Goal: Transaction & Acquisition: Purchase product/service

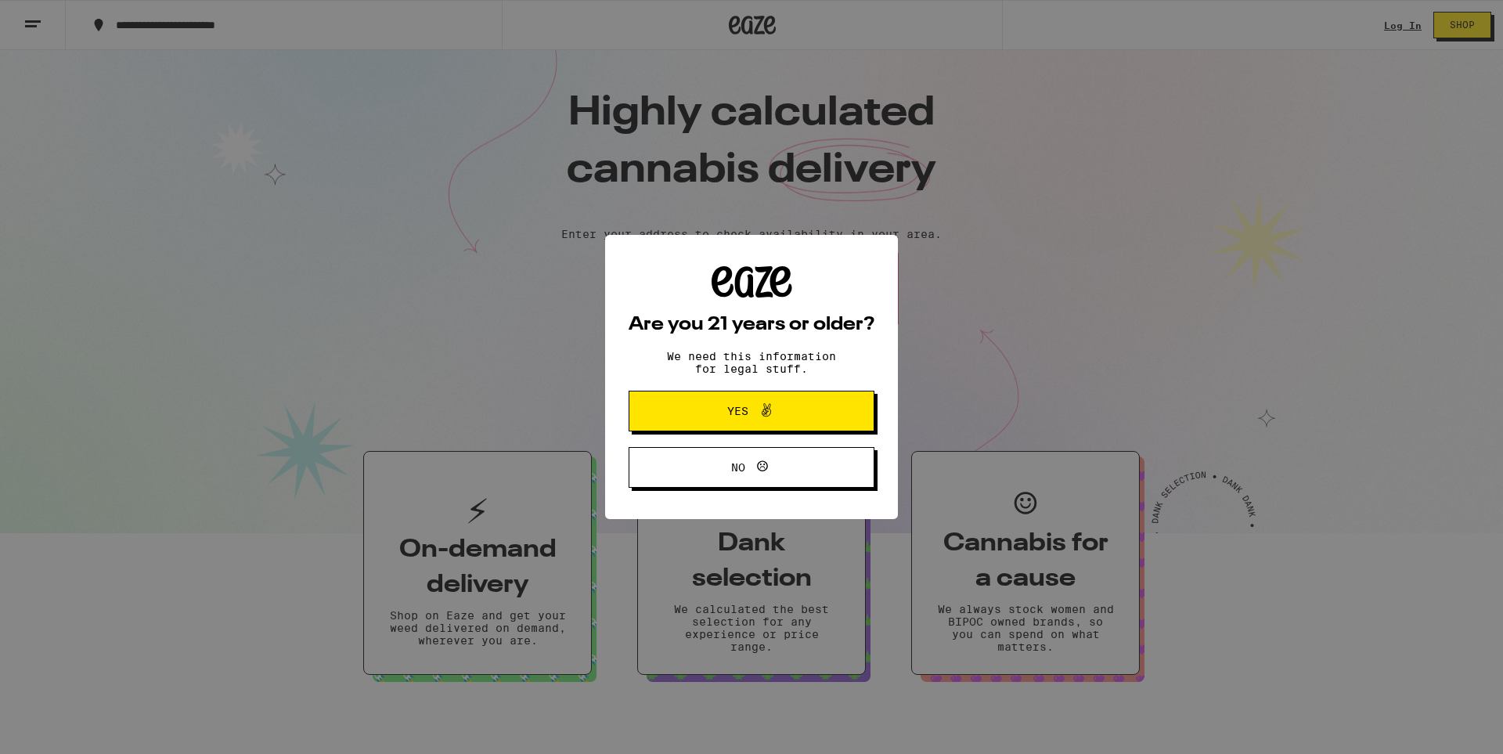
click at [769, 411] on icon at bounding box center [766, 409] width 9 height 13
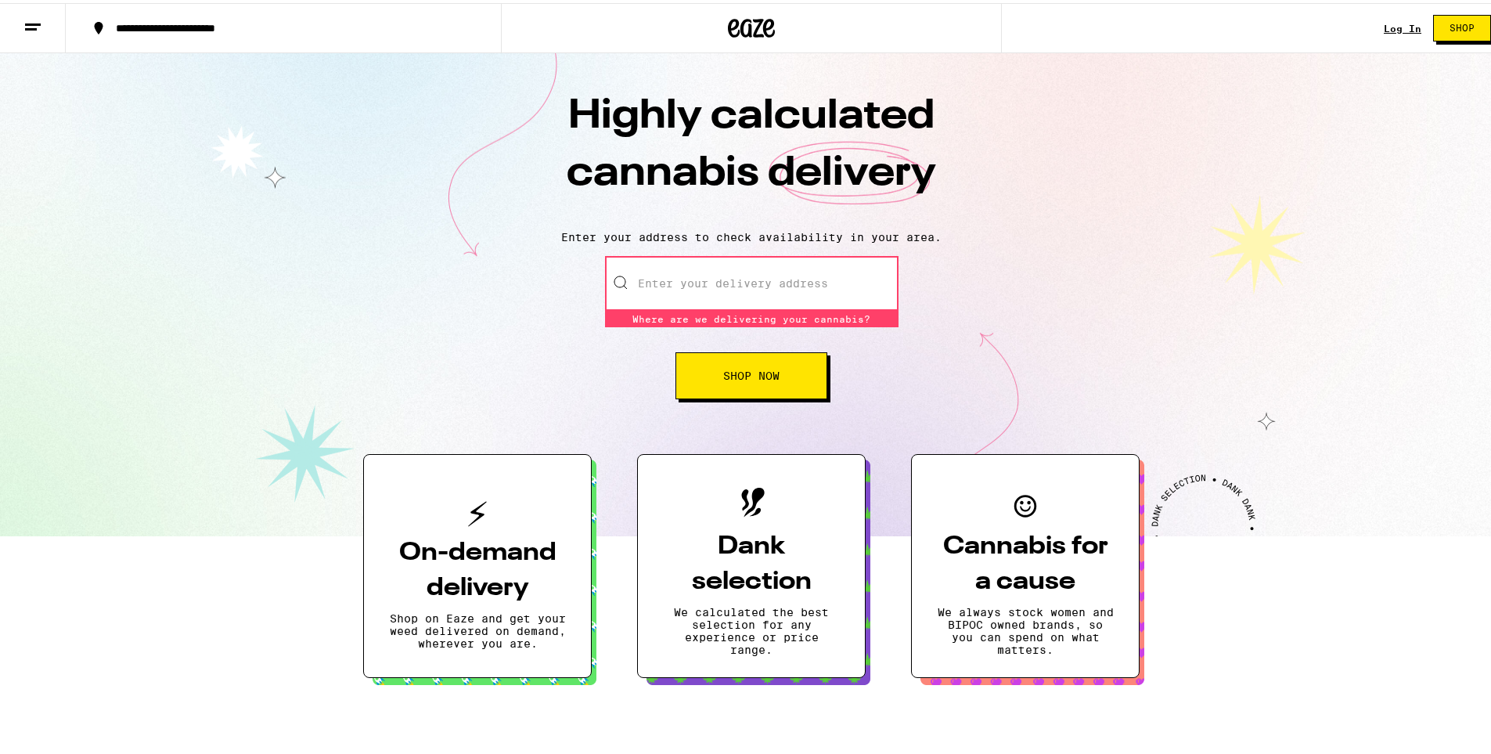
click at [707, 294] on input "Enter your delivery address" at bounding box center [752, 280] width 294 height 55
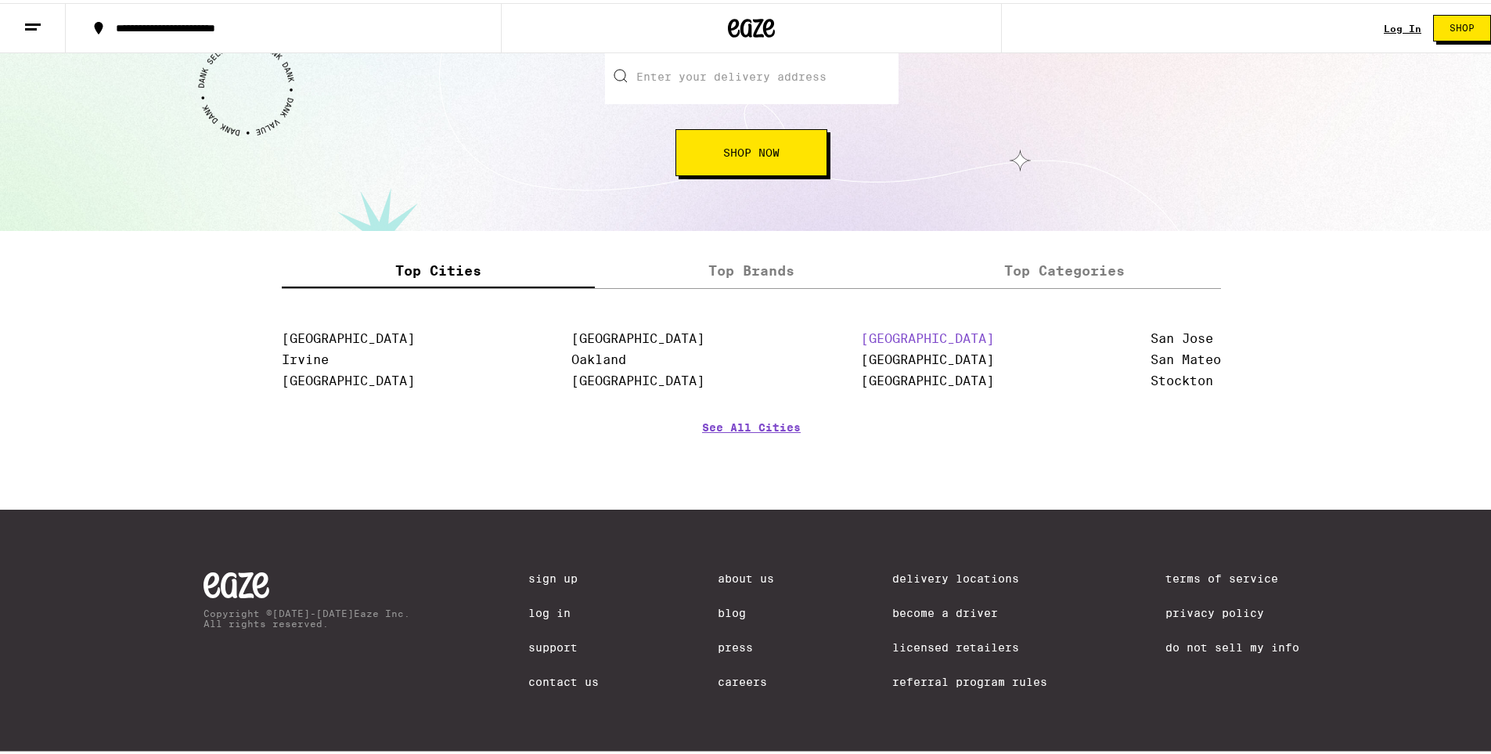
click at [881, 328] on link "[GEOGRAPHIC_DATA]" at bounding box center [927, 335] width 133 height 15
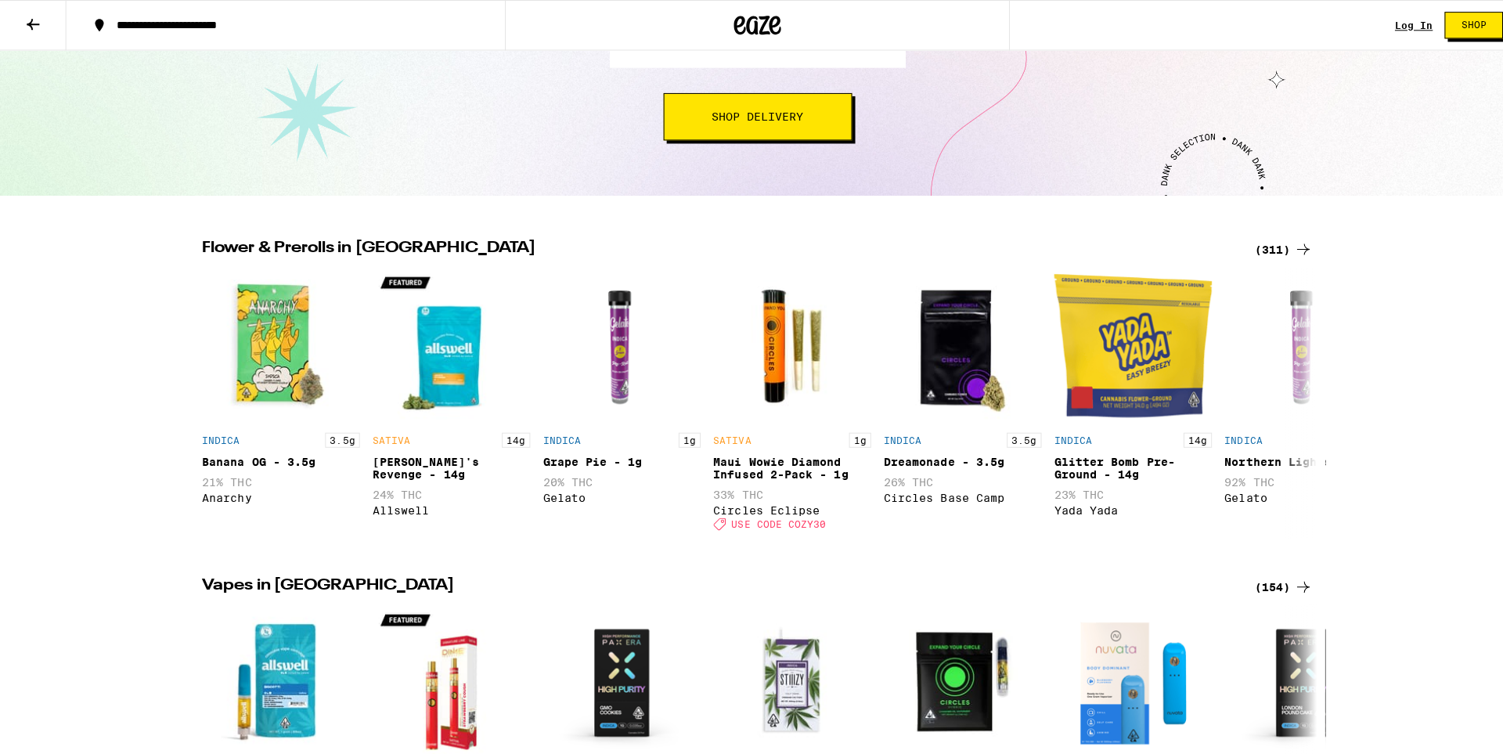
scroll to position [235, 0]
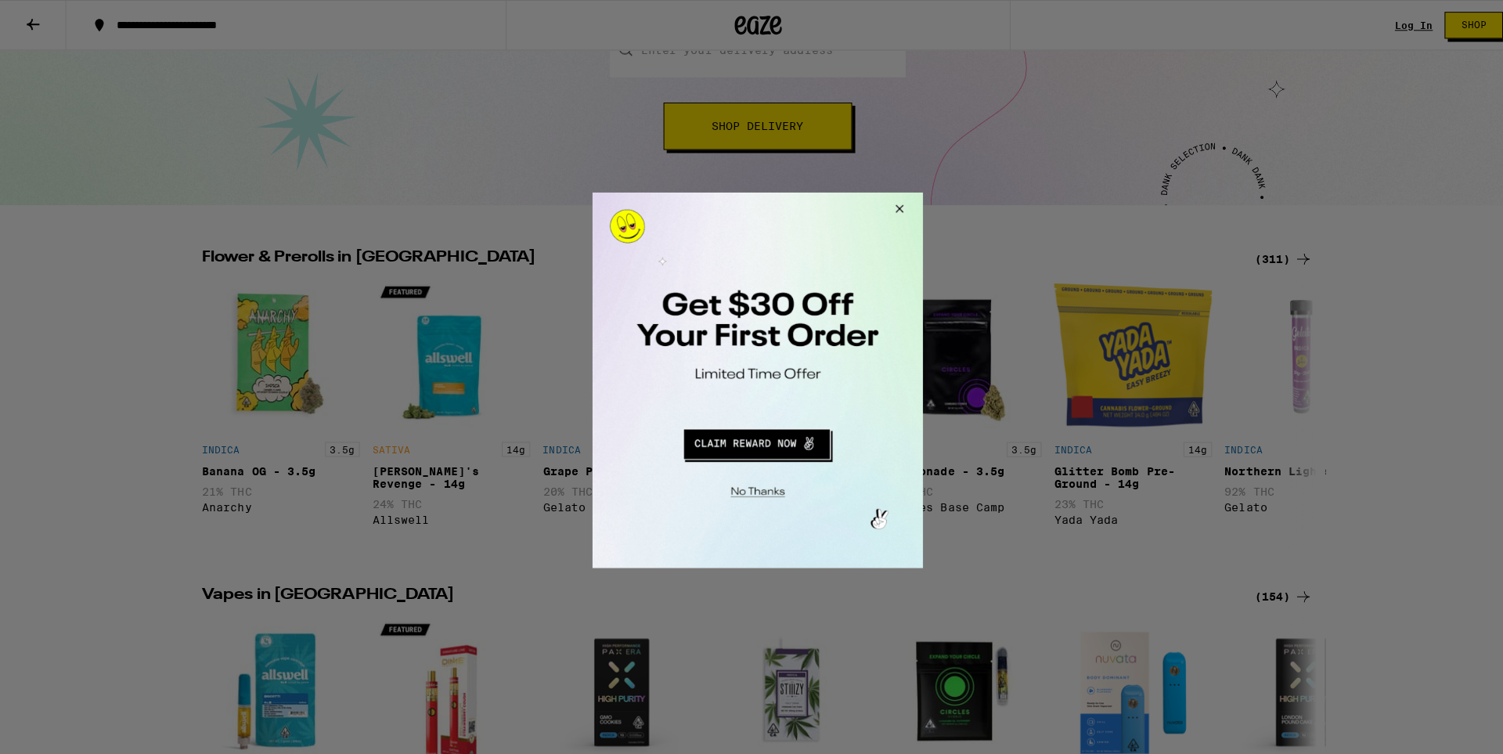
click at [756, 491] on button "Close Modal" at bounding box center [753, 486] width 319 height 24
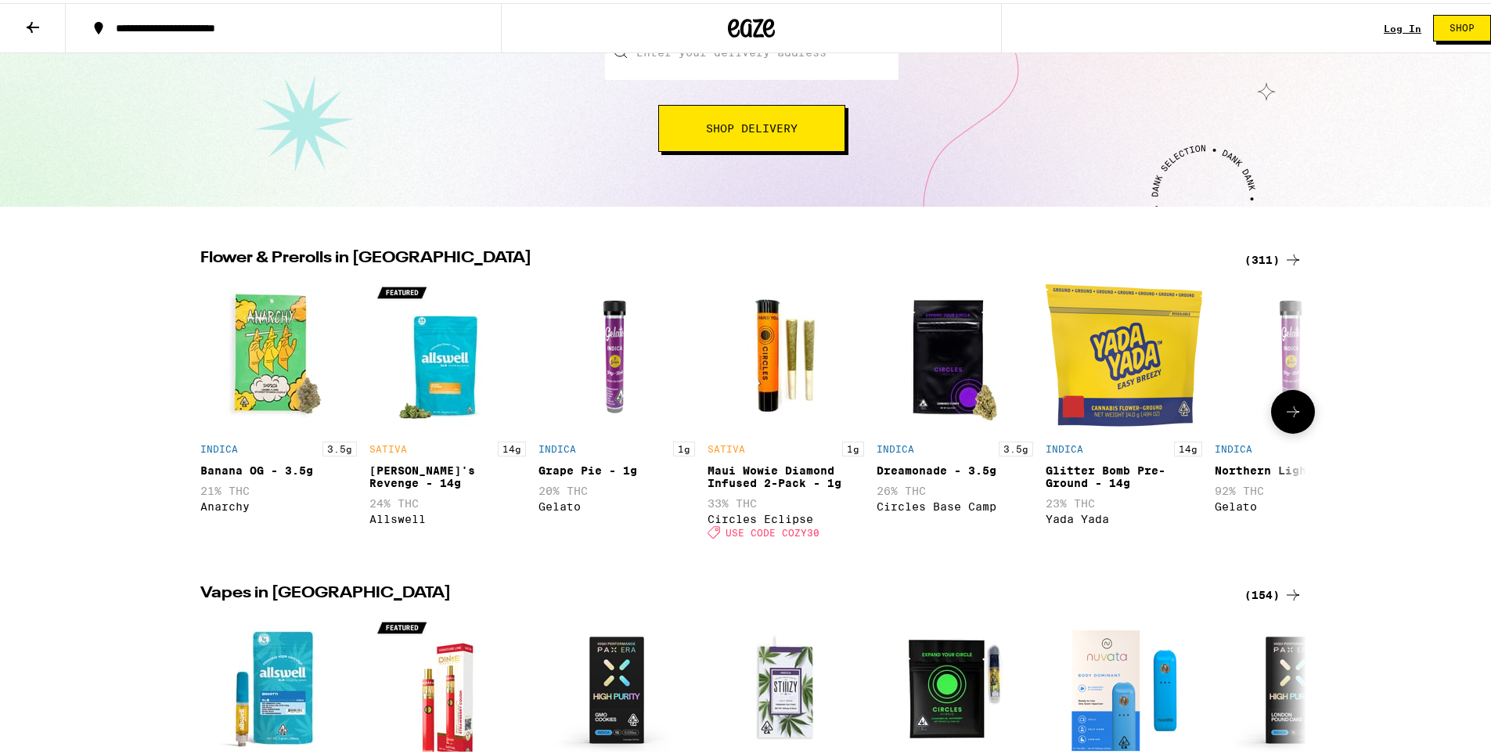
click at [248, 386] on img "Open page for Banana OG - 3.5g from Anarchy" at bounding box center [278, 352] width 157 height 157
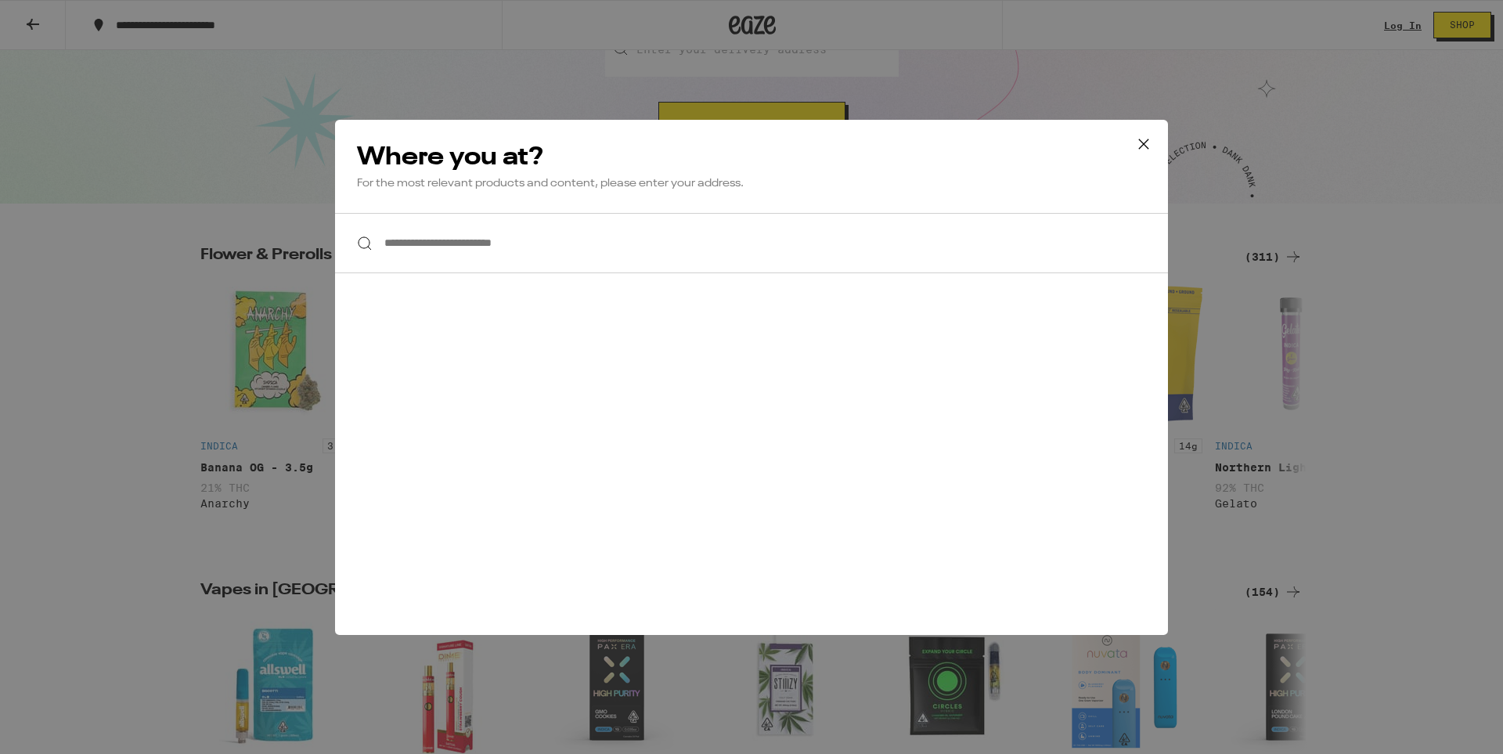
click at [678, 249] on input "**********" at bounding box center [751, 243] width 833 height 60
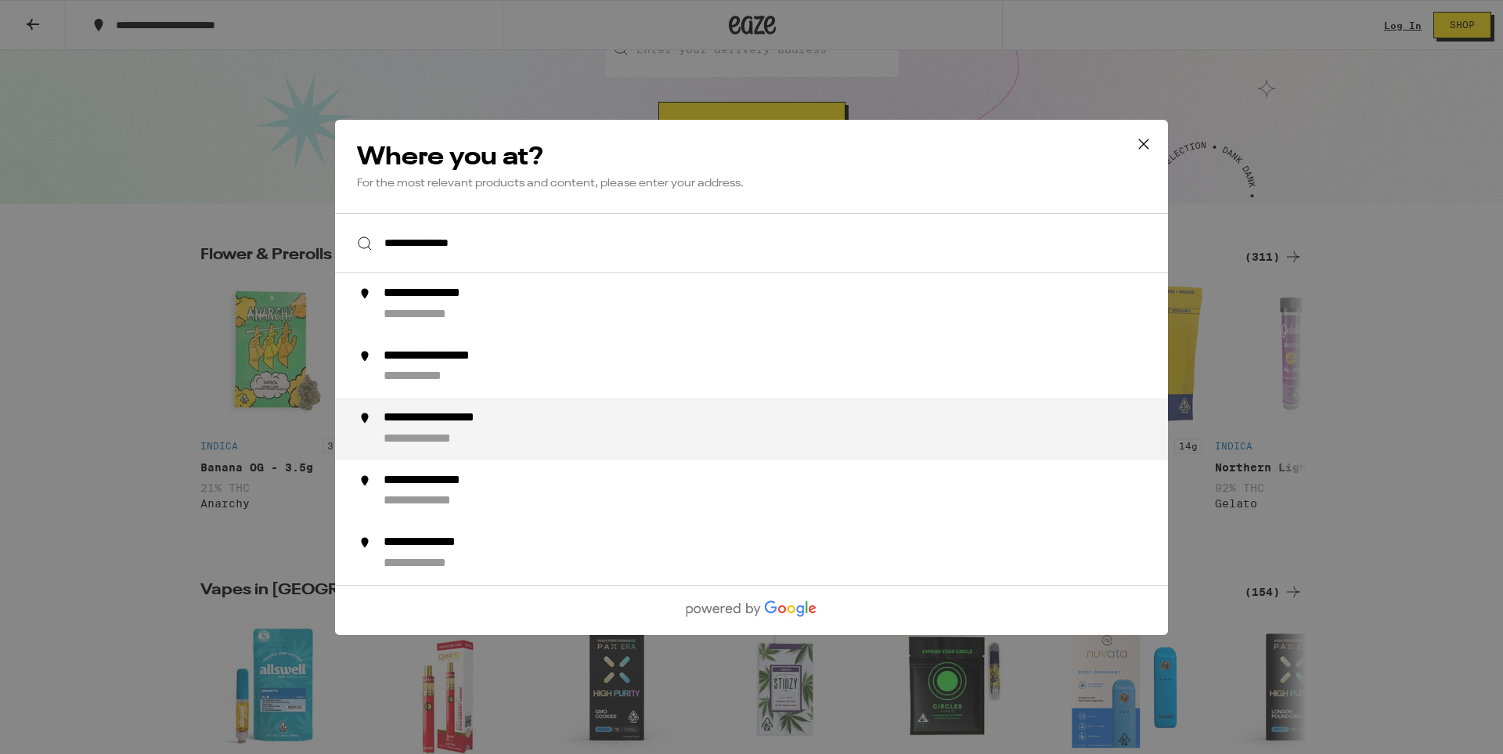
click at [459, 440] on div "**********" at bounding box center [440, 439] width 113 height 16
type input "**********"
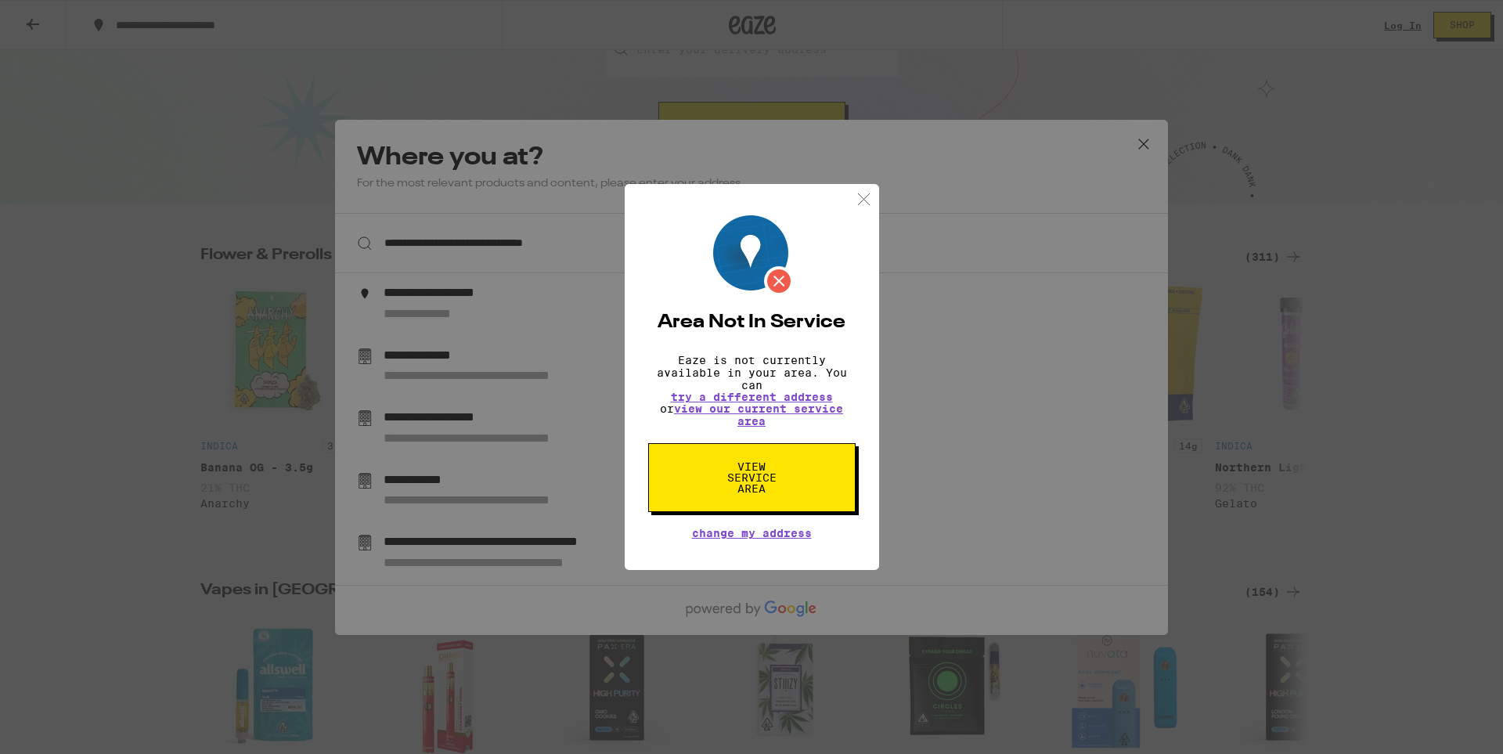
click at [746, 396] on span "try a different address" at bounding box center [752, 396] width 162 height 11
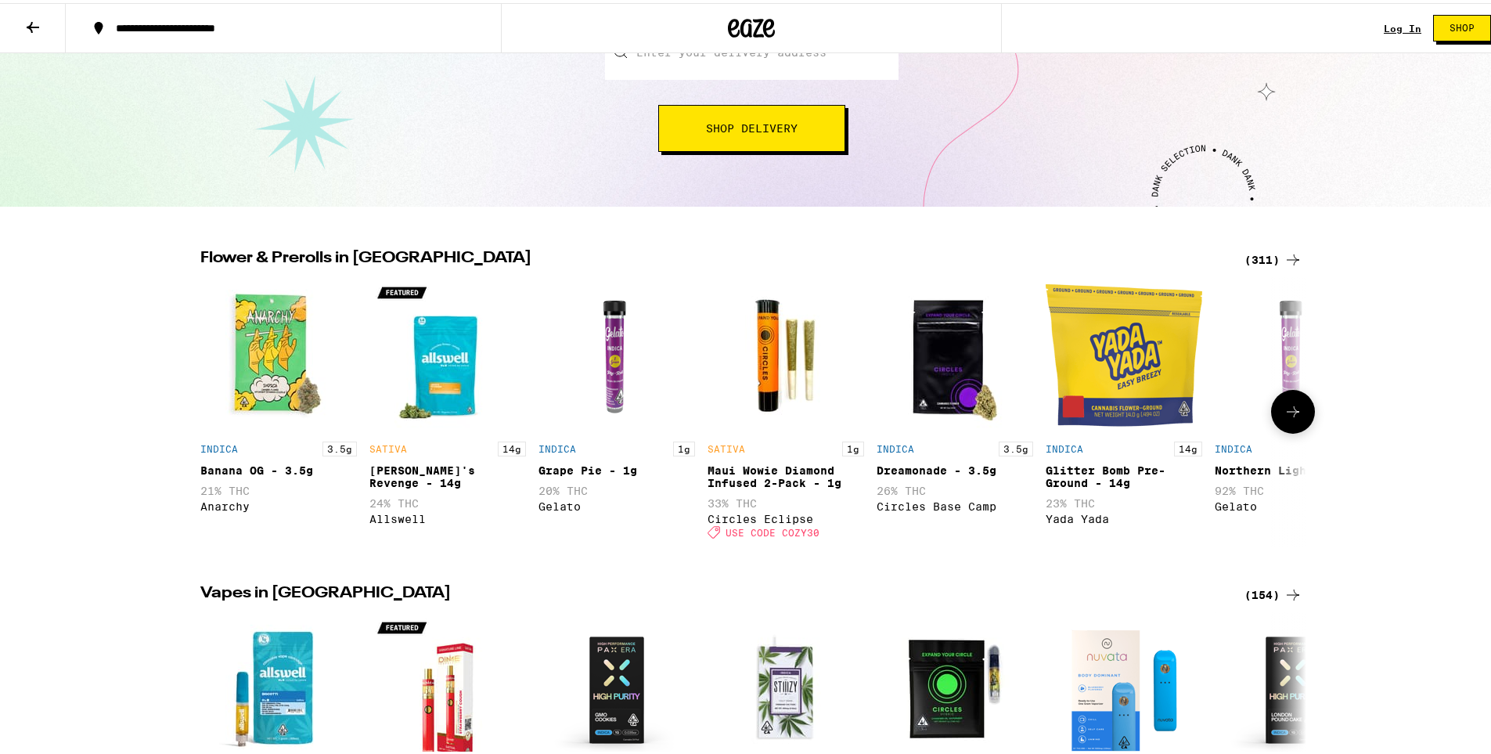
click at [224, 366] on img "Open page for Banana OG - 3.5g from Anarchy" at bounding box center [278, 352] width 157 height 157
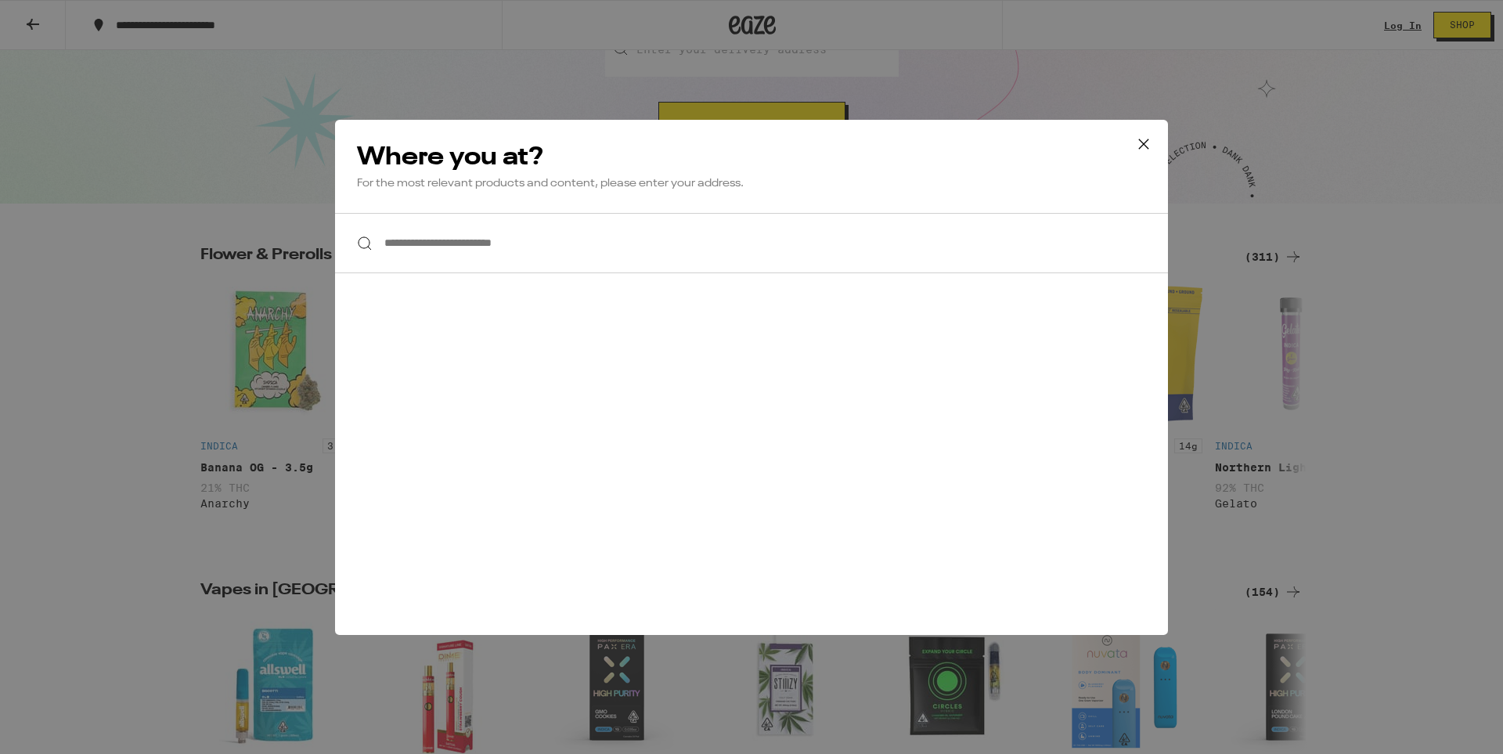
click at [420, 268] on input "**********" at bounding box center [751, 243] width 833 height 60
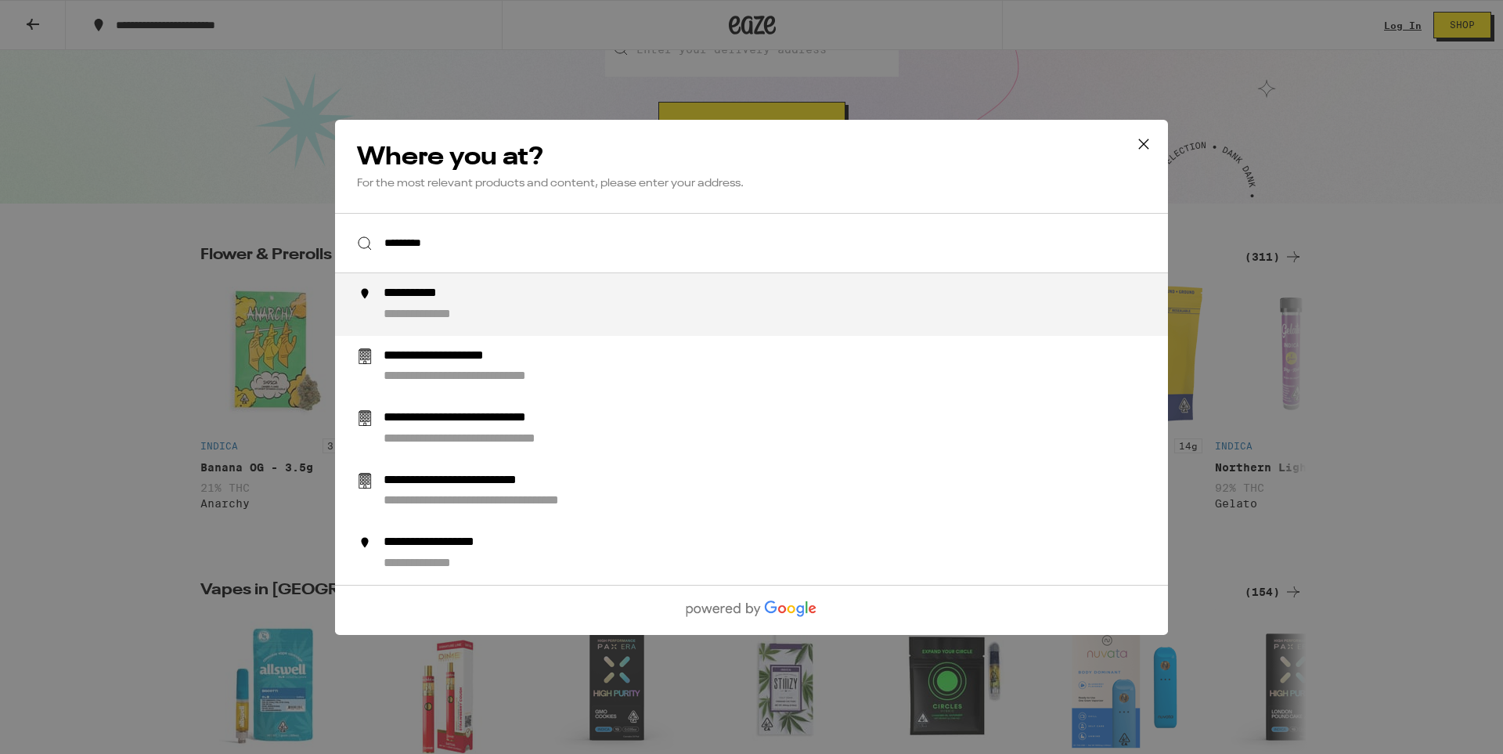
click at [460, 295] on div "**********" at bounding box center [428, 294] width 89 height 16
type input "**********"
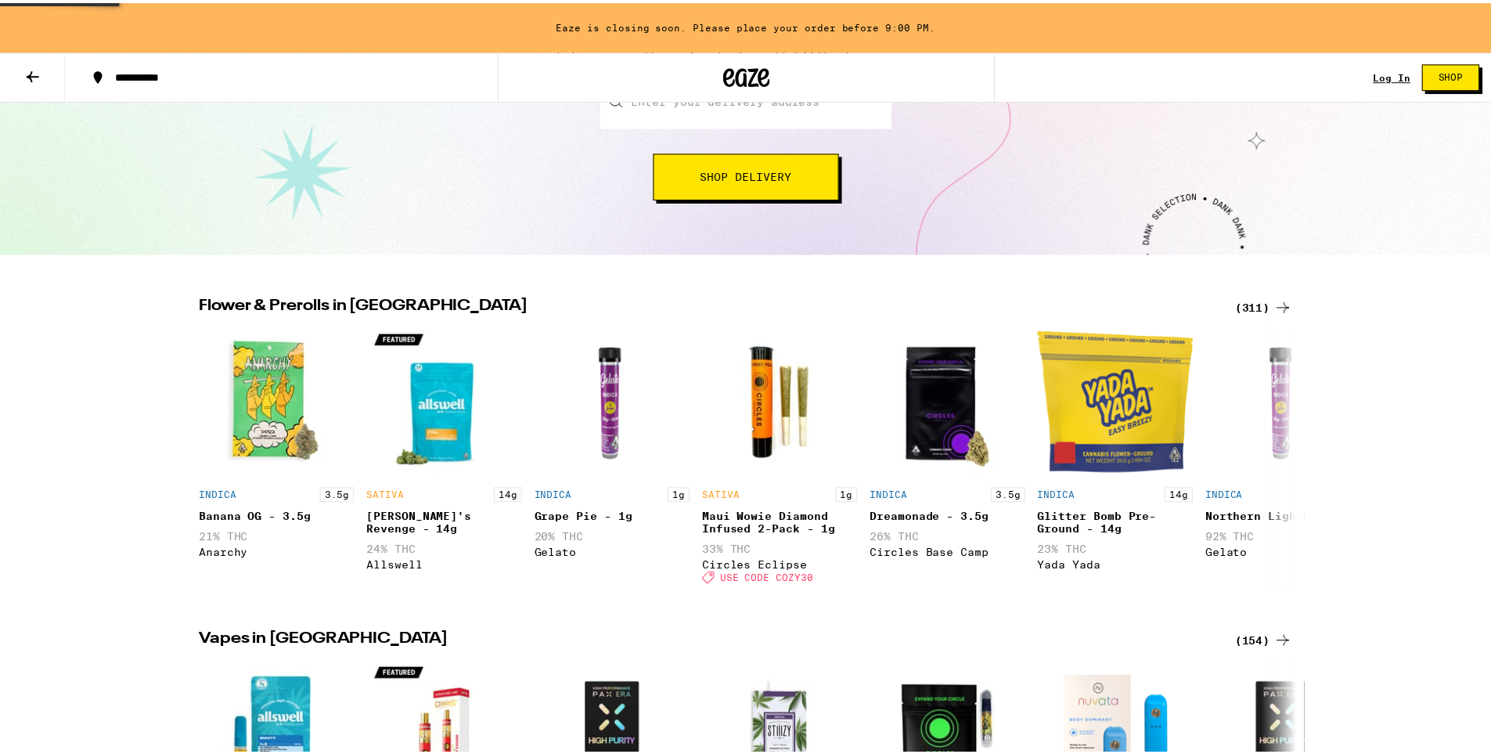
scroll to position [285, 0]
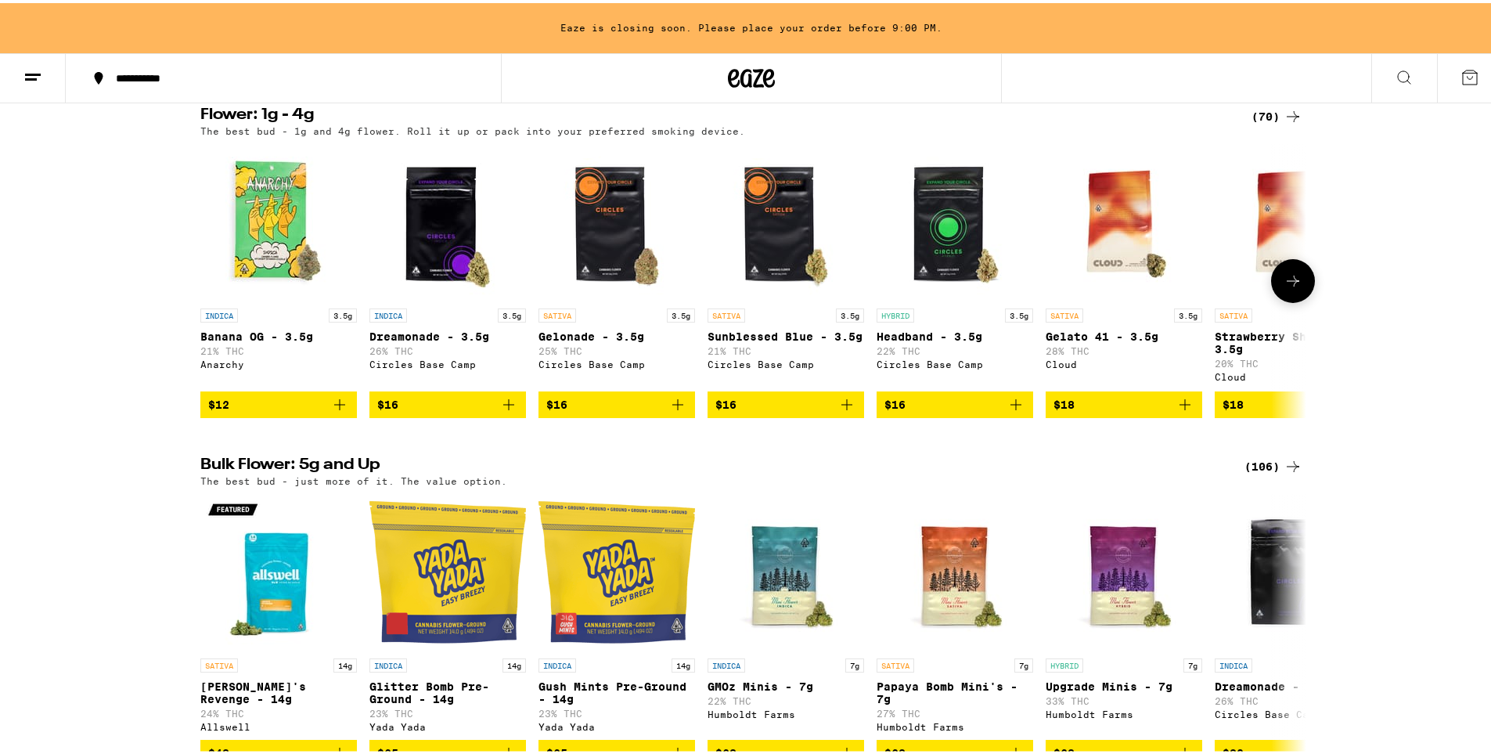
scroll to position [157, 0]
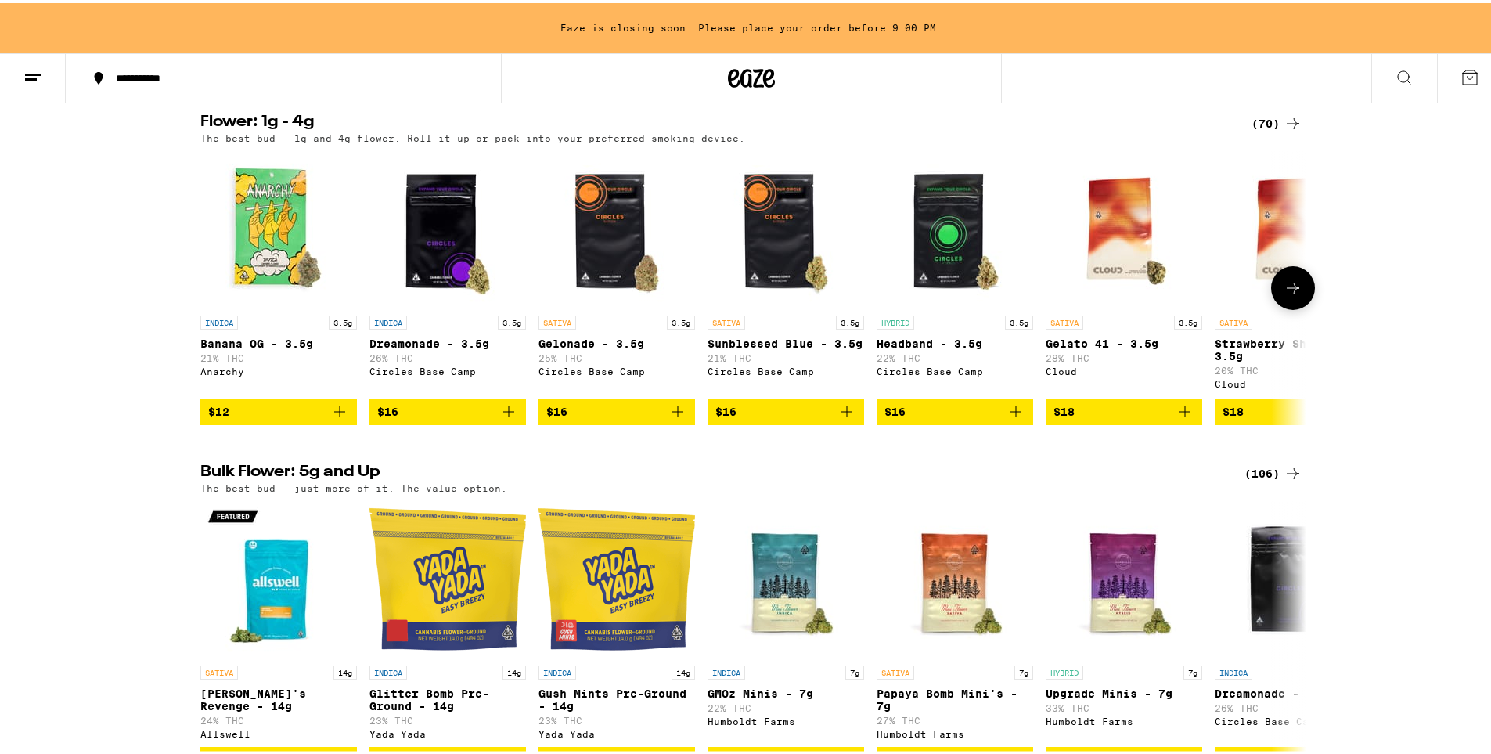
click at [332, 418] on icon "Add to bag" at bounding box center [339, 408] width 19 height 19
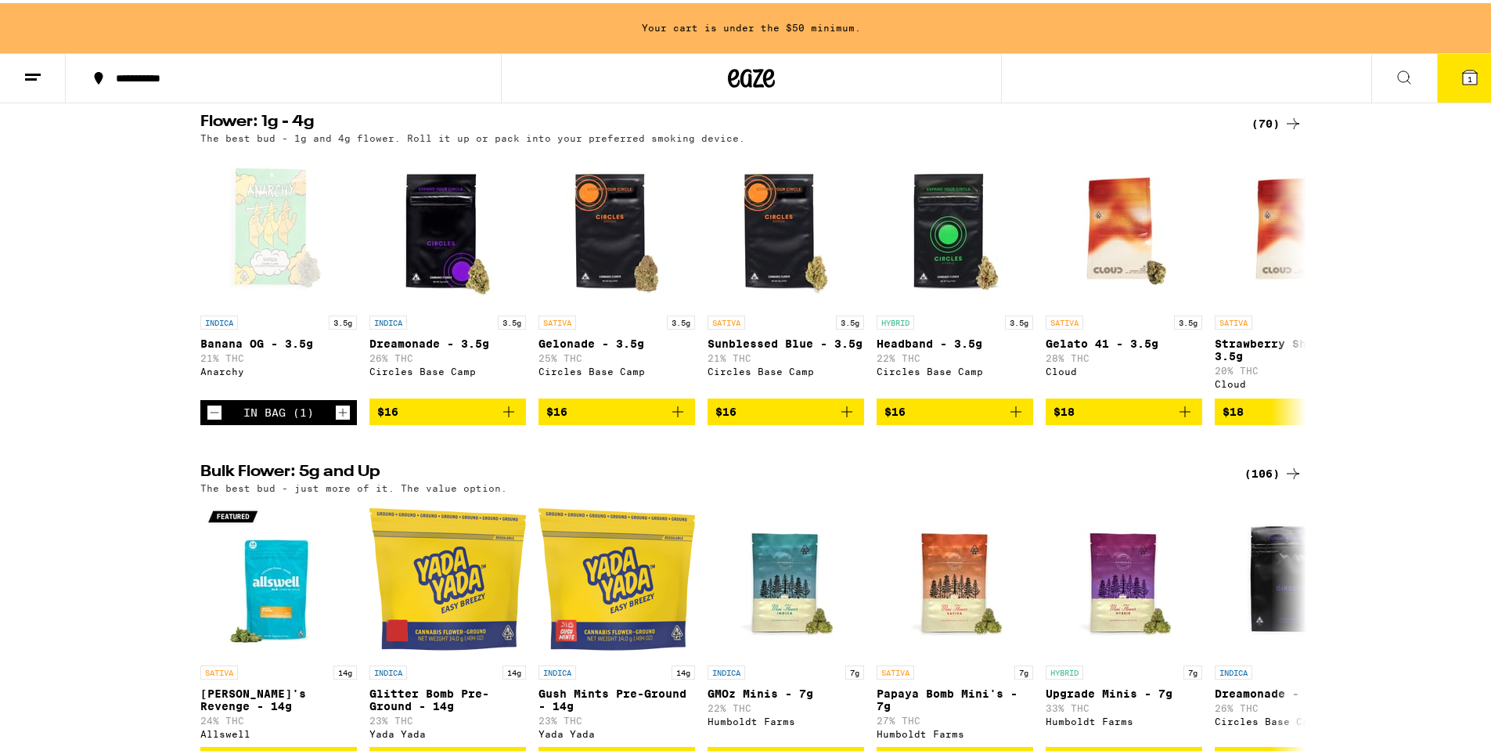
click at [1468, 83] on button "1" at bounding box center [1470, 75] width 66 height 49
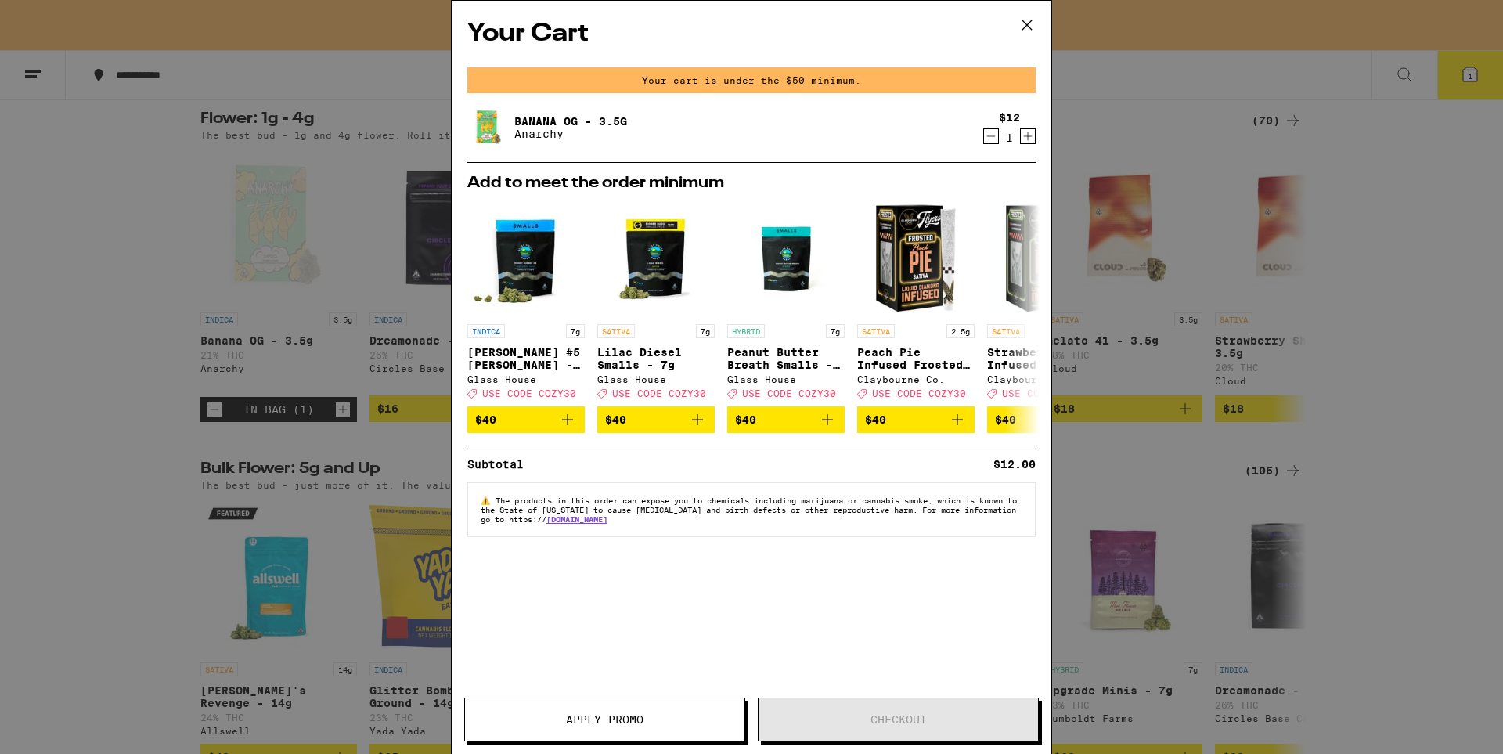
click at [1029, 20] on icon at bounding box center [1026, 24] width 23 height 23
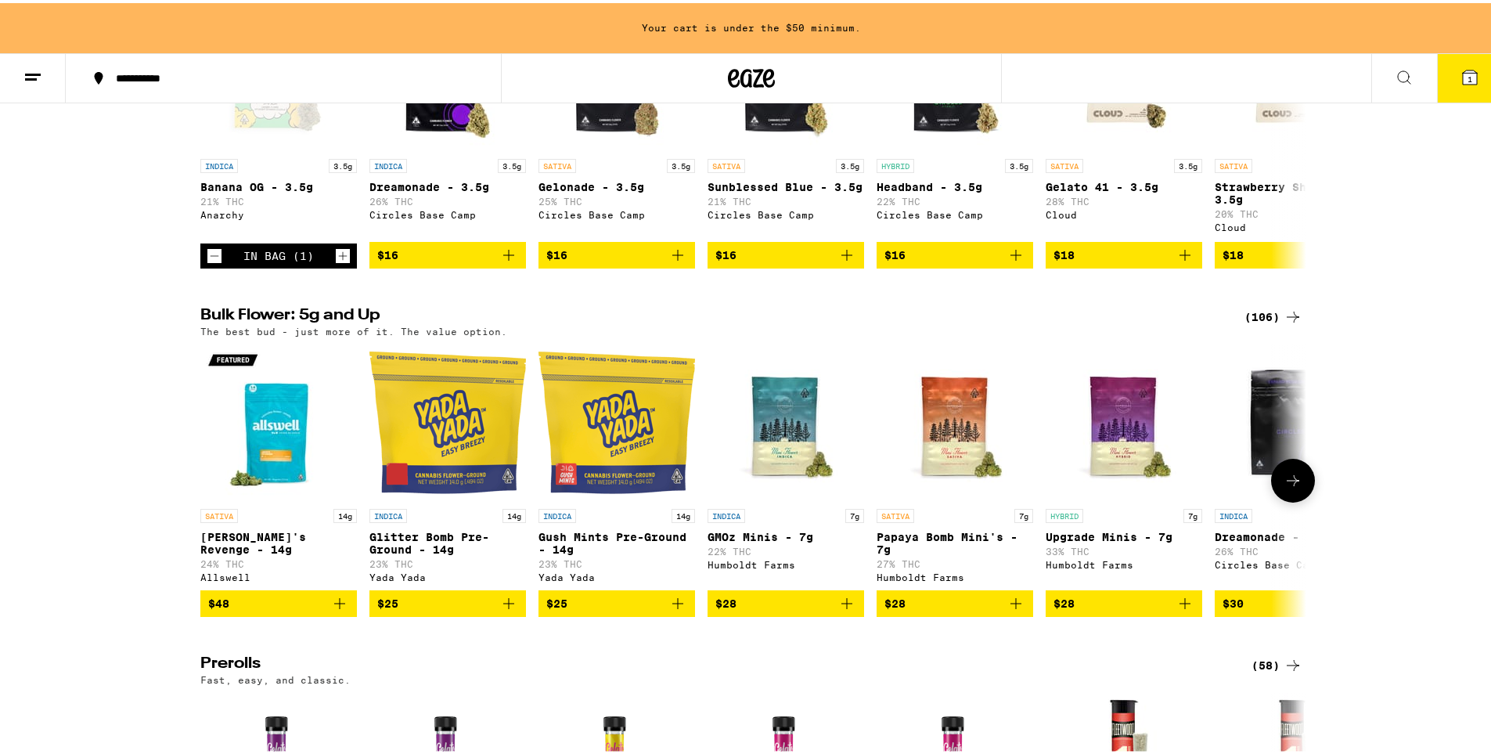
scroll to position [157, 0]
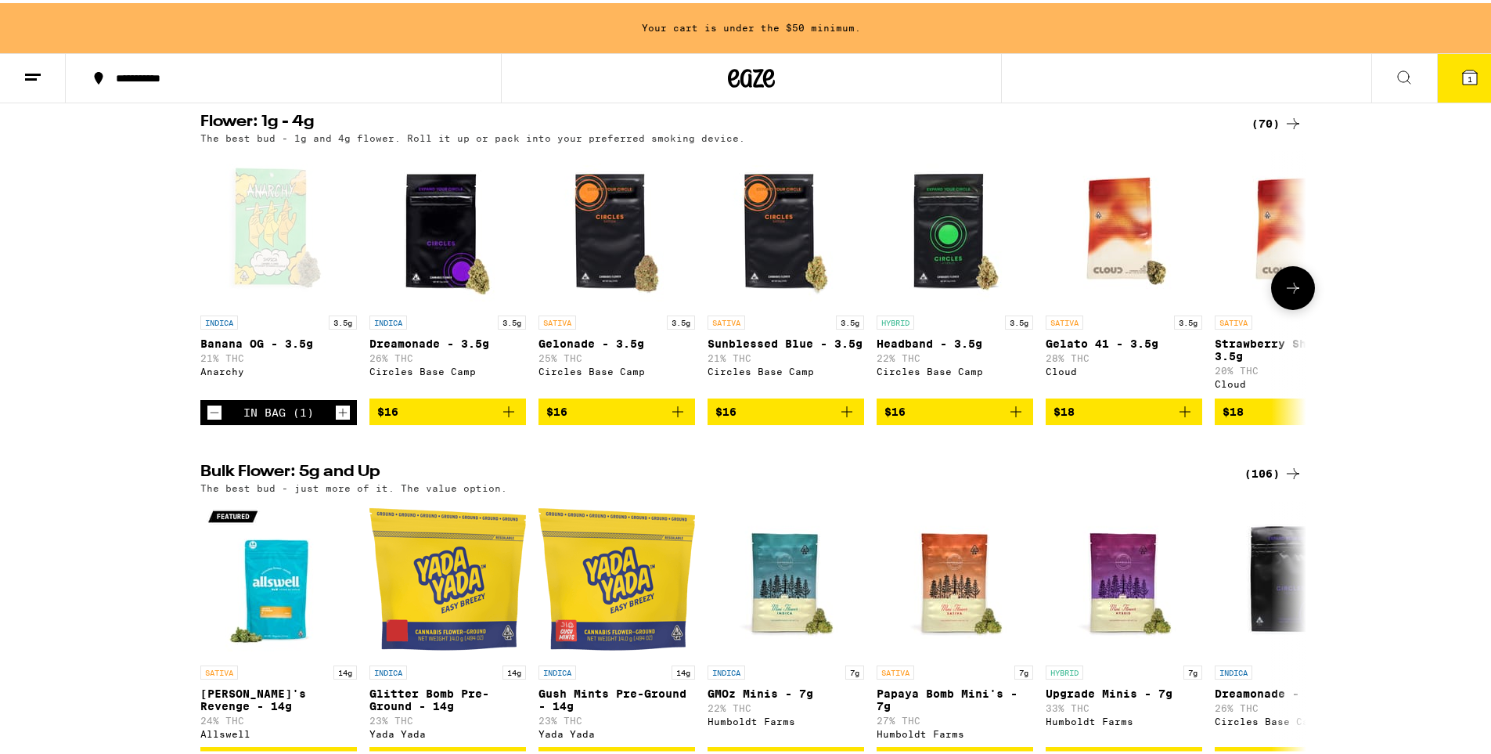
click at [1133, 417] on span "$18" at bounding box center [1124, 408] width 141 height 19
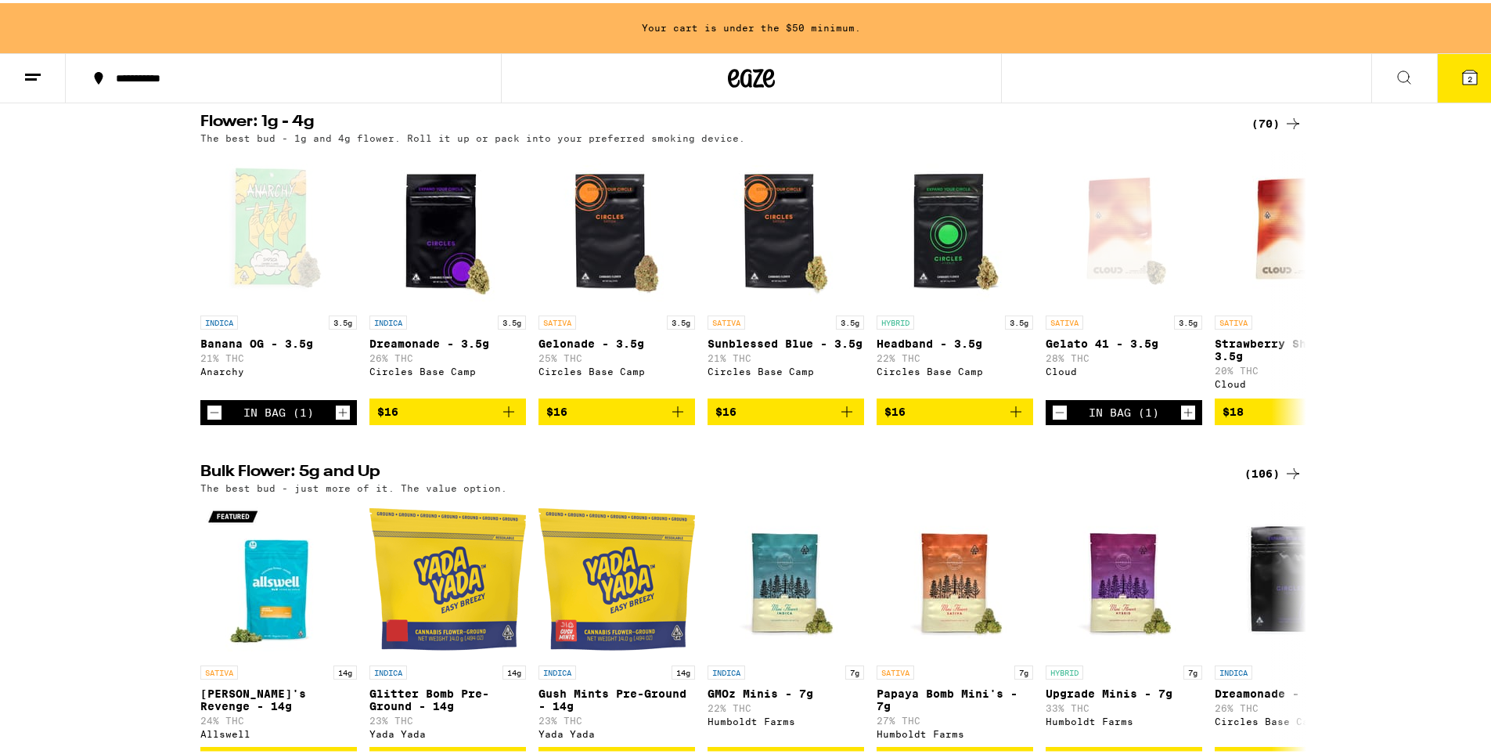
click at [1468, 76] on span "2" at bounding box center [1470, 75] width 5 height 9
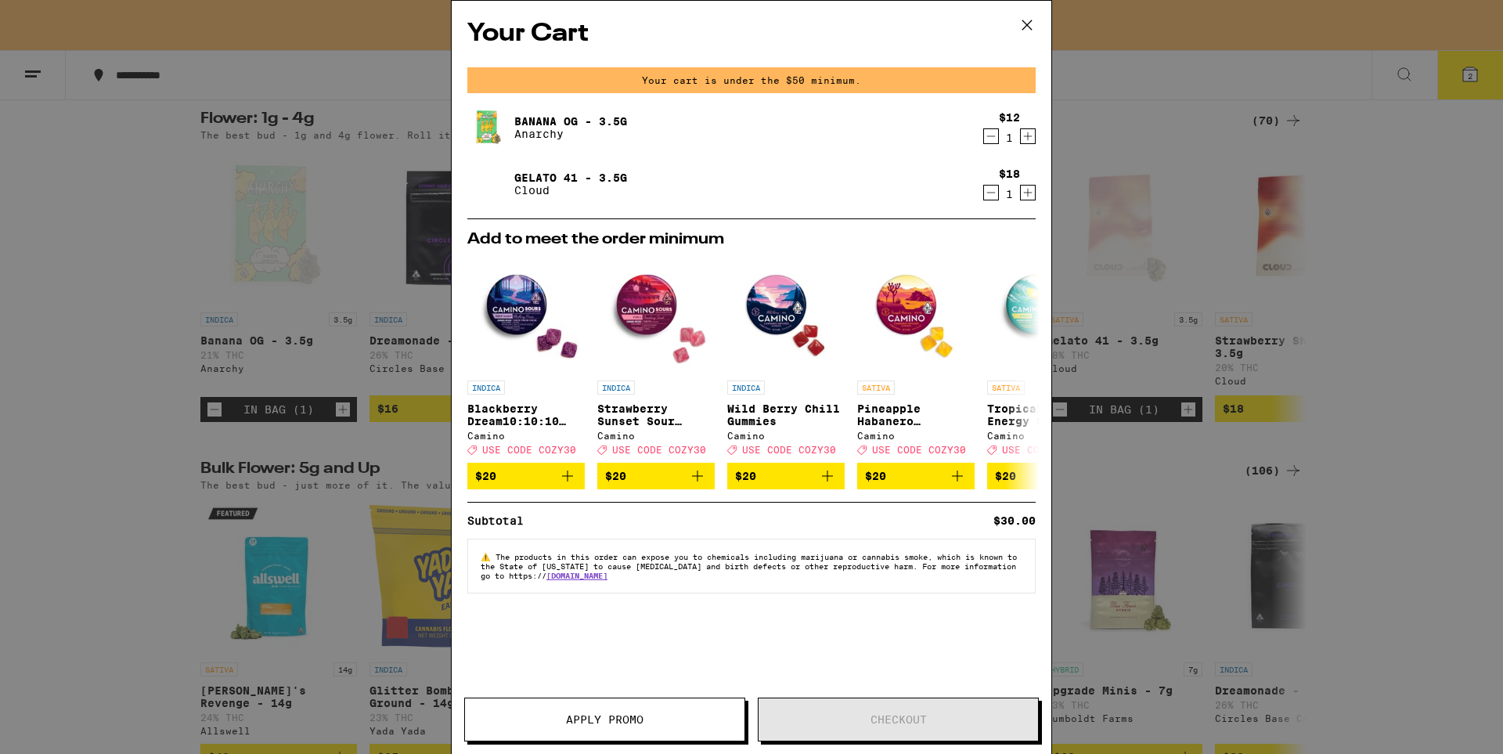
click at [1021, 25] on icon at bounding box center [1026, 24] width 23 height 23
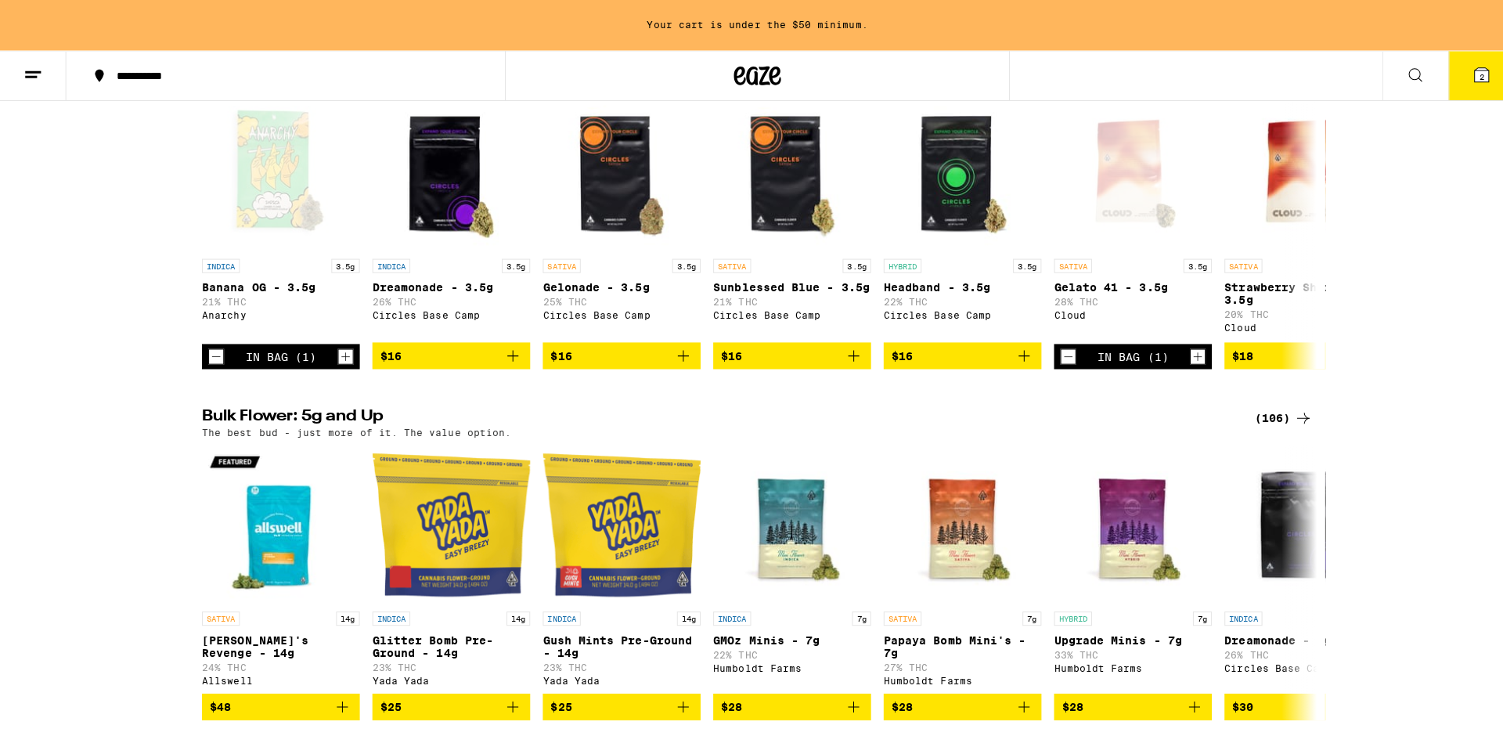
scroll to position [235, 0]
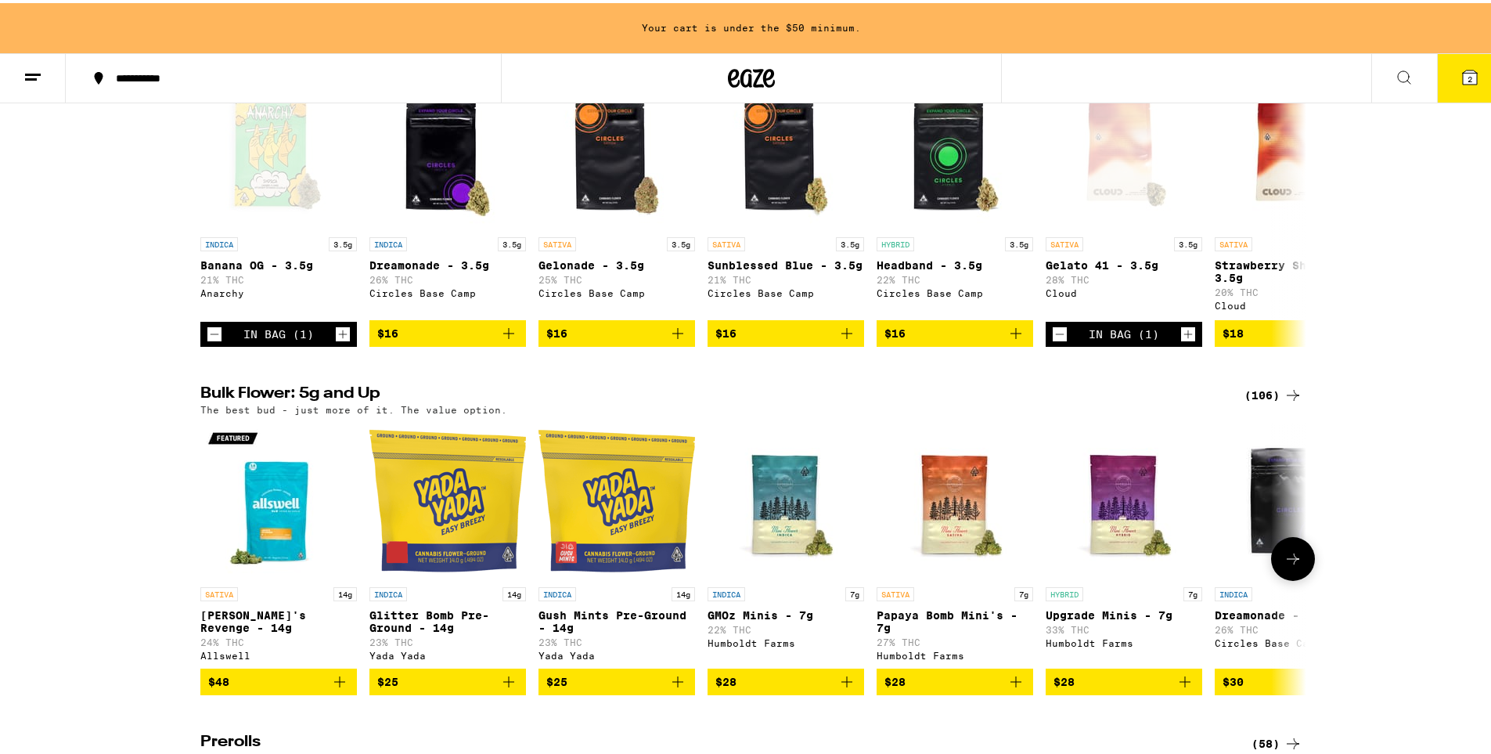
click at [420, 688] on span "$25" at bounding box center [447, 678] width 141 height 19
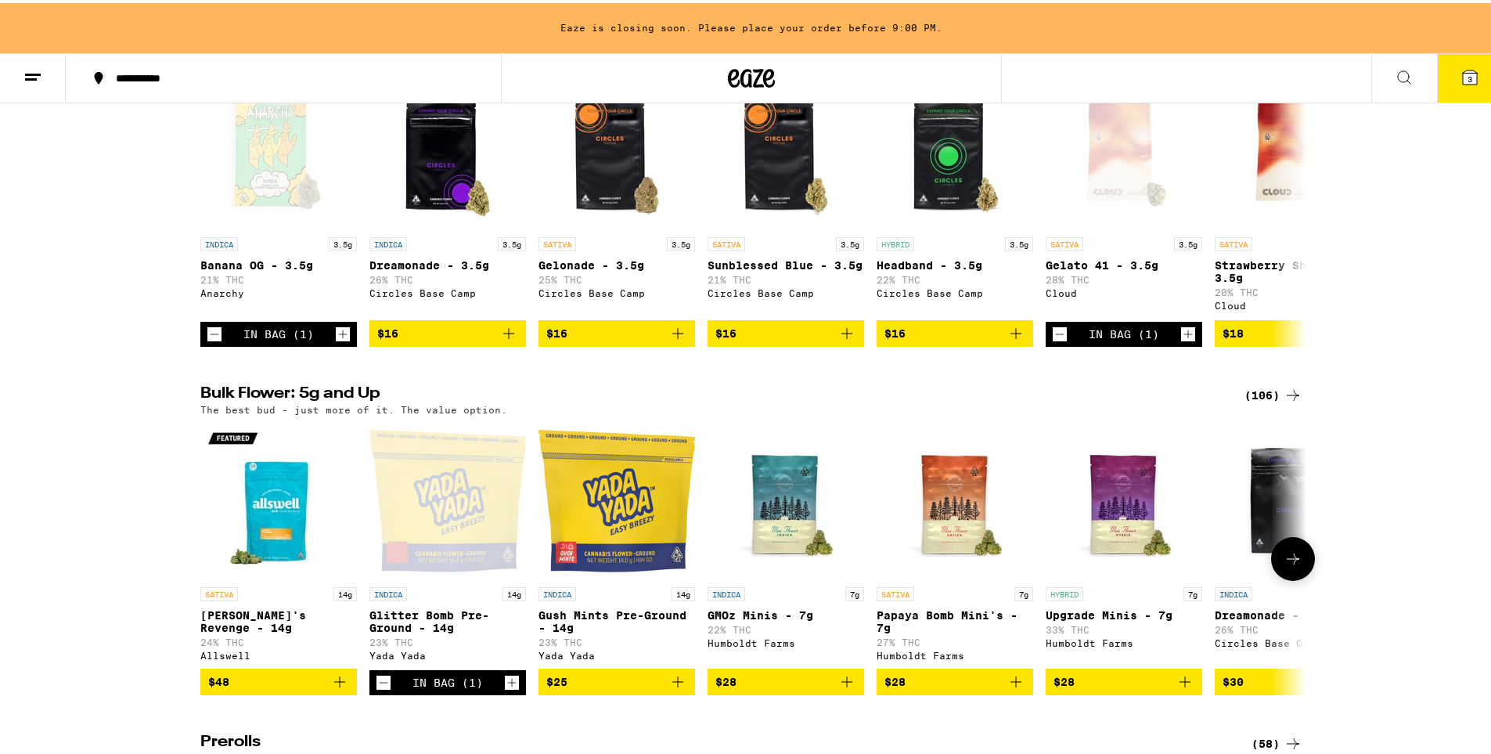
click at [618, 688] on span "$25" at bounding box center [616, 678] width 141 height 19
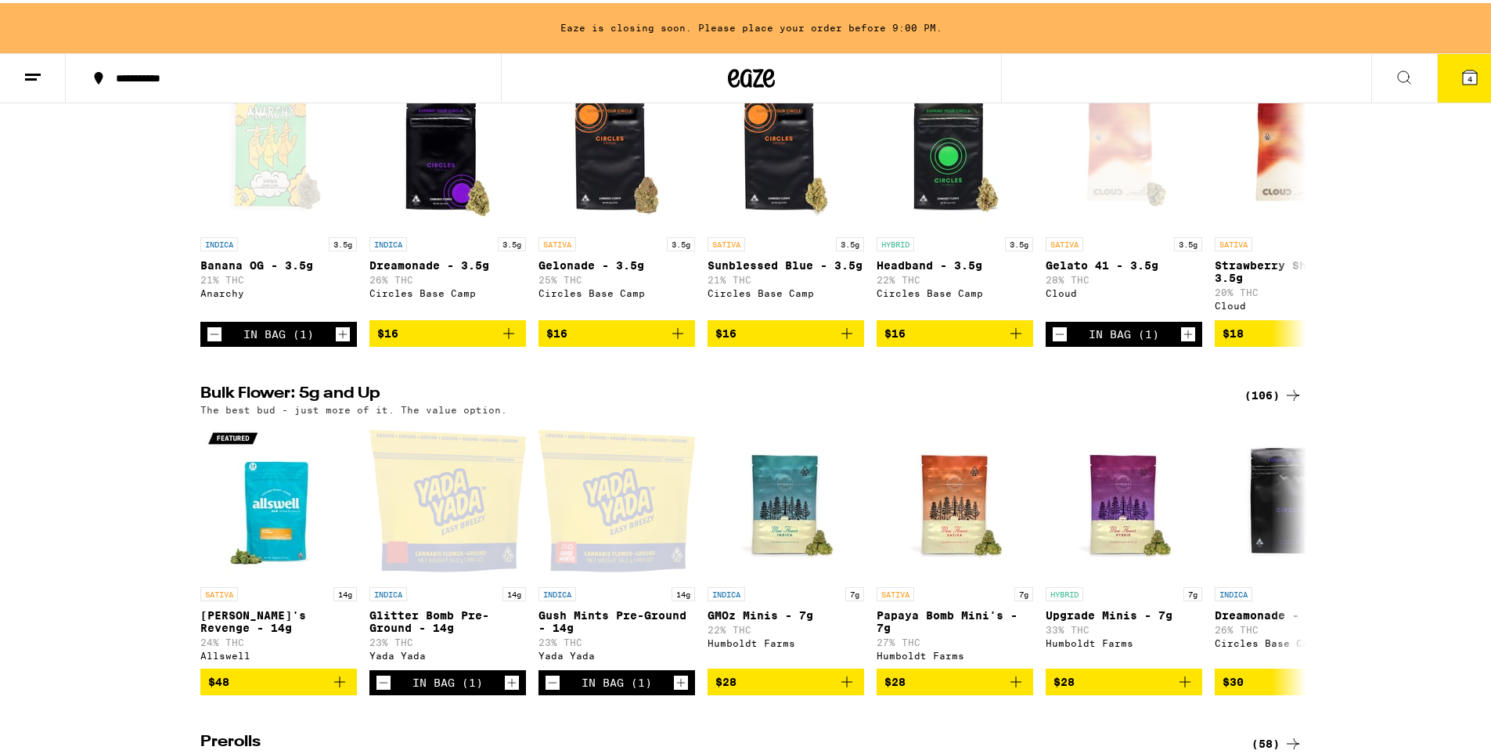
click at [1489, 87] on button "4" at bounding box center [1470, 75] width 66 height 49
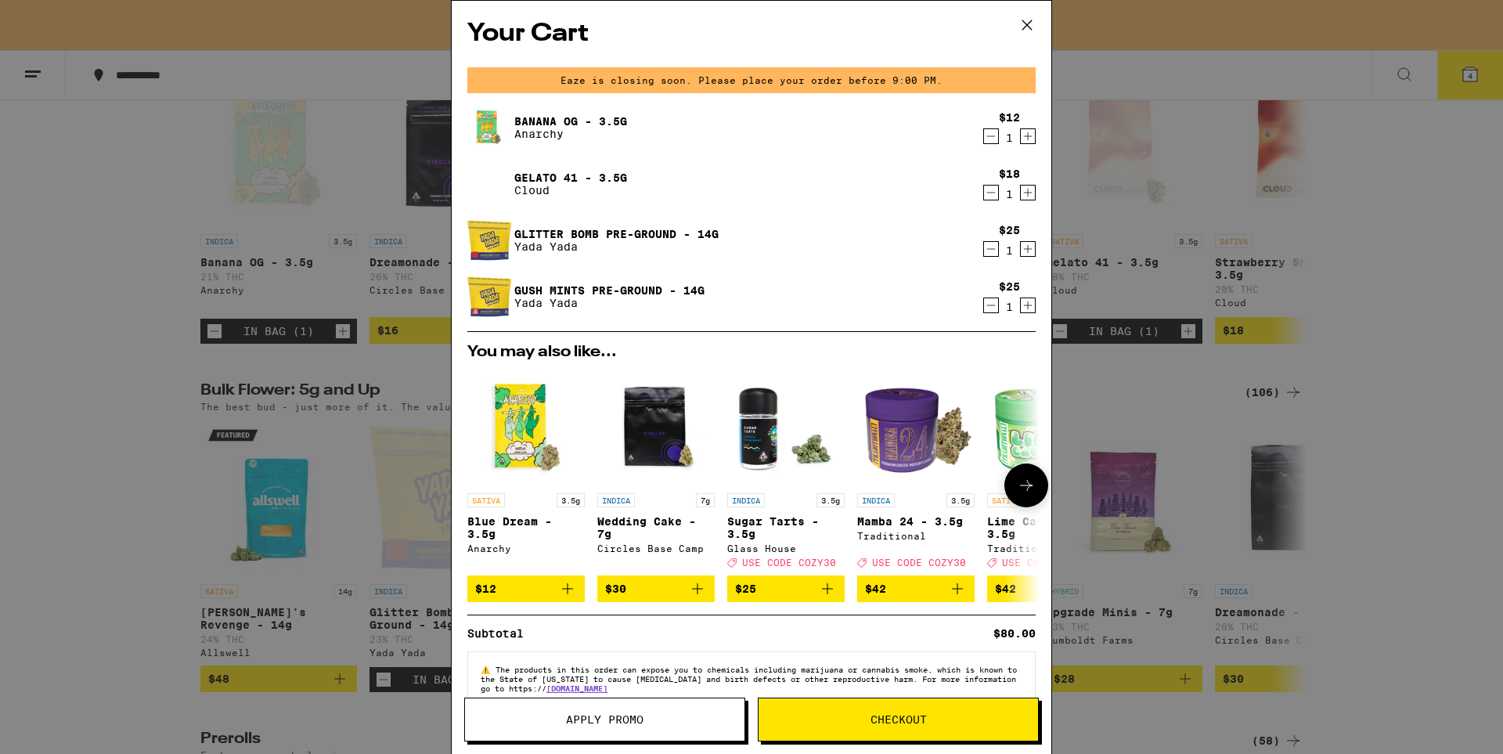
scroll to position [39, 0]
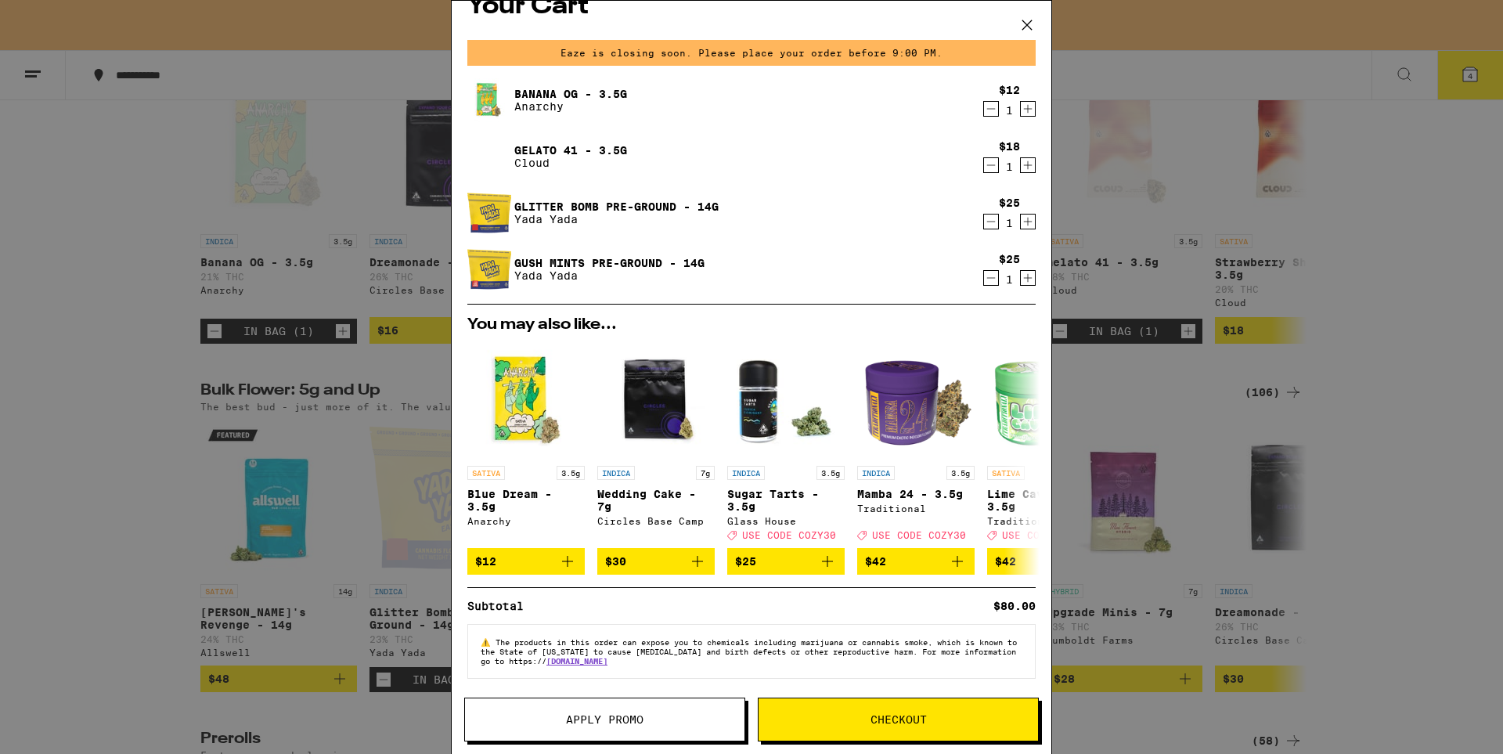
click at [887, 721] on span "Checkout" at bounding box center [898, 719] width 56 height 11
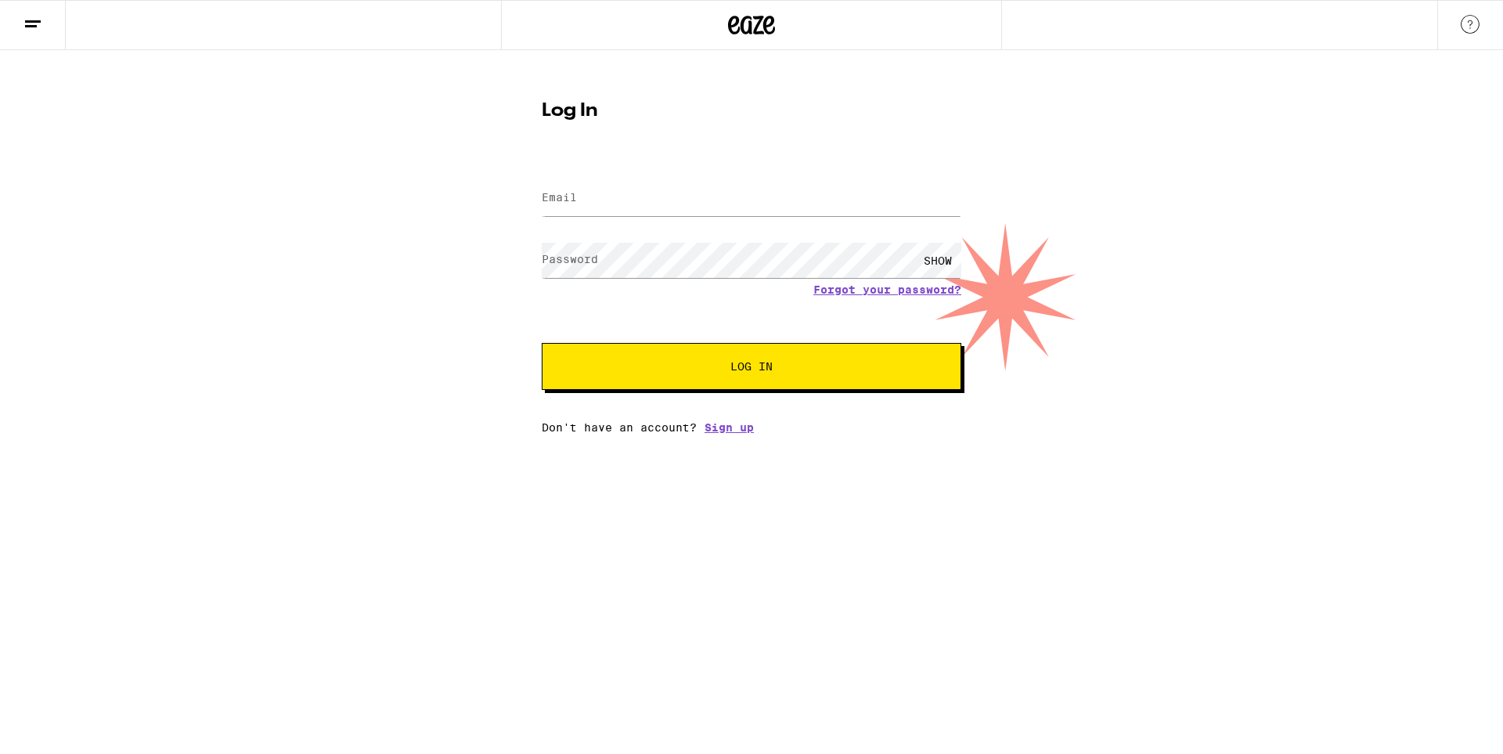
click at [738, 22] on icon at bounding box center [734, 25] width 12 height 19
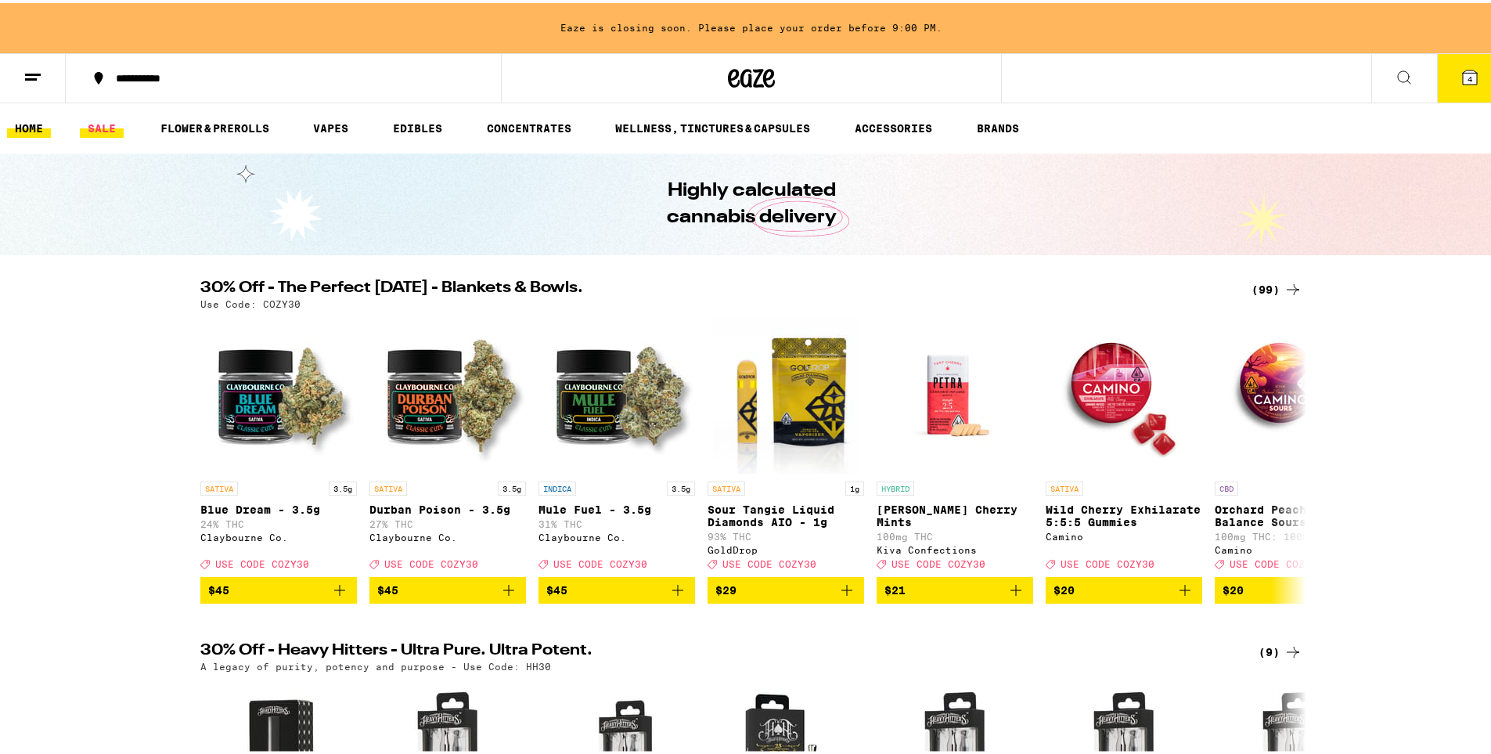
click at [101, 125] on link "SALE" at bounding box center [102, 125] width 44 height 19
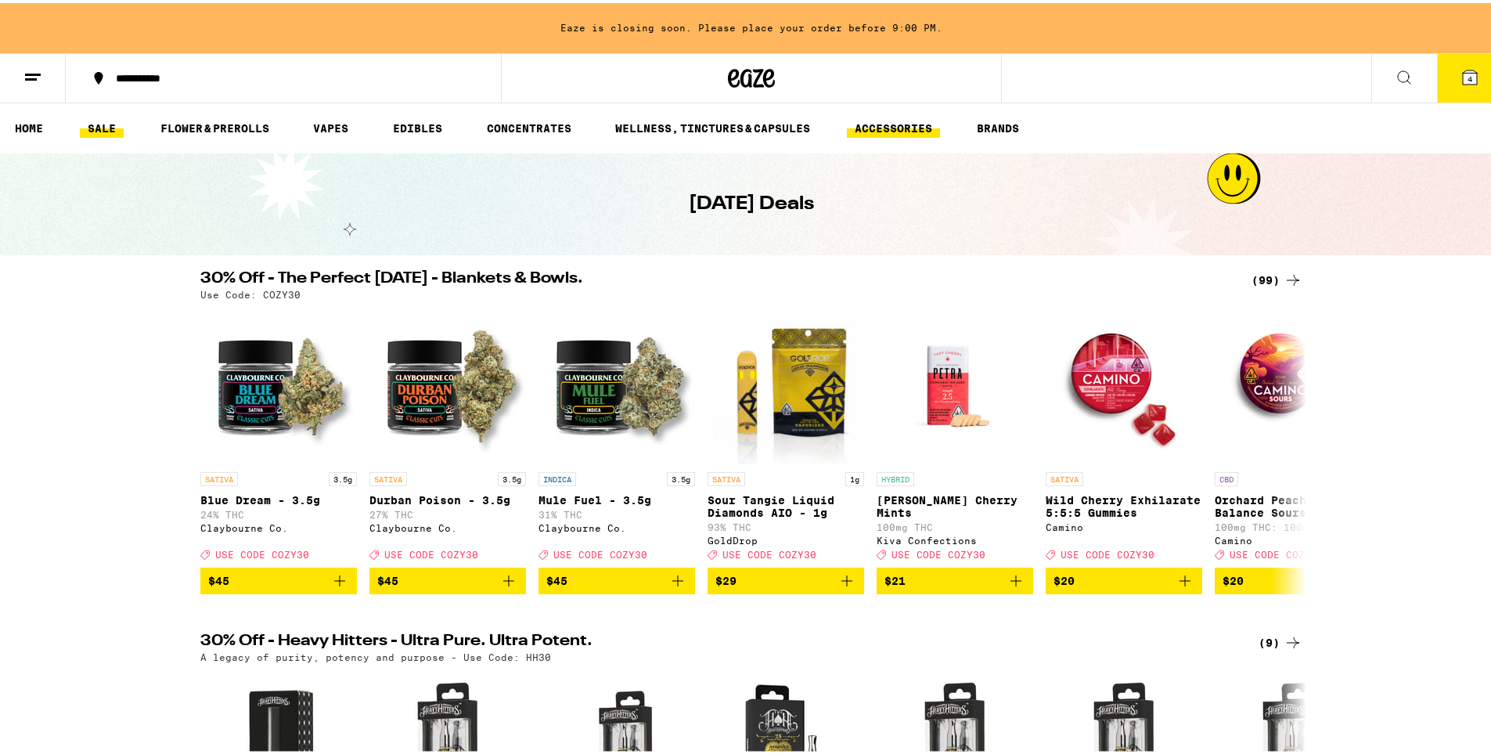
click at [861, 129] on link "ACCESSORIES" at bounding box center [893, 125] width 93 height 19
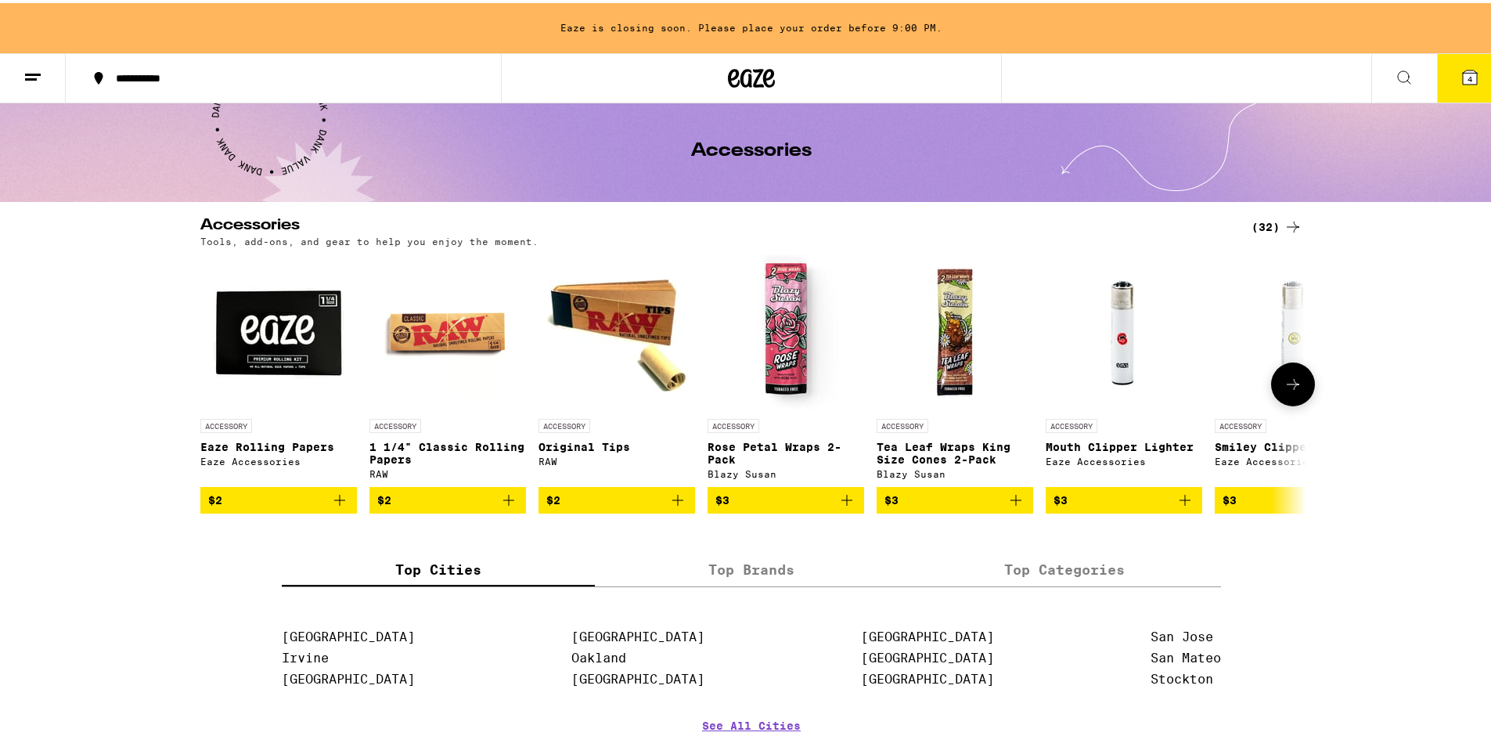
scroll to position [78, 0]
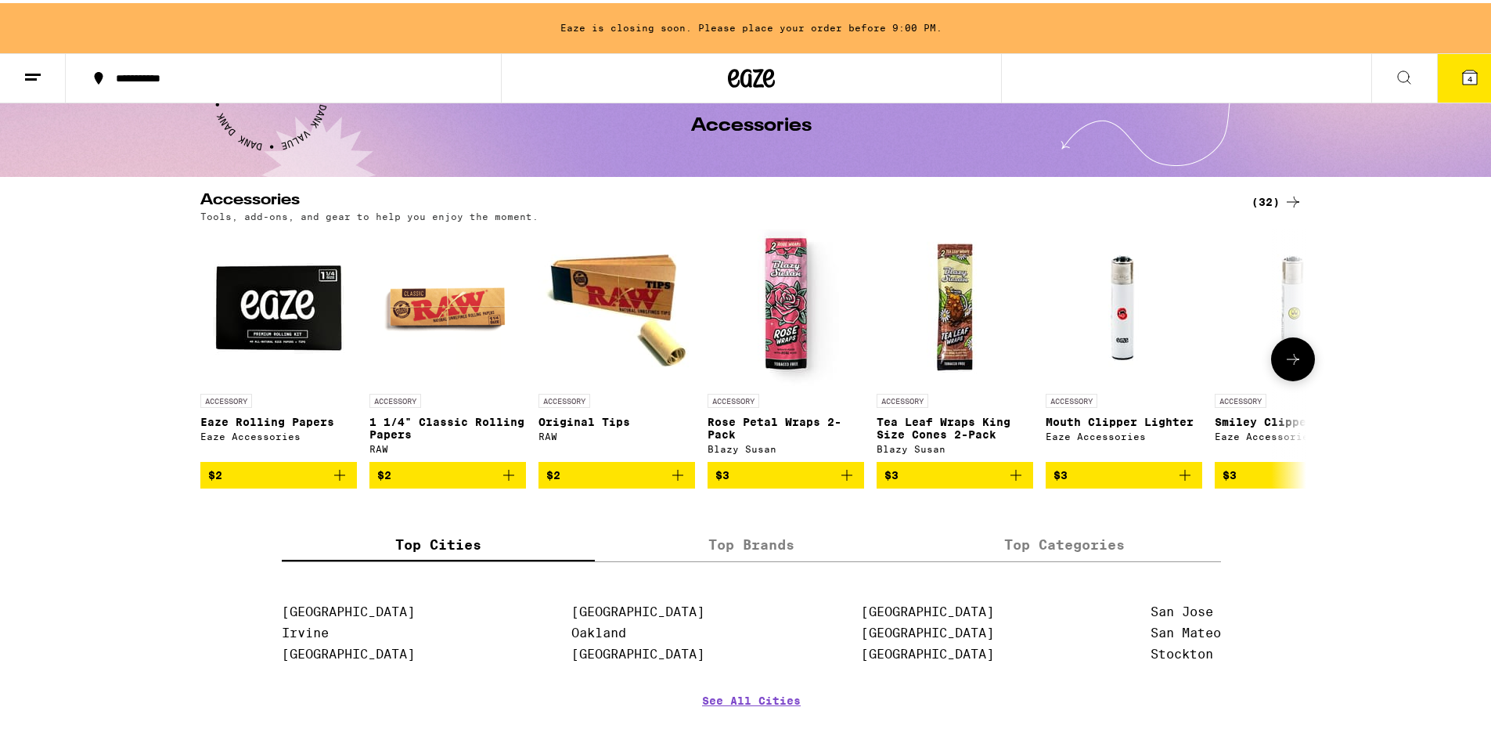
click at [1289, 362] on icon at bounding box center [1293, 356] width 13 height 11
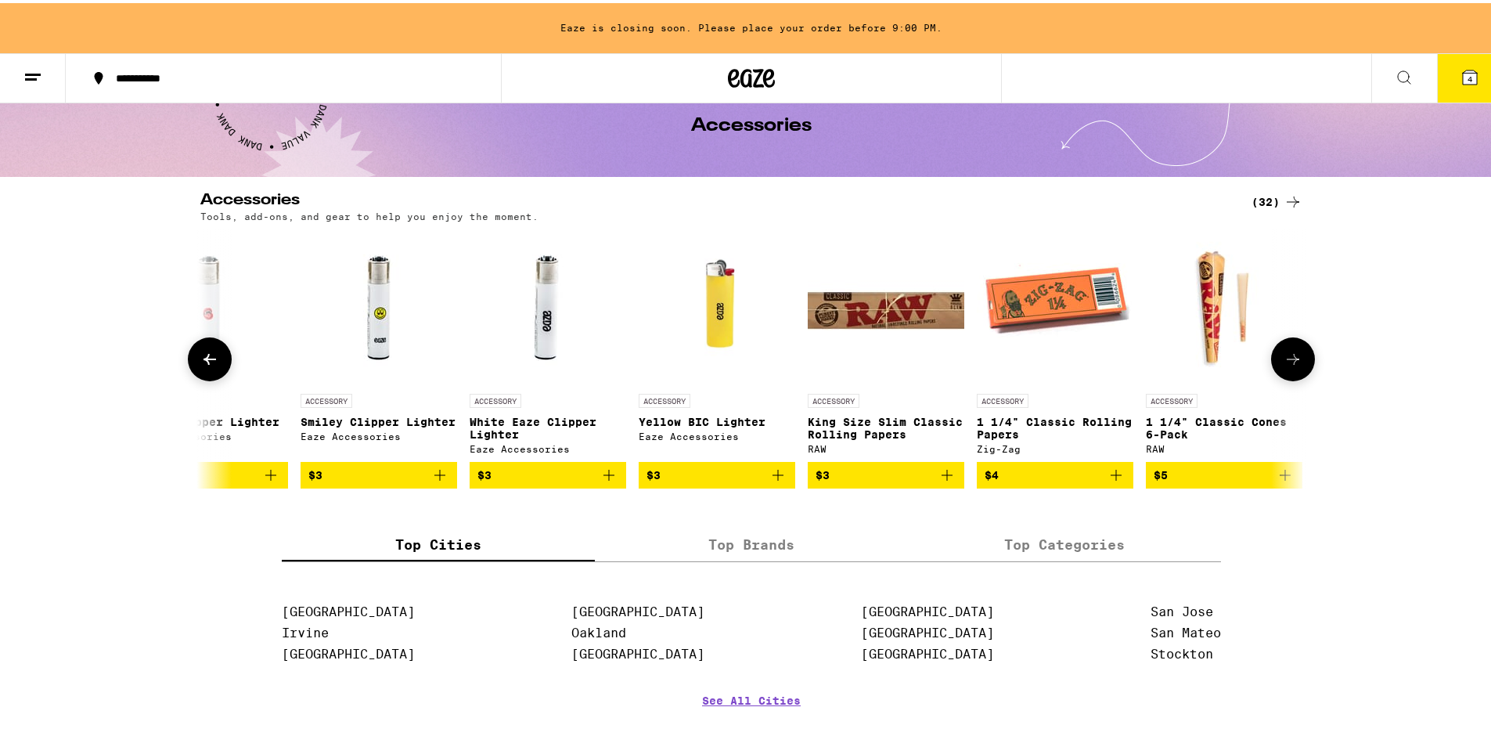
scroll to position [0, 931]
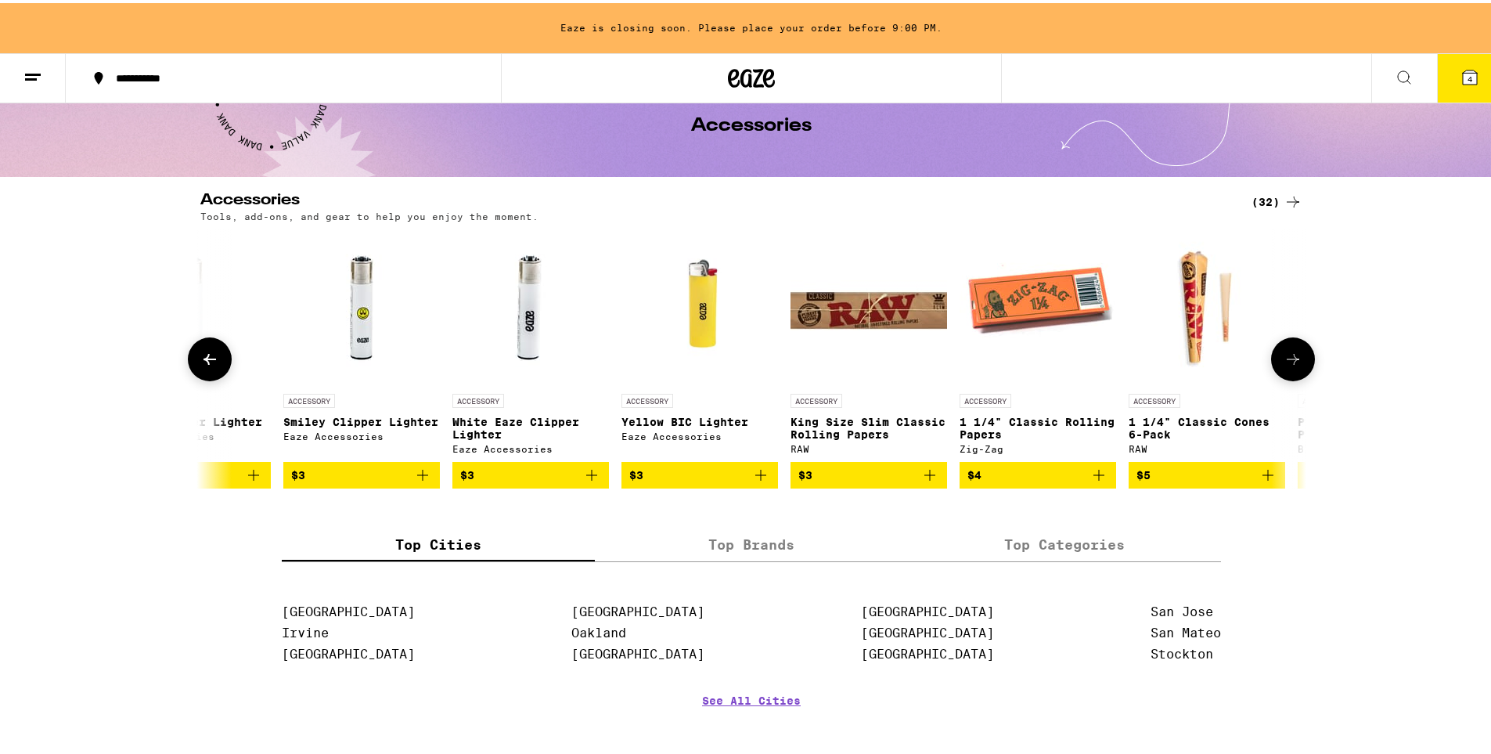
click at [1289, 362] on icon at bounding box center [1293, 356] width 13 height 11
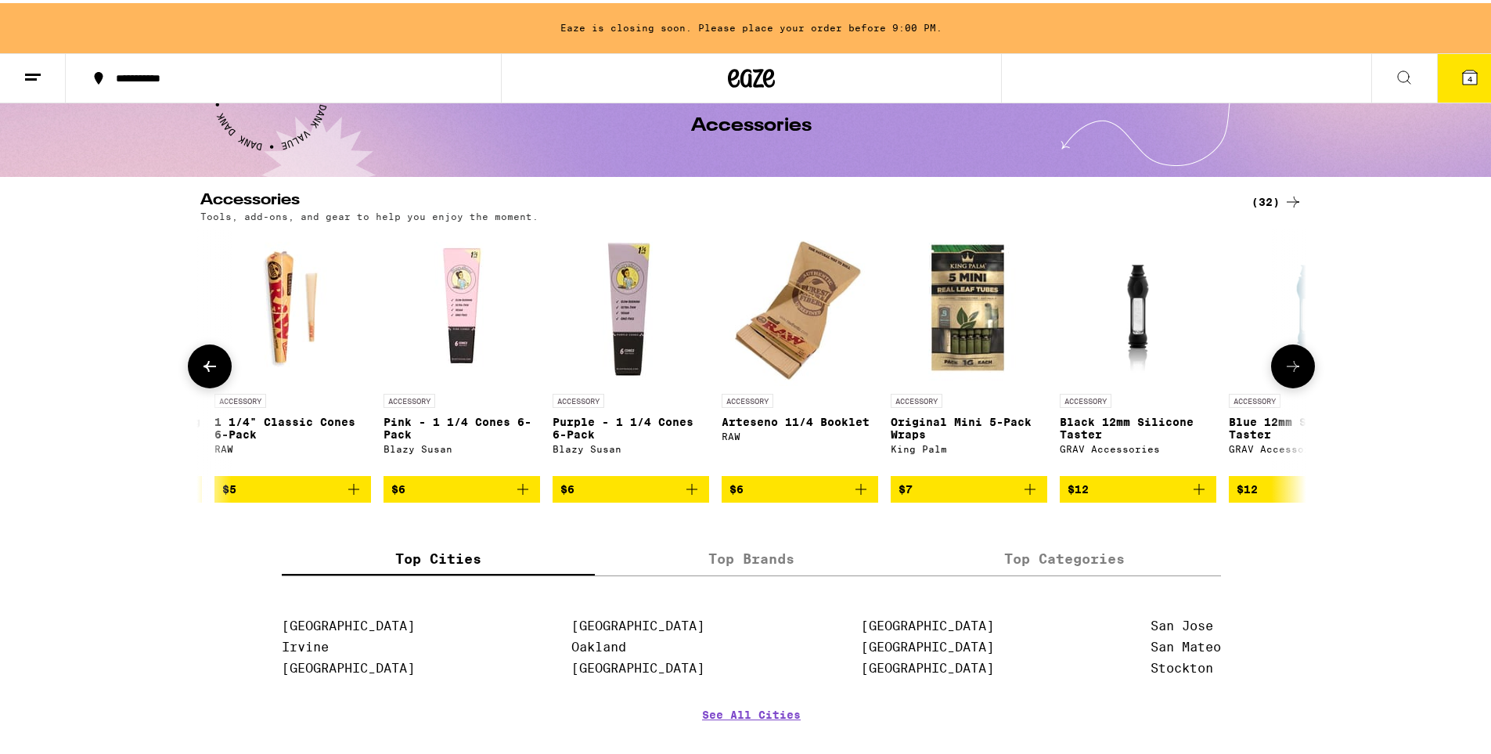
scroll to position [0, 1863]
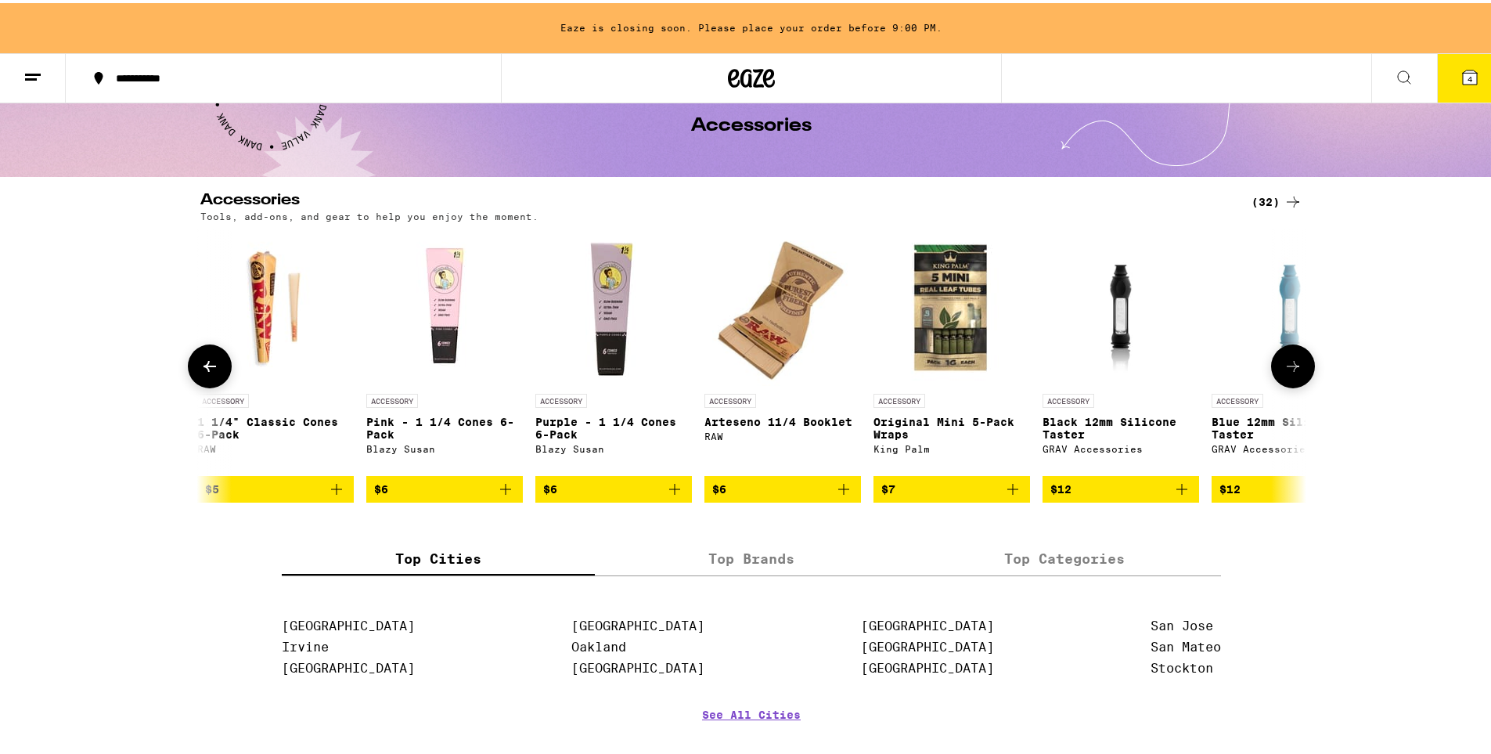
click at [201, 366] on icon at bounding box center [209, 363] width 19 height 19
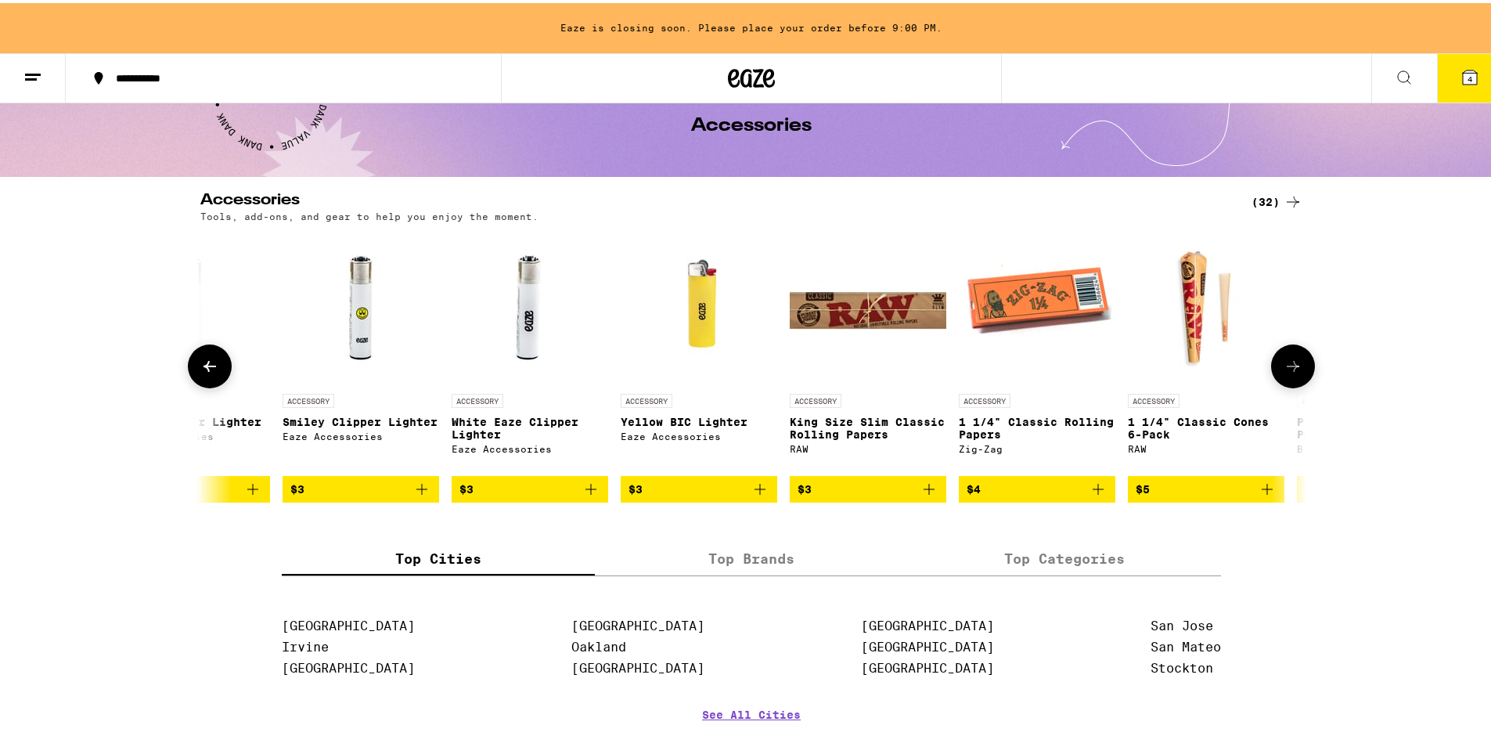
scroll to position [0, 931]
click at [1284, 370] on icon at bounding box center [1293, 363] width 19 height 19
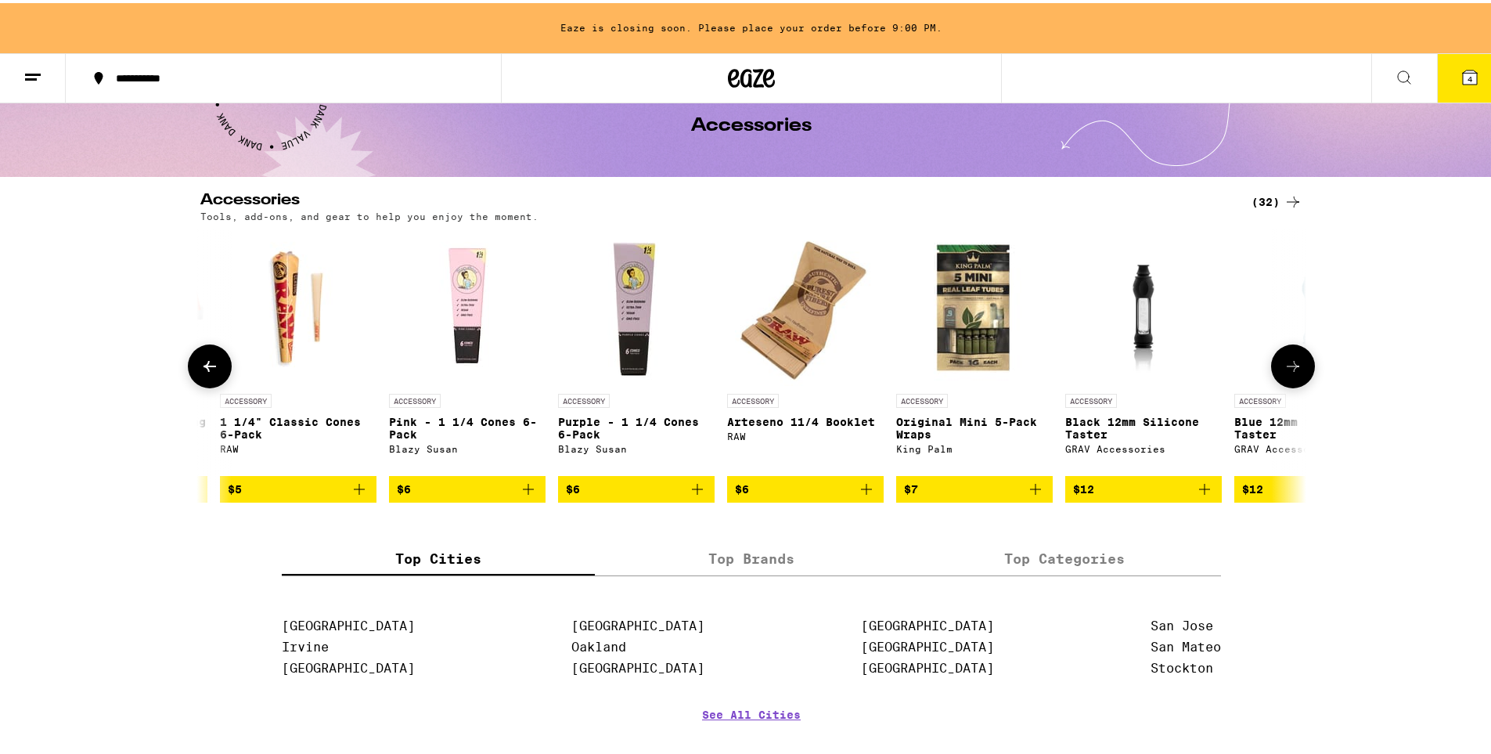
scroll to position [0, 1863]
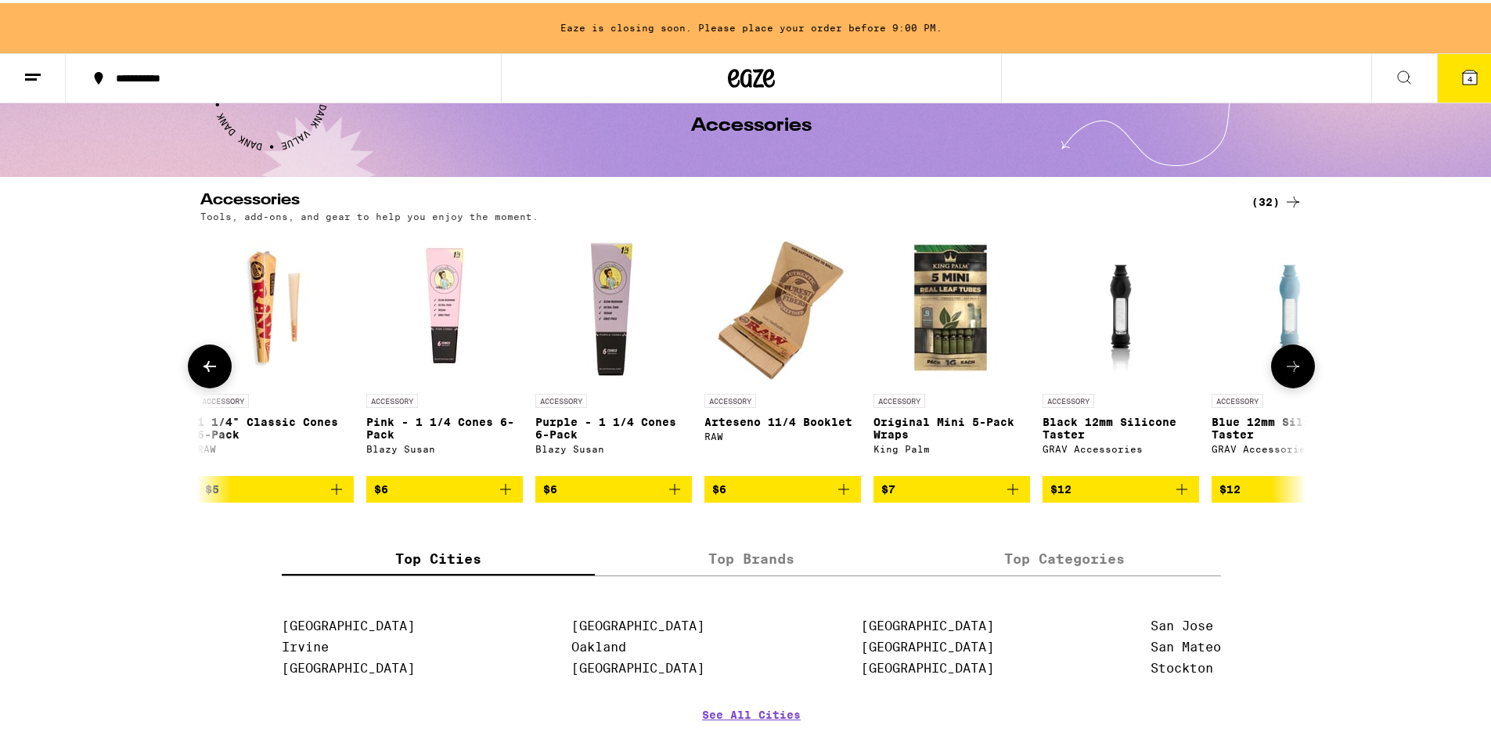
click at [1284, 370] on icon at bounding box center [1293, 363] width 19 height 19
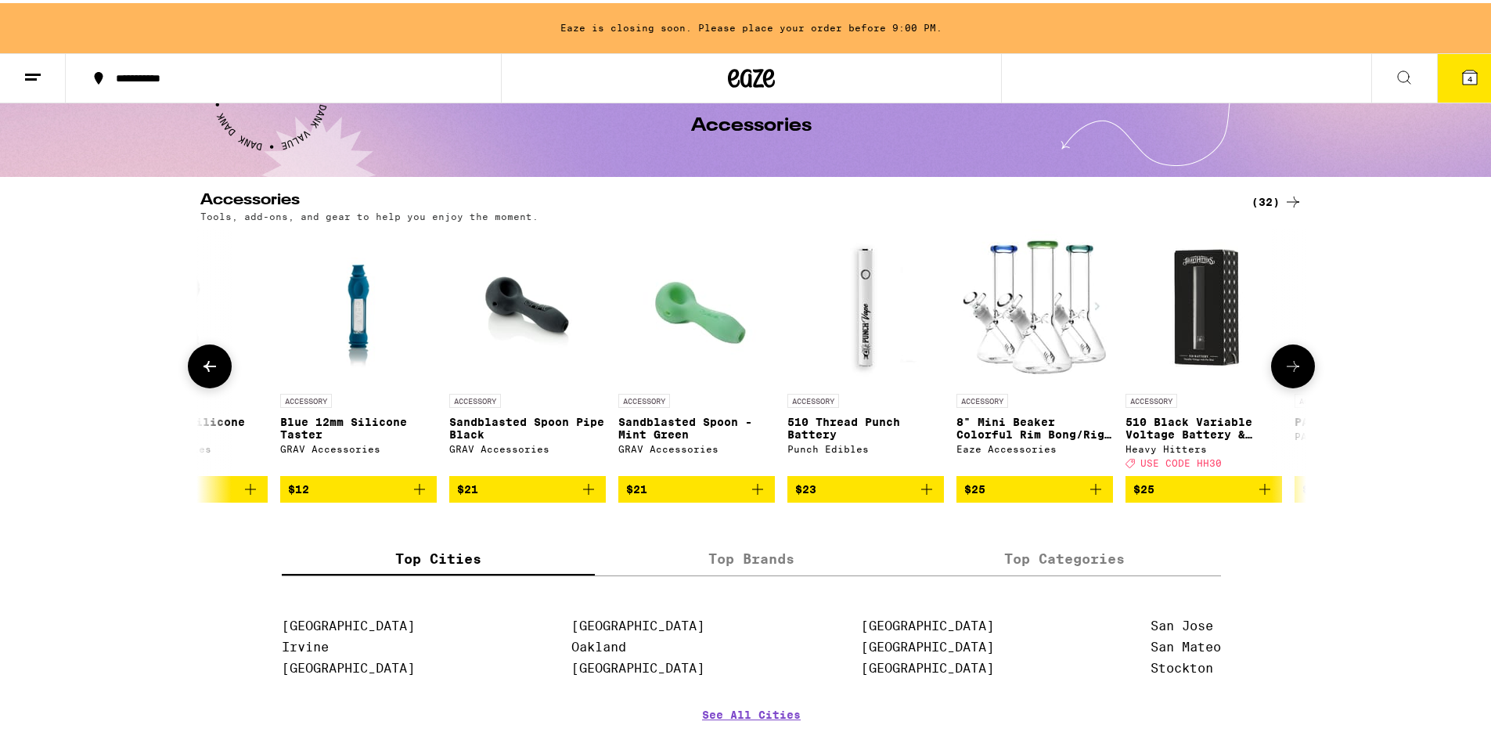
click at [1284, 370] on icon at bounding box center [1293, 363] width 19 height 19
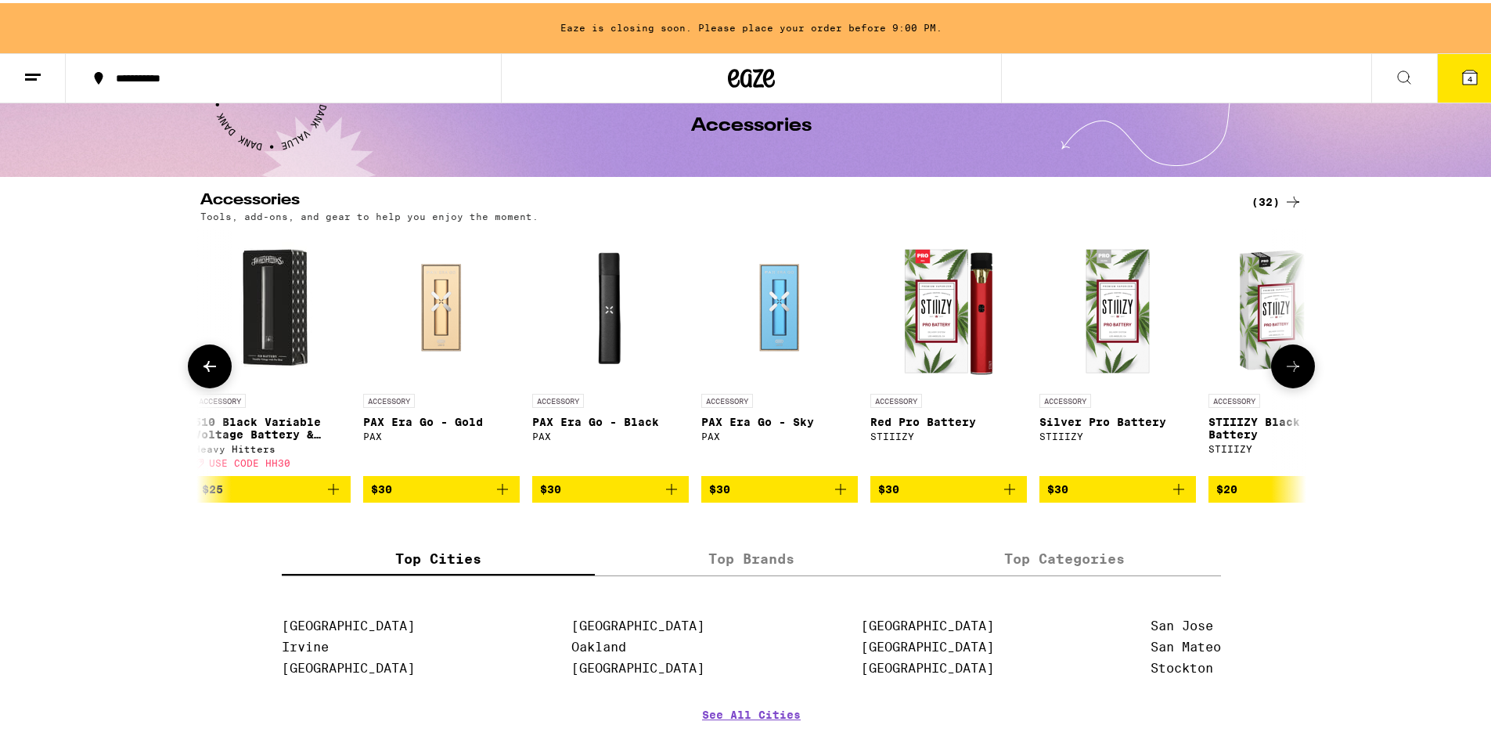
click at [1284, 370] on icon at bounding box center [1293, 363] width 19 height 19
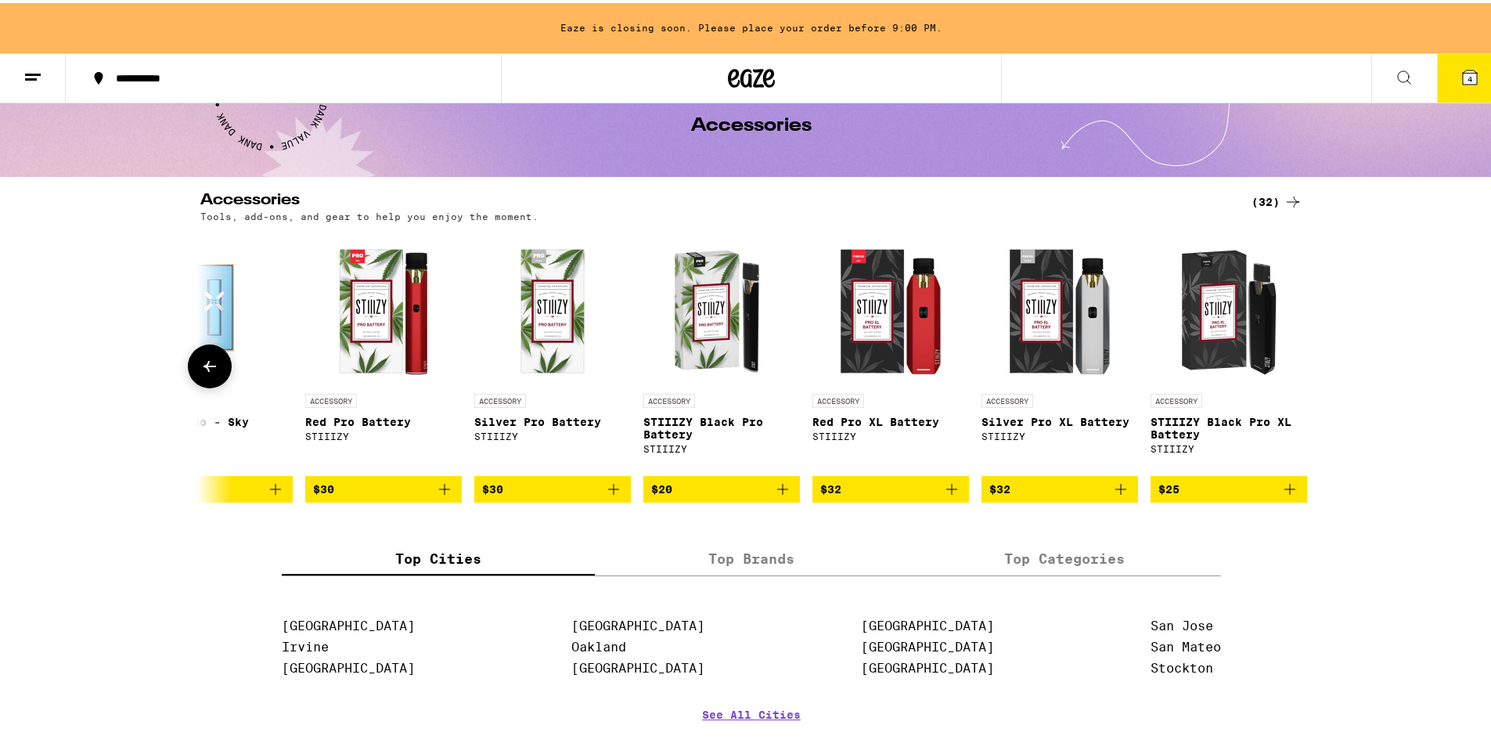
scroll to position [0, 4308]
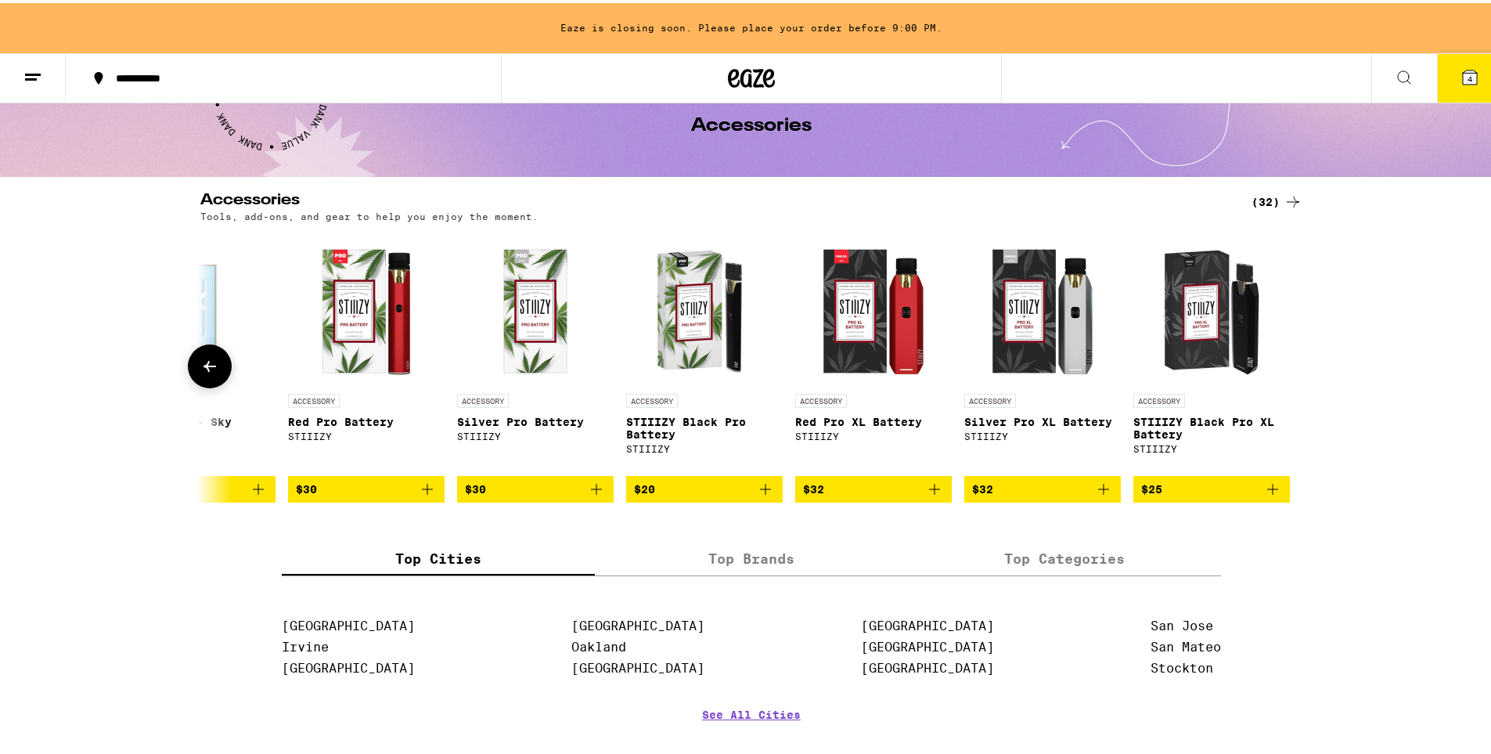
click at [208, 369] on icon at bounding box center [210, 363] width 13 height 11
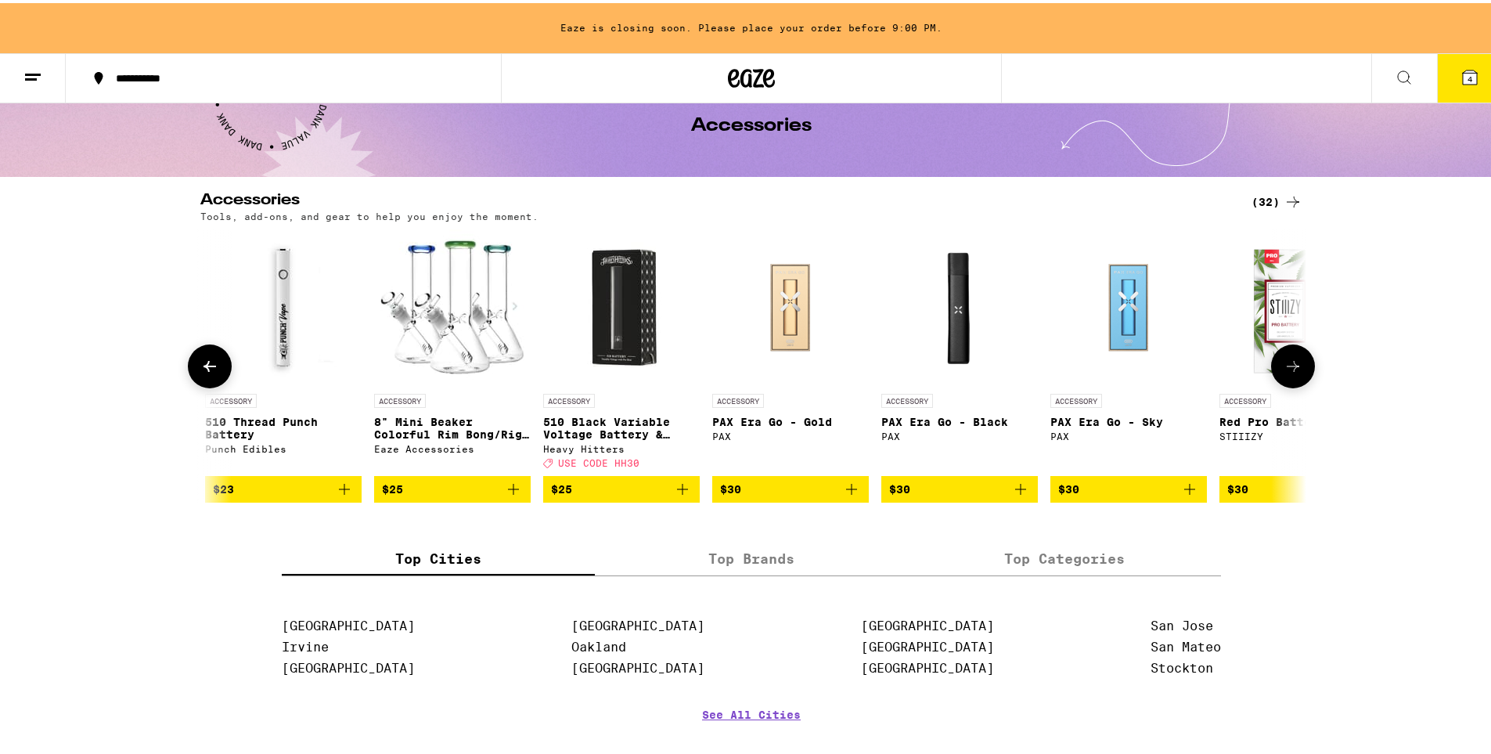
click at [208, 369] on icon at bounding box center [210, 363] width 13 height 11
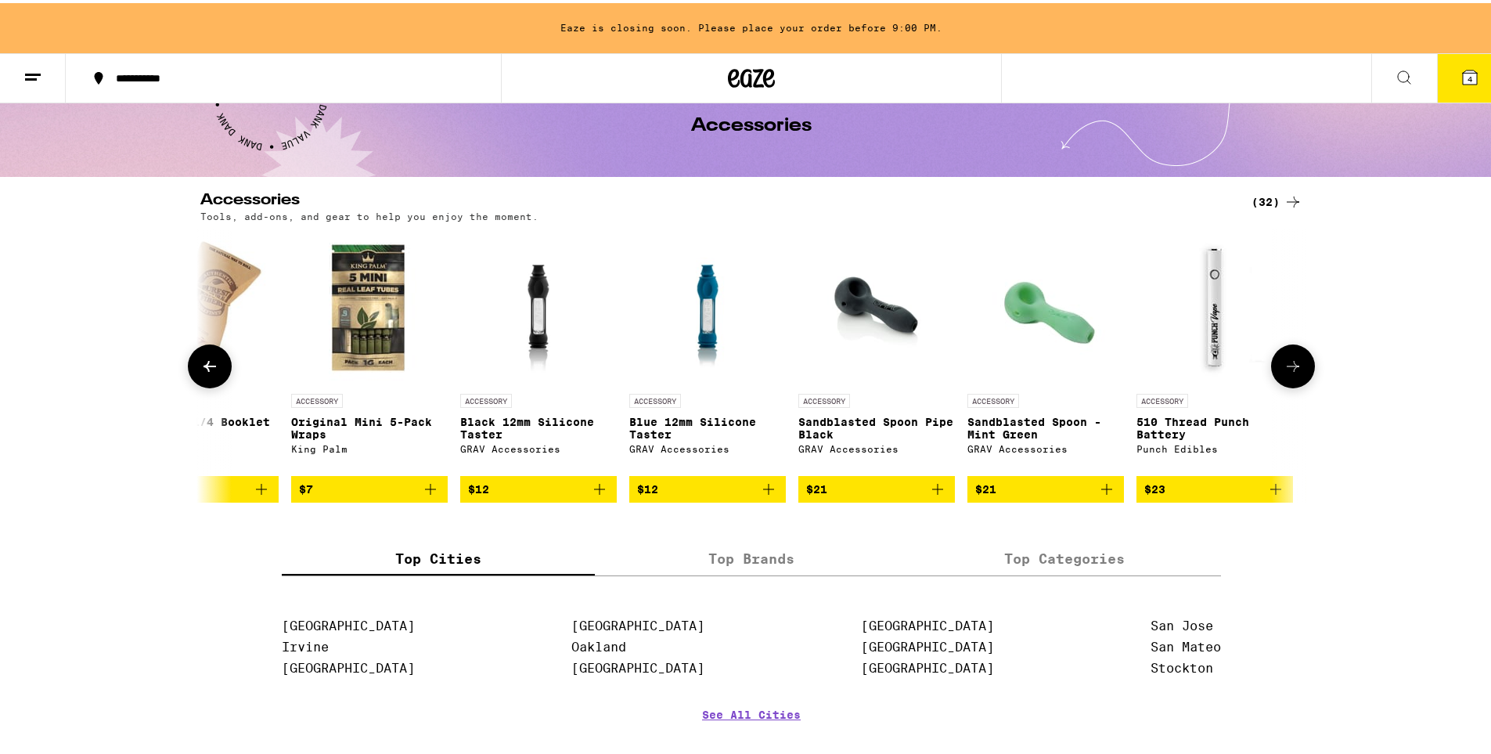
click at [208, 369] on icon at bounding box center [210, 363] width 13 height 11
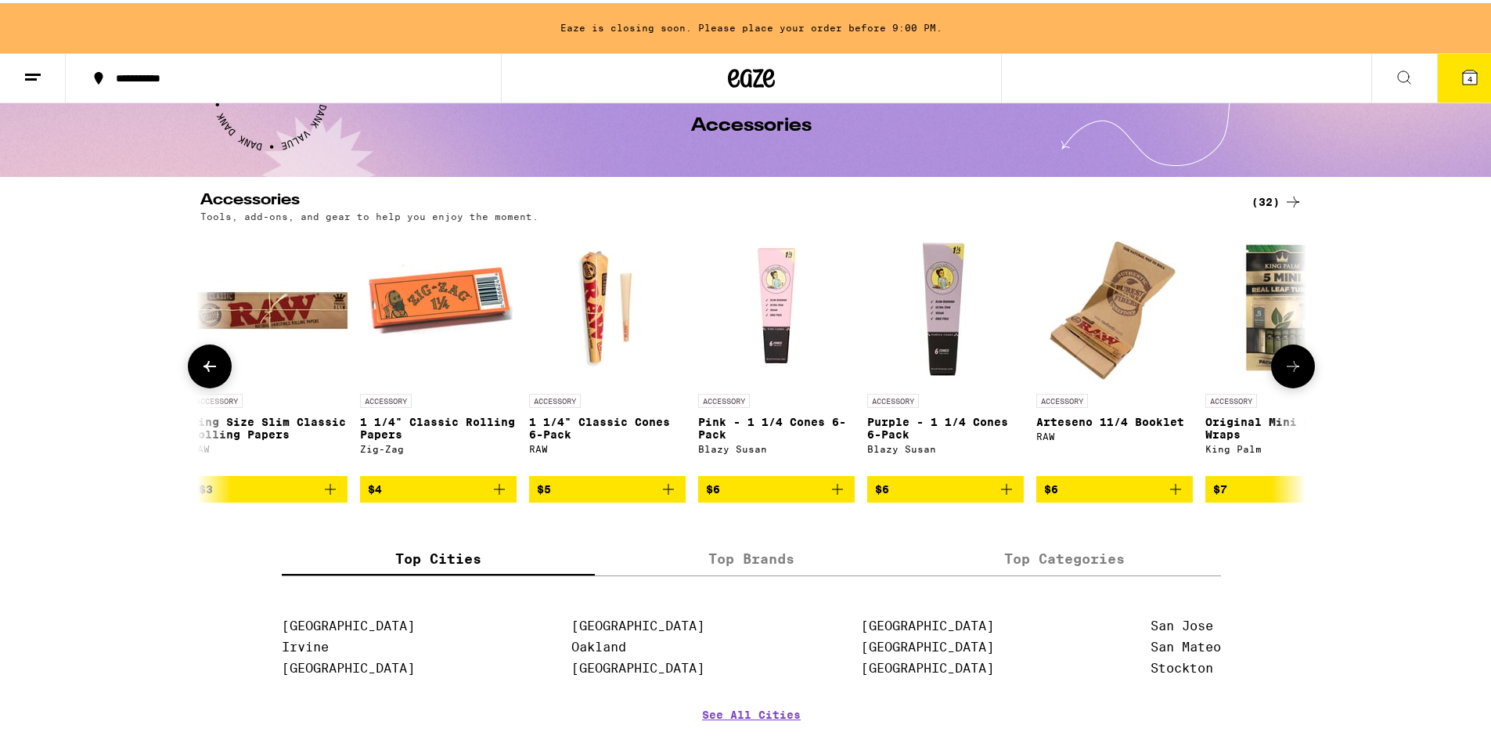
click at [208, 369] on icon at bounding box center [210, 363] width 13 height 11
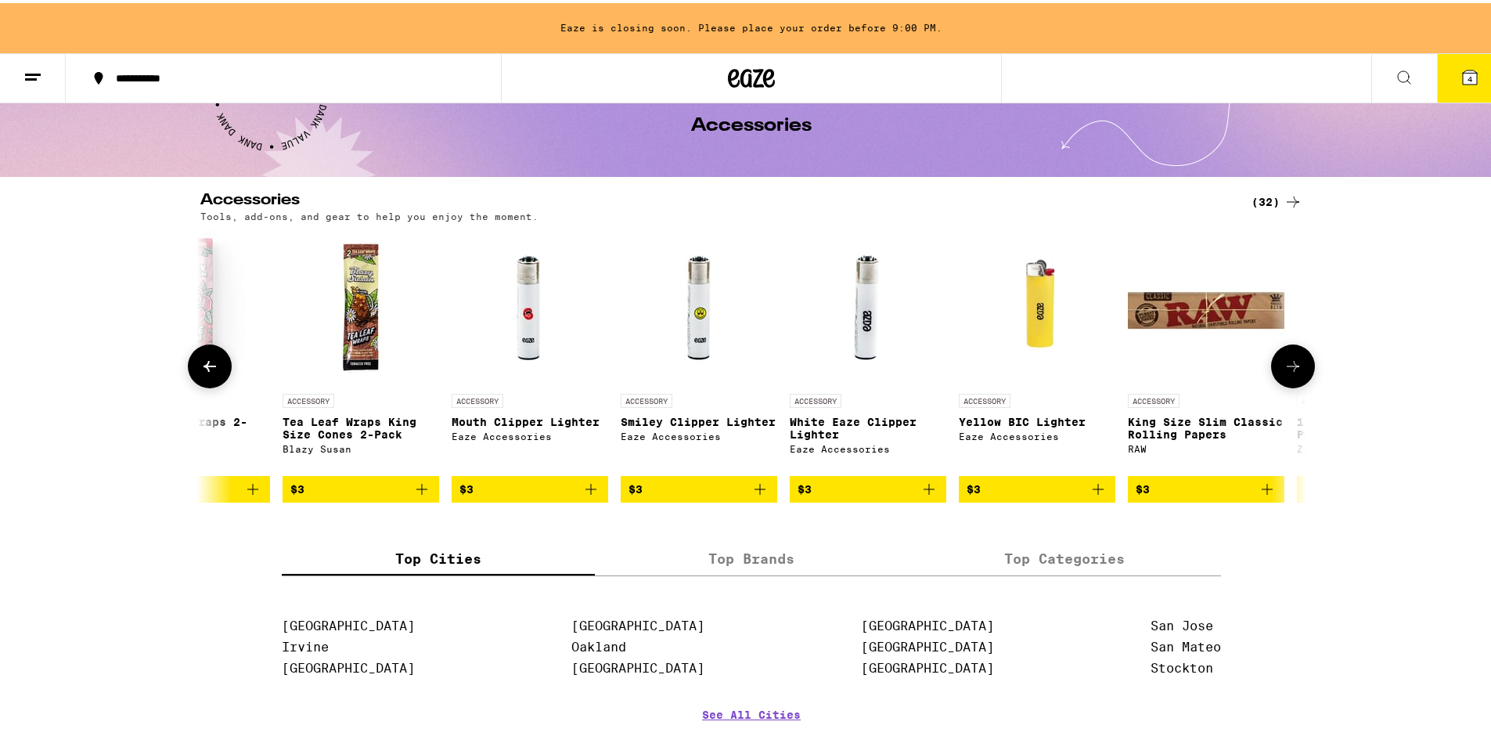
click at [208, 369] on icon at bounding box center [210, 363] width 13 height 11
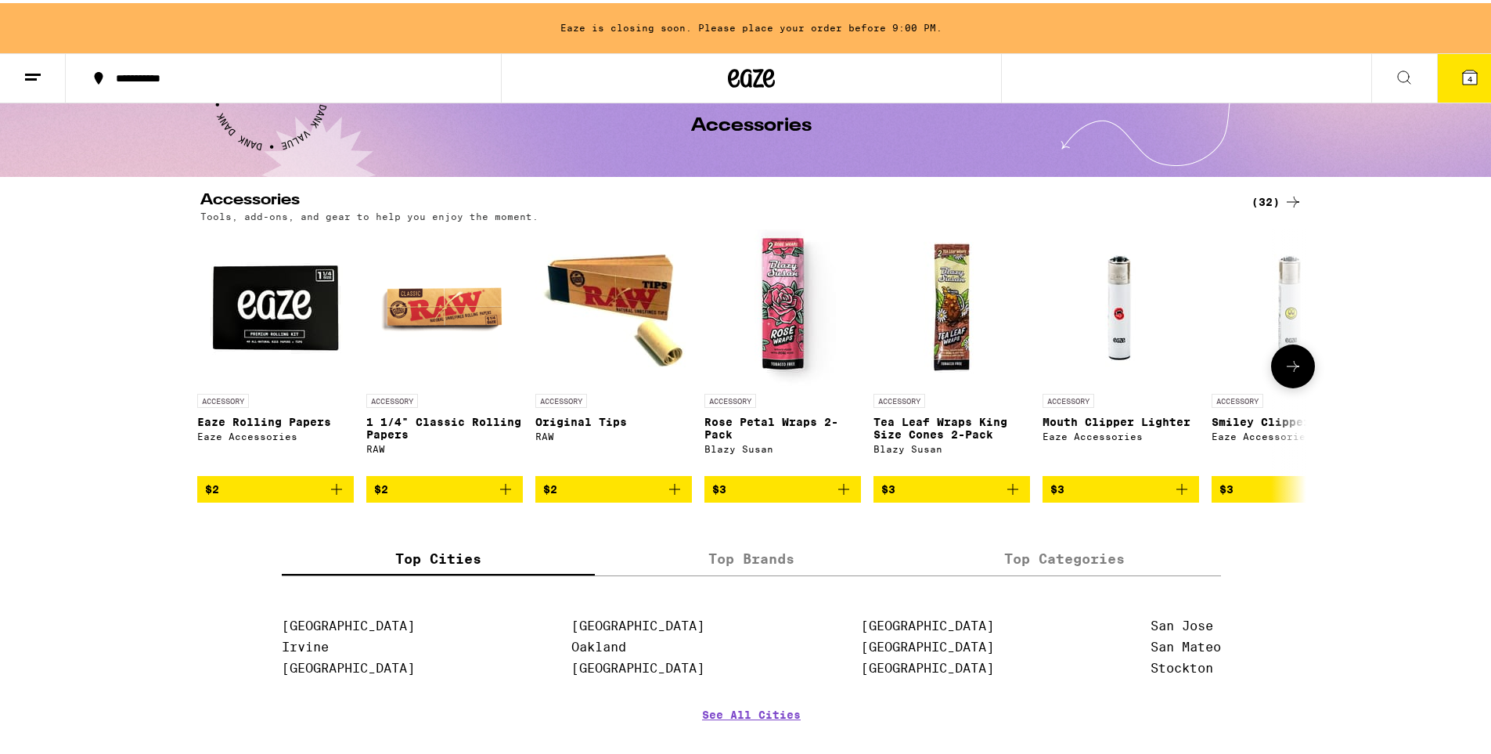
scroll to position [0, 0]
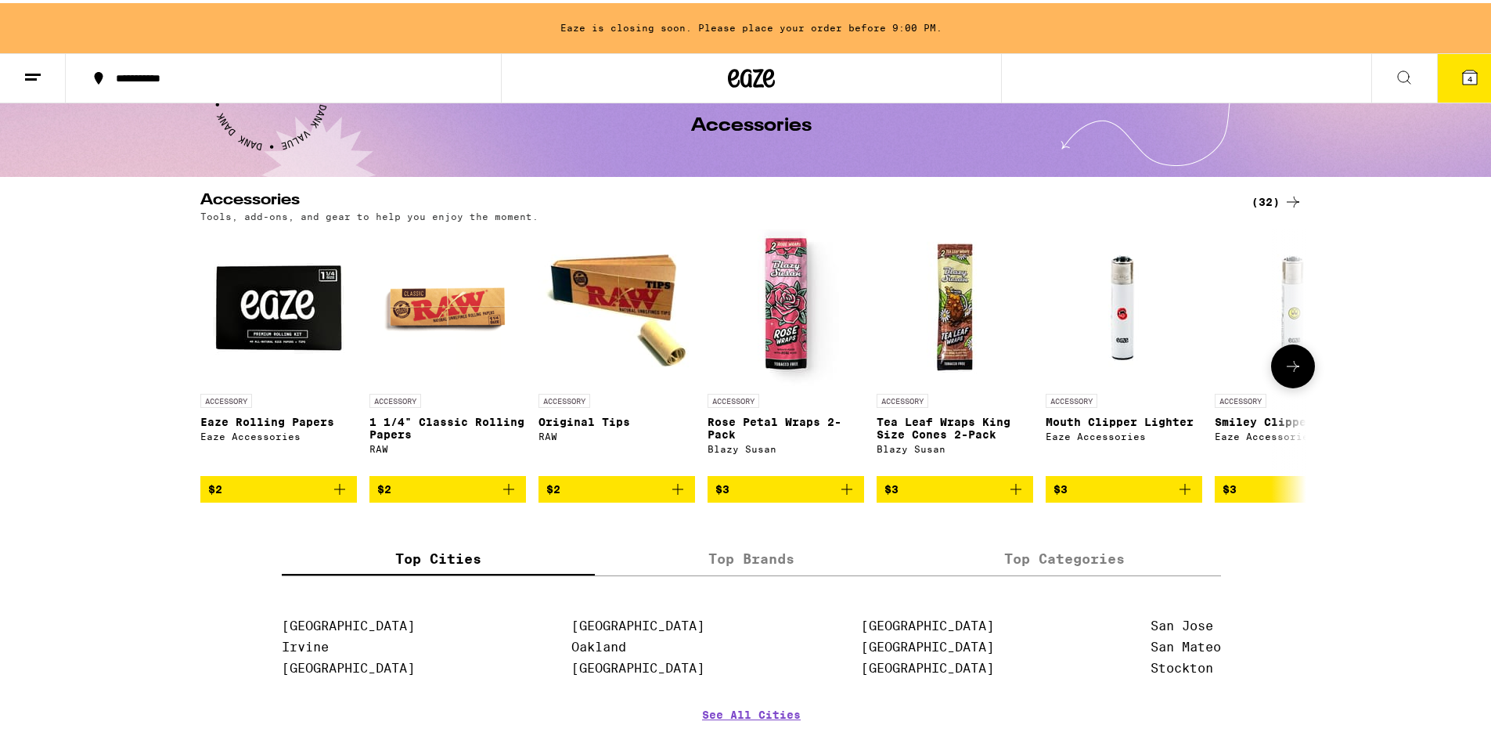
click at [208, 369] on div at bounding box center [210, 363] width 44 height 44
click at [1256, 192] on div "(32)" at bounding box center [1277, 198] width 51 height 19
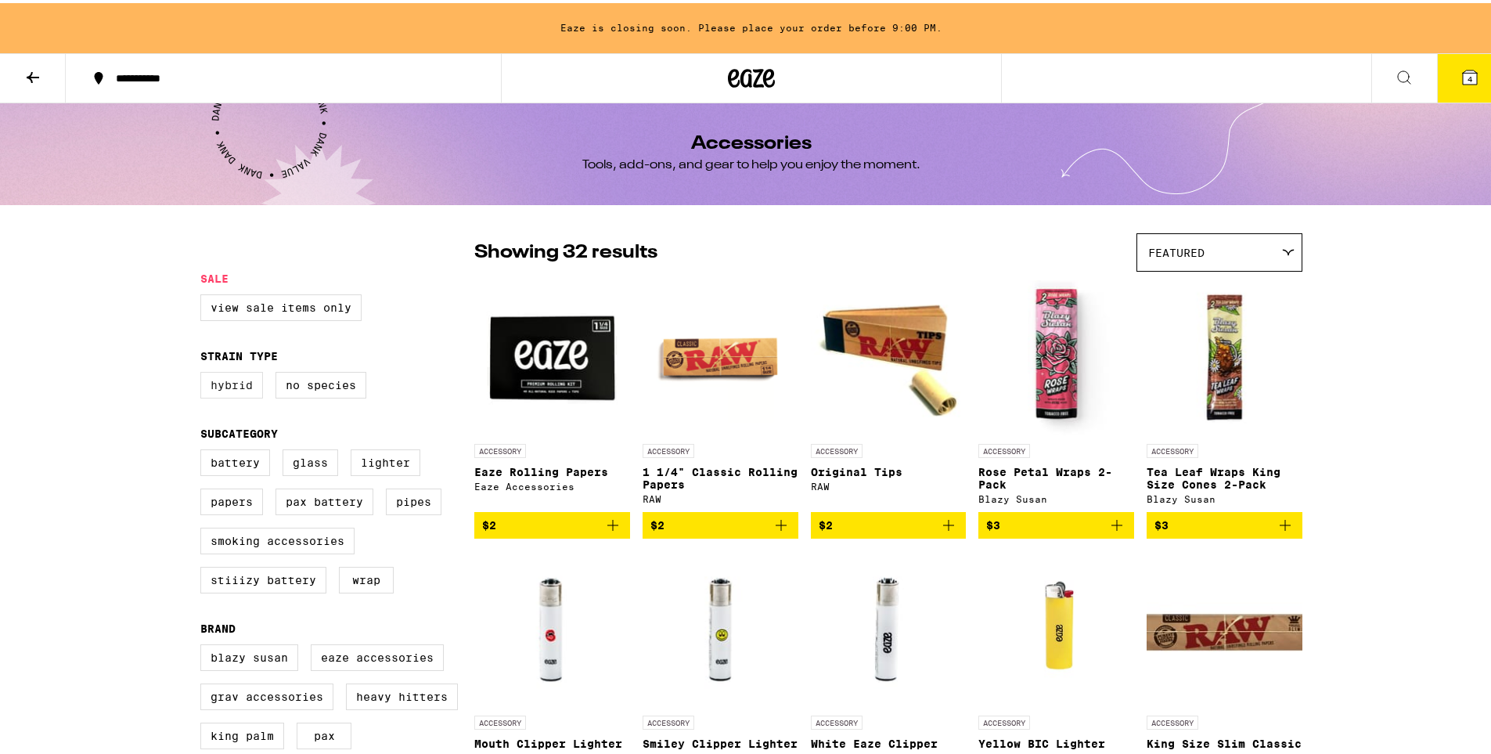
click at [234, 384] on label "Hybrid" at bounding box center [231, 382] width 63 height 27
click at [204, 372] on input "Hybrid" at bounding box center [204, 371] width 1 height 1
checkbox input "true"
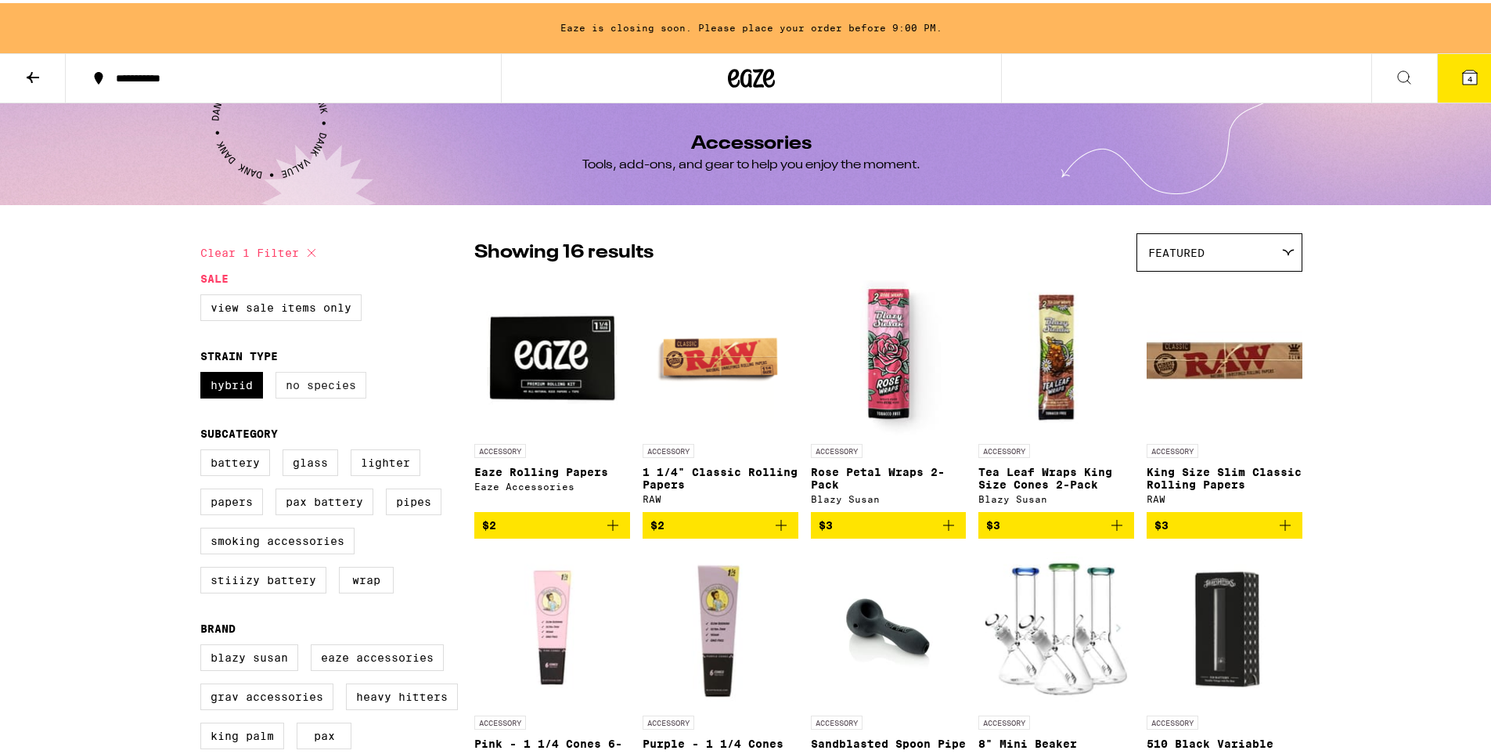
click at [312, 394] on label "No Species" at bounding box center [321, 382] width 91 height 27
click at [204, 372] on input "No Species" at bounding box center [204, 371] width 1 height 1
checkbox input "true"
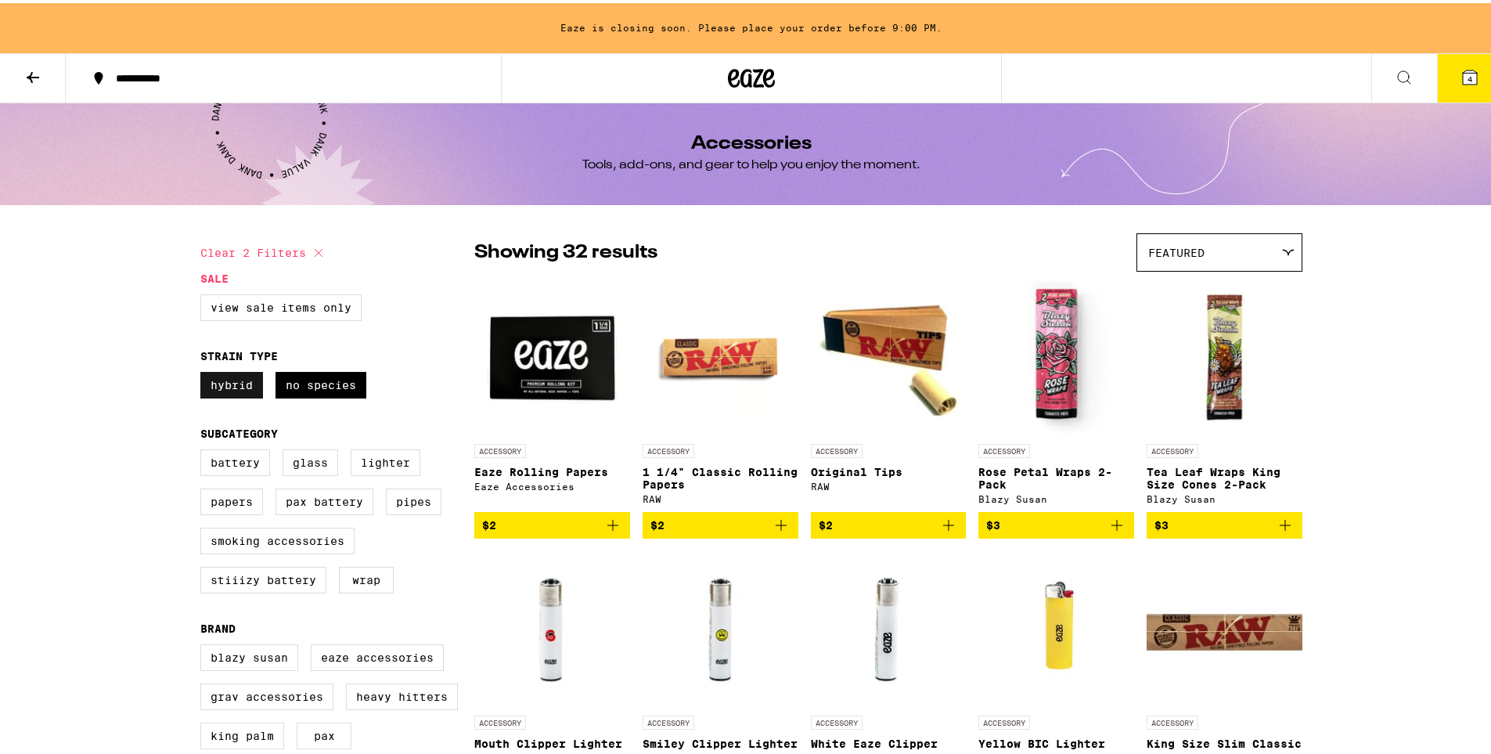
click at [229, 384] on label "Hybrid" at bounding box center [231, 382] width 63 height 27
click at [204, 372] on input "Hybrid" at bounding box center [204, 371] width 1 height 1
checkbox input "false"
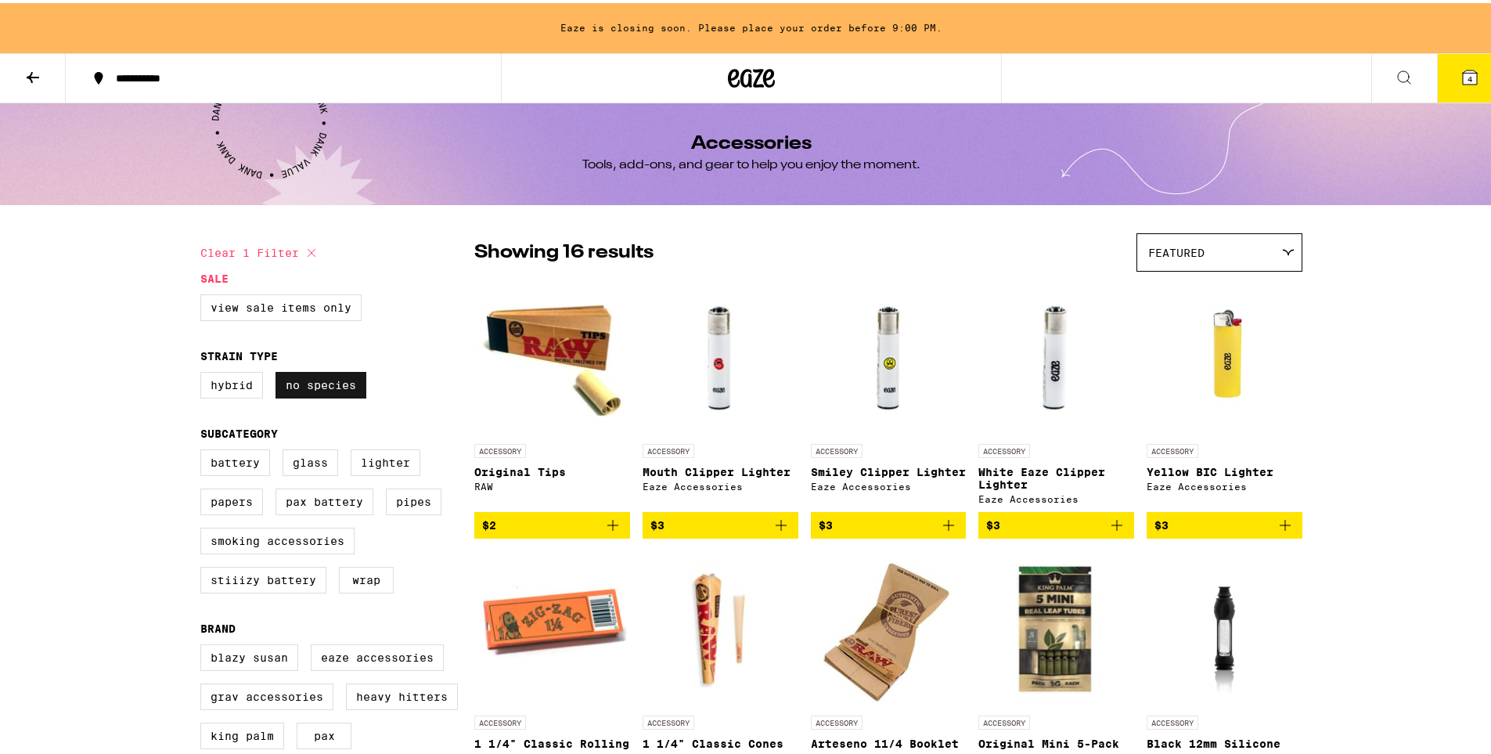
click at [303, 391] on label "No Species" at bounding box center [321, 382] width 91 height 27
click at [204, 372] on input "No Species" at bounding box center [204, 371] width 1 height 1
checkbox input "false"
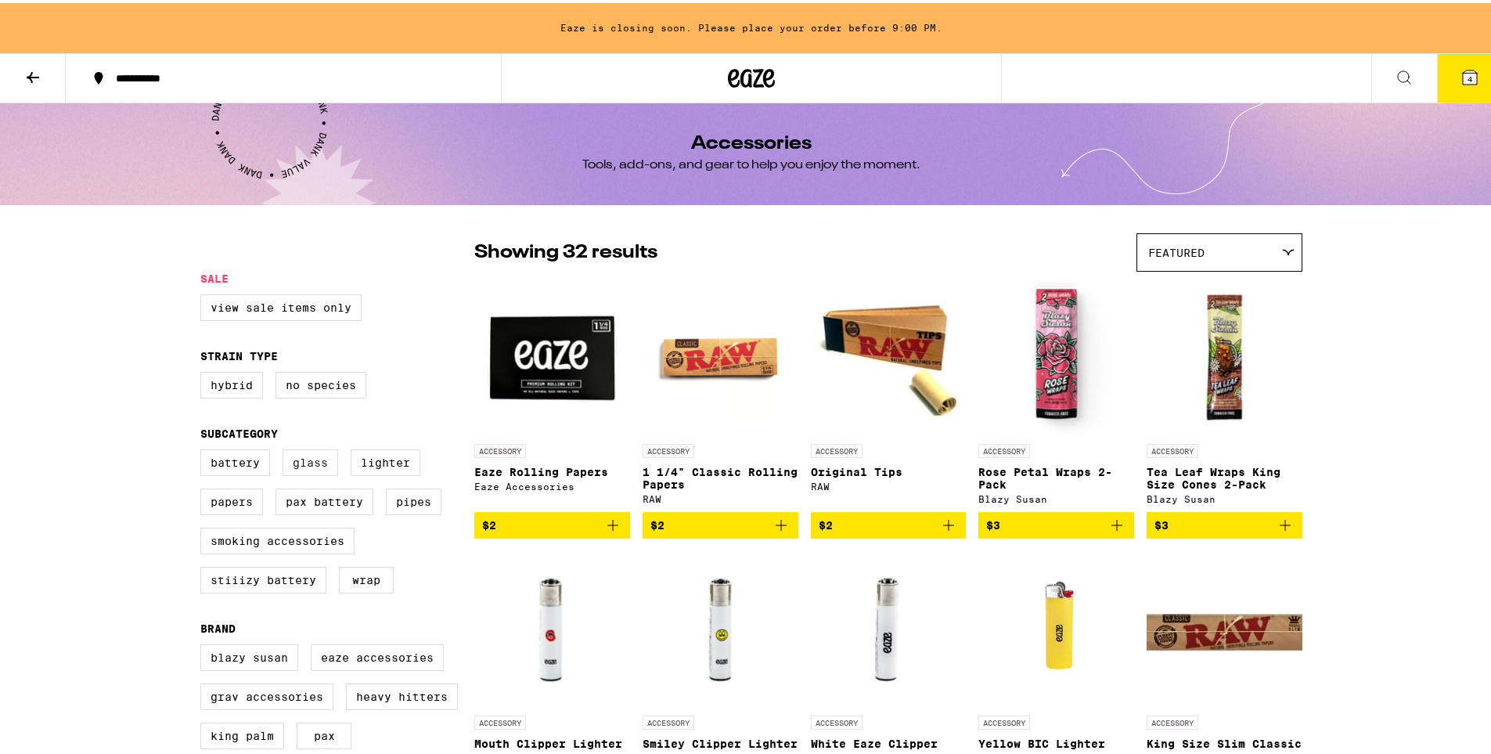
click at [309, 470] on label "Glass" at bounding box center [311, 459] width 56 height 27
click at [204, 449] on input "Glass" at bounding box center [204, 449] width 1 height 1
checkbox input "true"
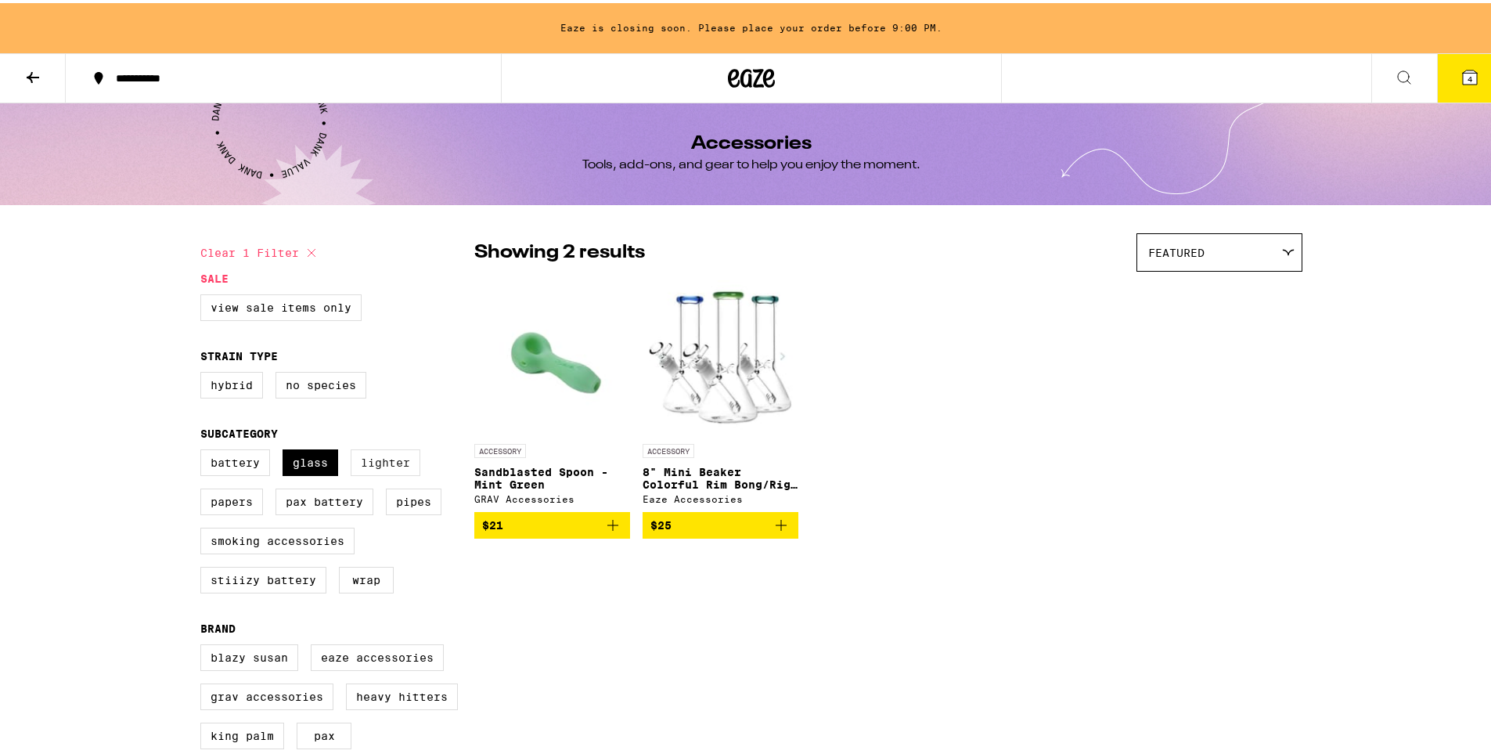
click at [364, 470] on label "Lighter" at bounding box center [386, 459] width 70 height 27
click at [204, 449] on input "Lighter" at bounding box center [204, 449] width 1 height 1
checkbox input "true"
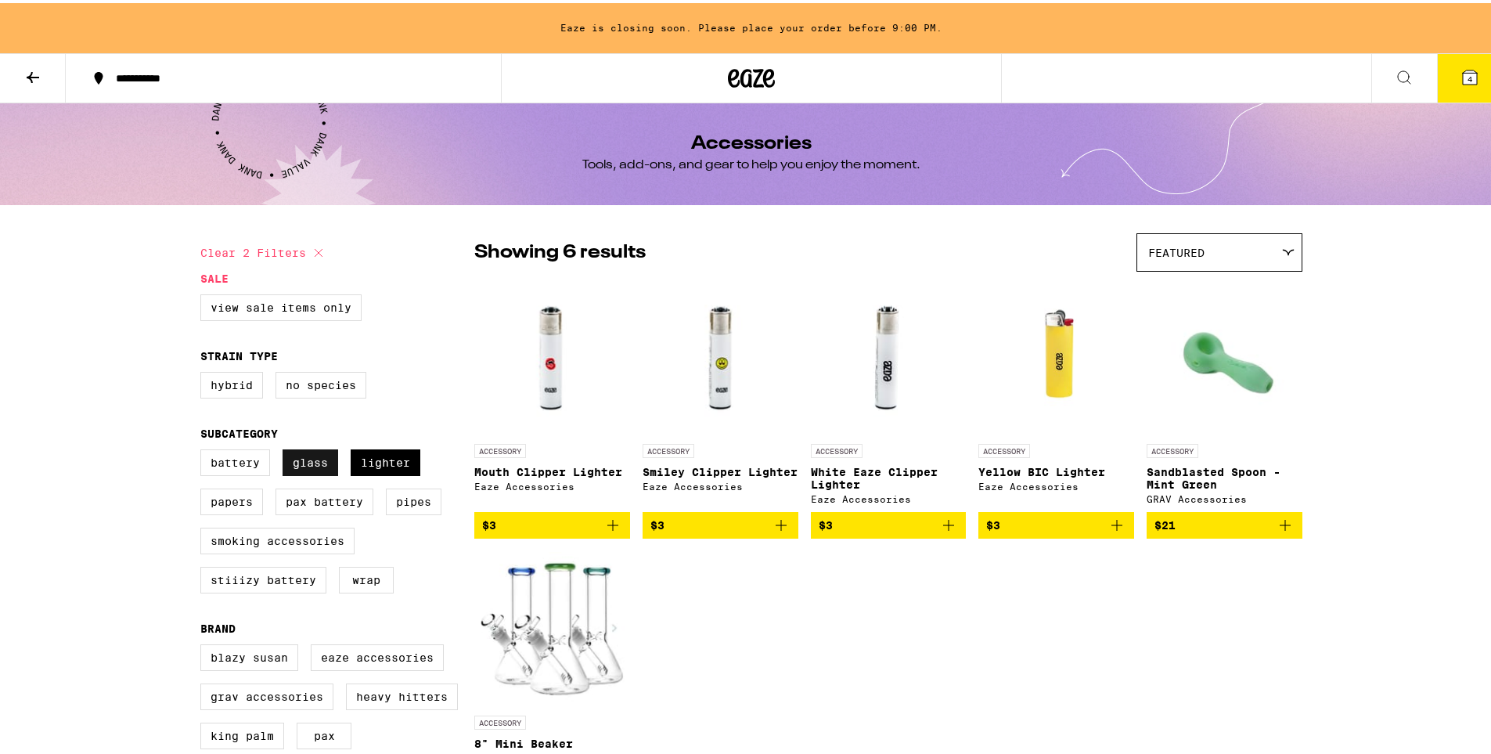
click at [284, 469] on label "Glass" at bounding box center [311, 459] width 56 height 27
click at [204, 449] on input "Glass" at bounding box center [204, 449] width 1 height 1
checkbox input "false"
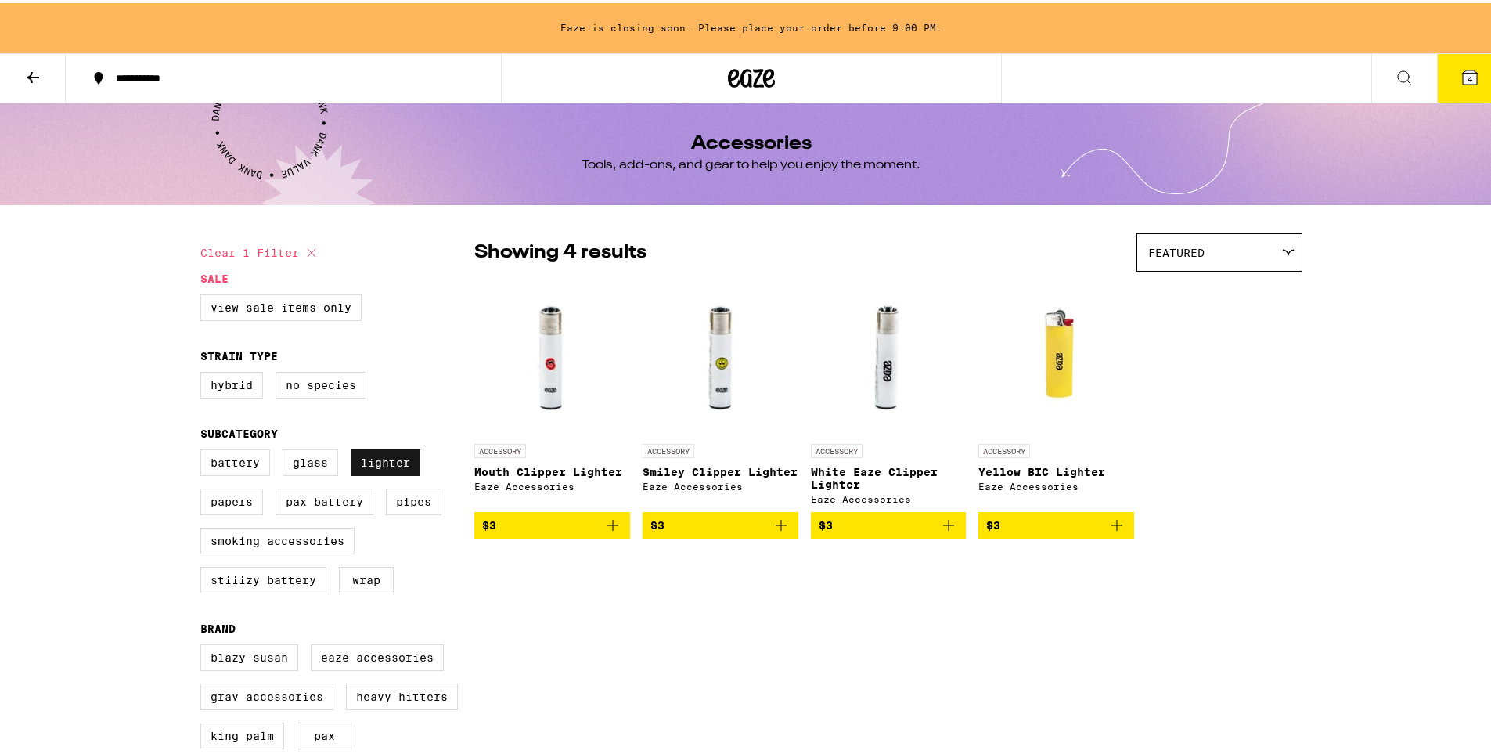
click at [376, 467] on label "Lighter" at bounding box center [386, 459] width 70 height 27
click at [204, 449] on input "Lighter" at bounding box center [204, 449] width 1 height 1
checkbox input "false"
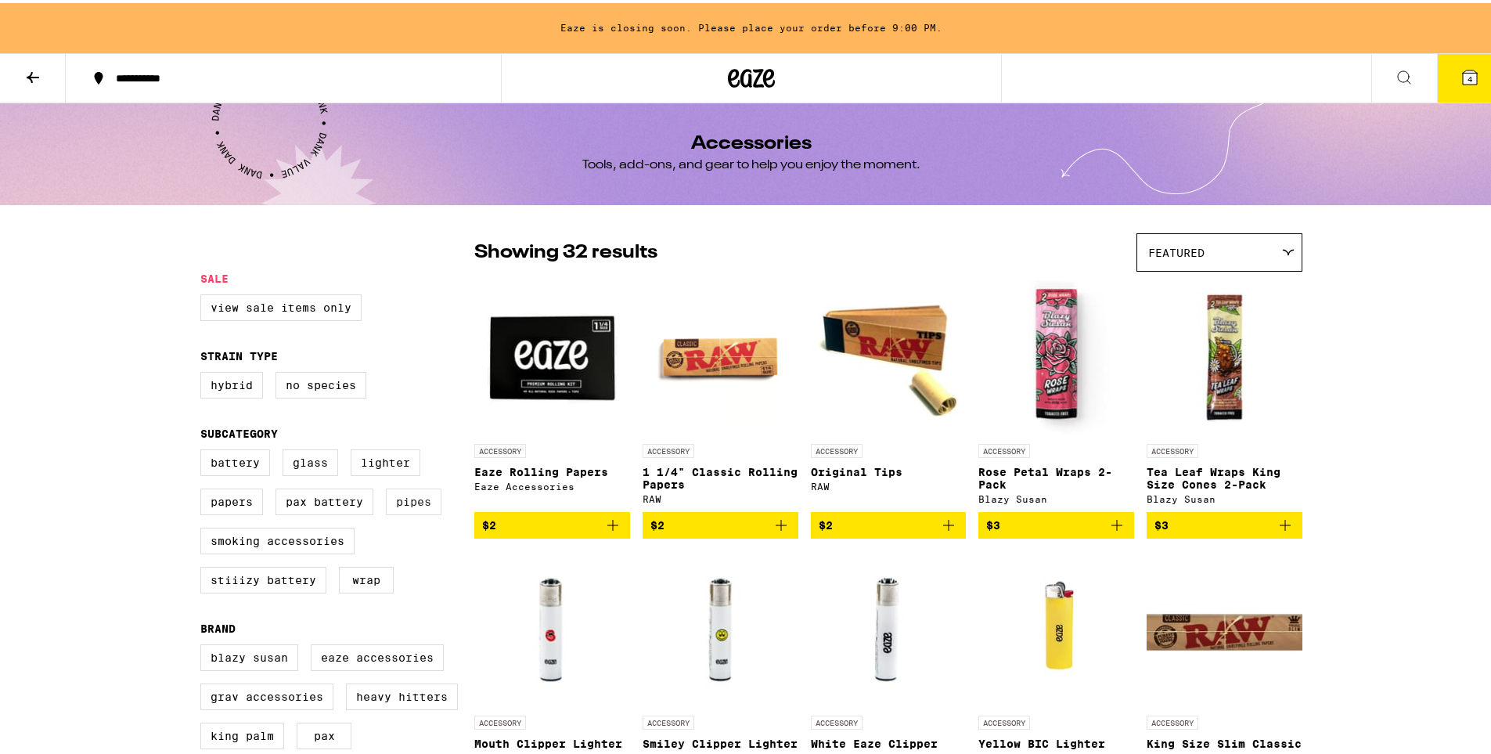
click at [408, 512] on label "Pipes" at bounding box center [414, 498] width 56 height 27
click at [204, 449] on input "Pipes" at bounding box center [204, 449] width 1 height 1
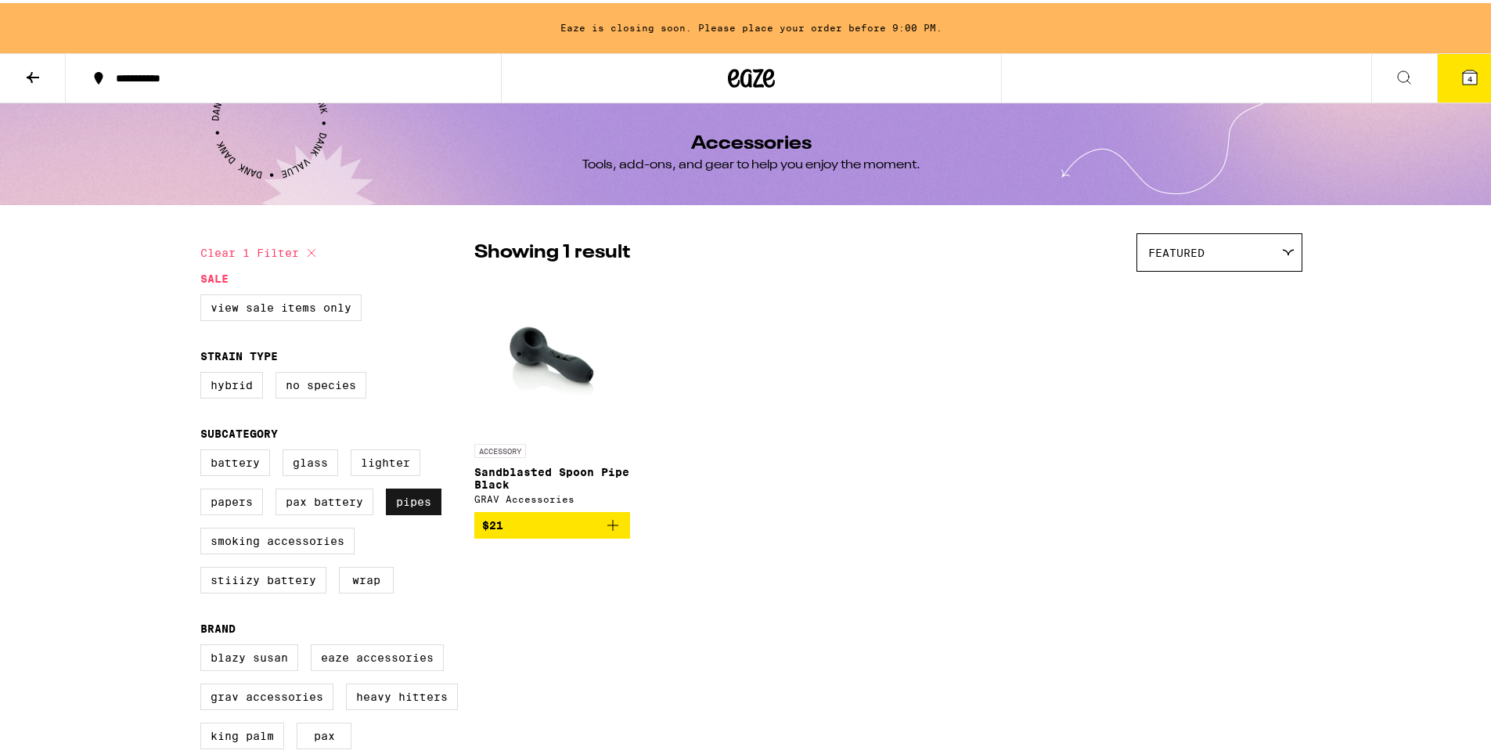
click at [408, 512] on label "Pipes" at bounding box center [414, 498] width 56 height 27
click at [204, 449] on input "Pipes" at bounding box center [204, 449] width 1 height 1
checkbox input "false"
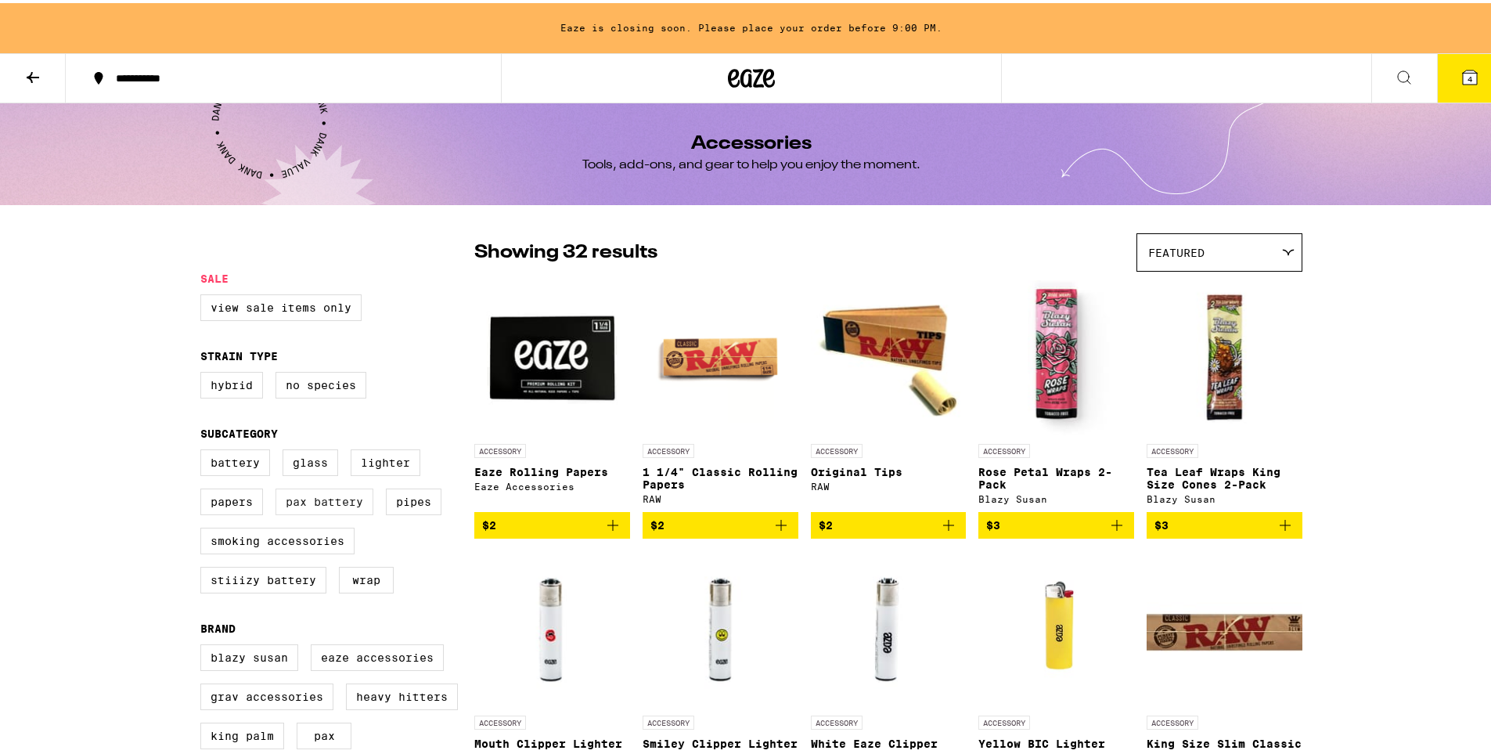
click at [337, 512] on label "PAX Battery" at bounding box center [325, 498] width 98 height 27
click at [204, 449] on input "PAX Battery" at bounding box center [204, 449] width 1 height 1
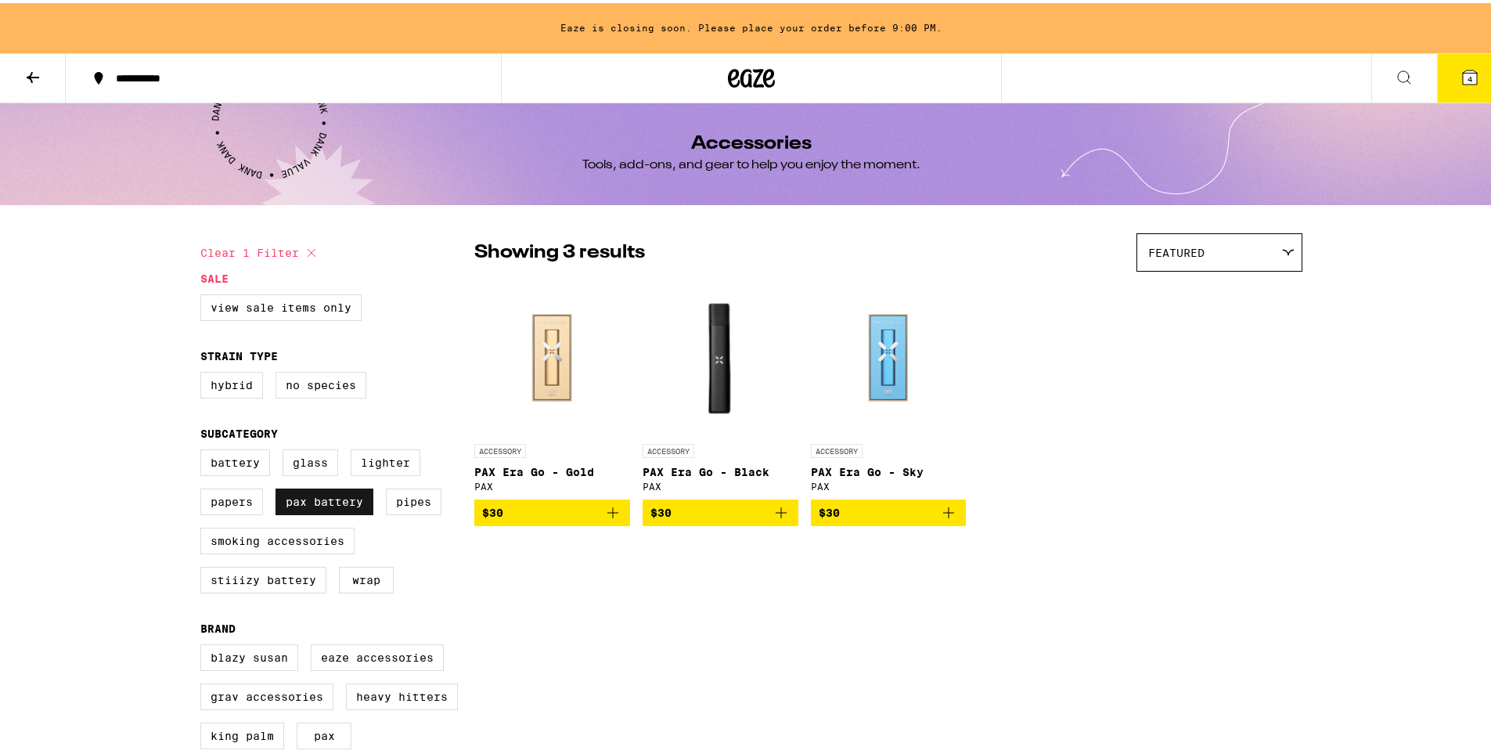
click at [337, 512] on label "PAX Battery" at bounding box center [325, 498] width 98 height 27
click at [204, 449] on input "PAX Battery" at bounding box center [204, 449] width 1 height 1
checkbox input "false"
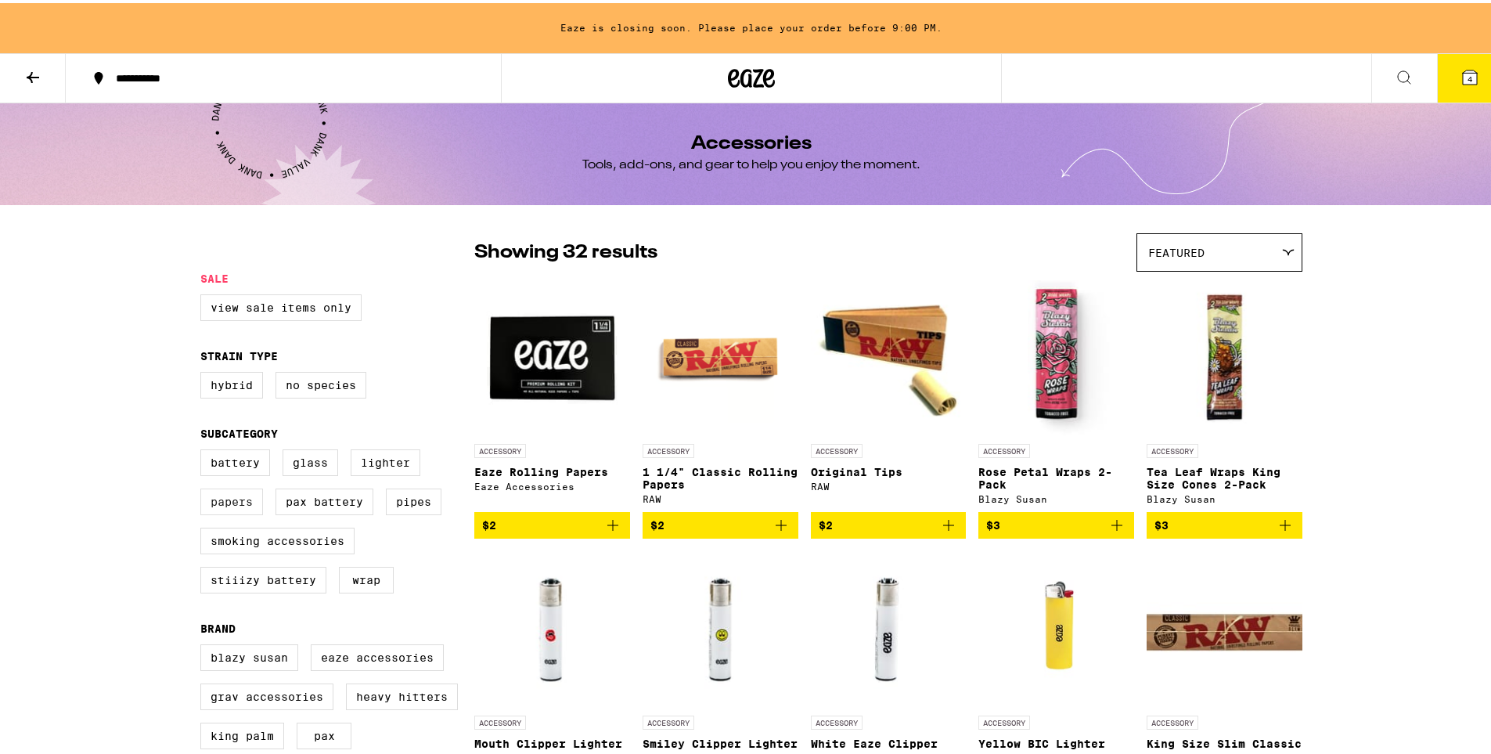
click at [217, 512] on label "Papers" at bounding box center [231, 498] width 63 height 27
click at [204, 449] on input "Papers" at bounding box center [204, 449] width 1 height 1
checkbox input "true"
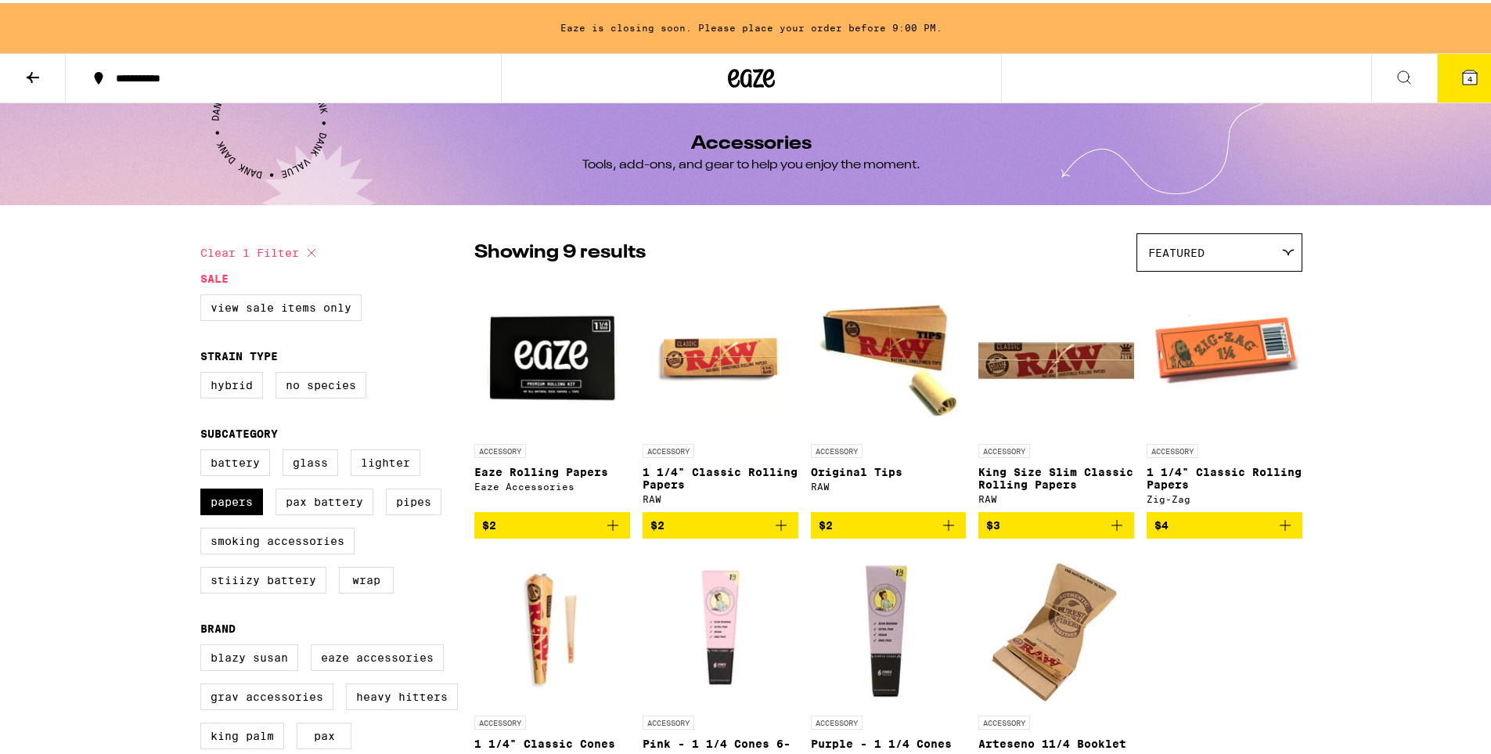
click at [1395, 67] on icon at bounding box center [1404, 74] width 19 height 19
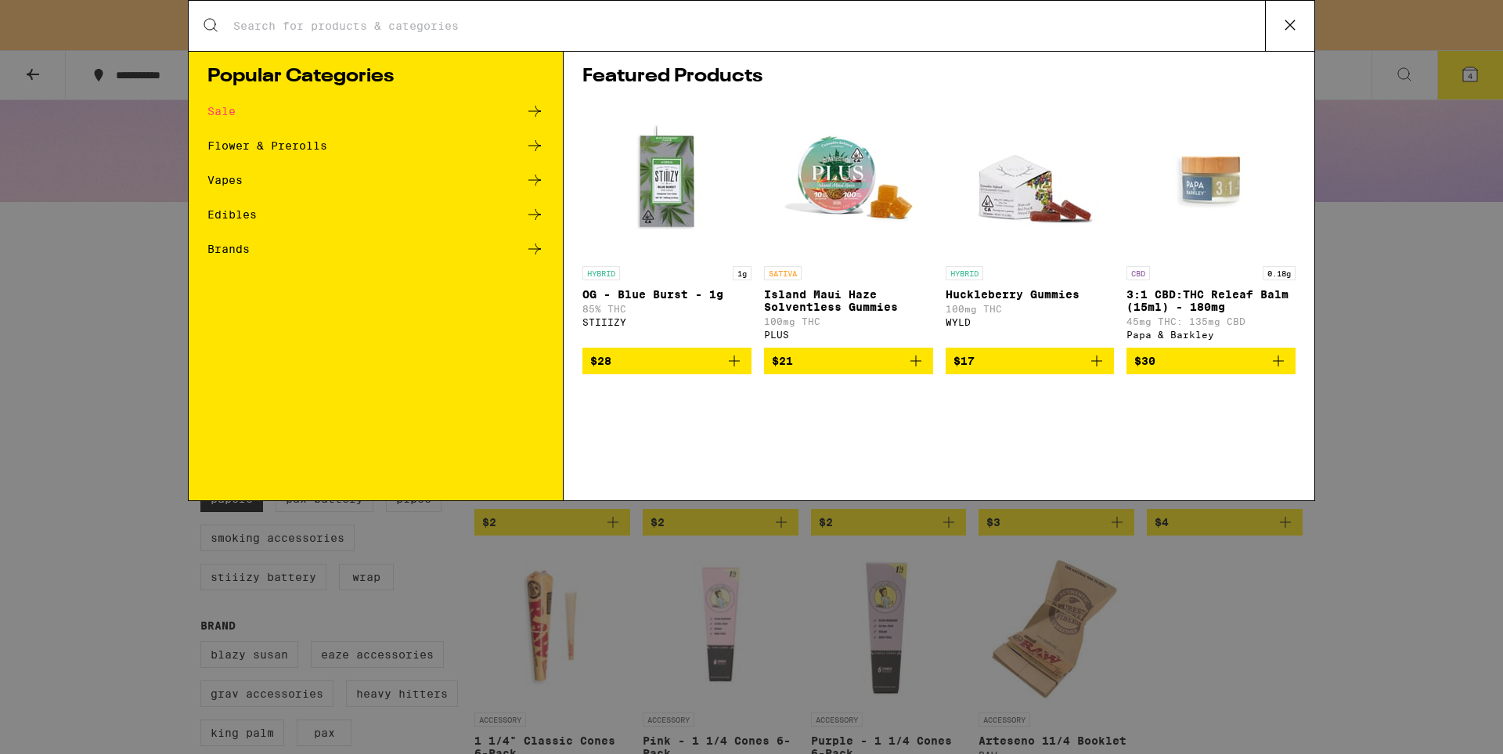
click at [1292, 27] on icon at bounding box center [1289, 24] width 9 height 9
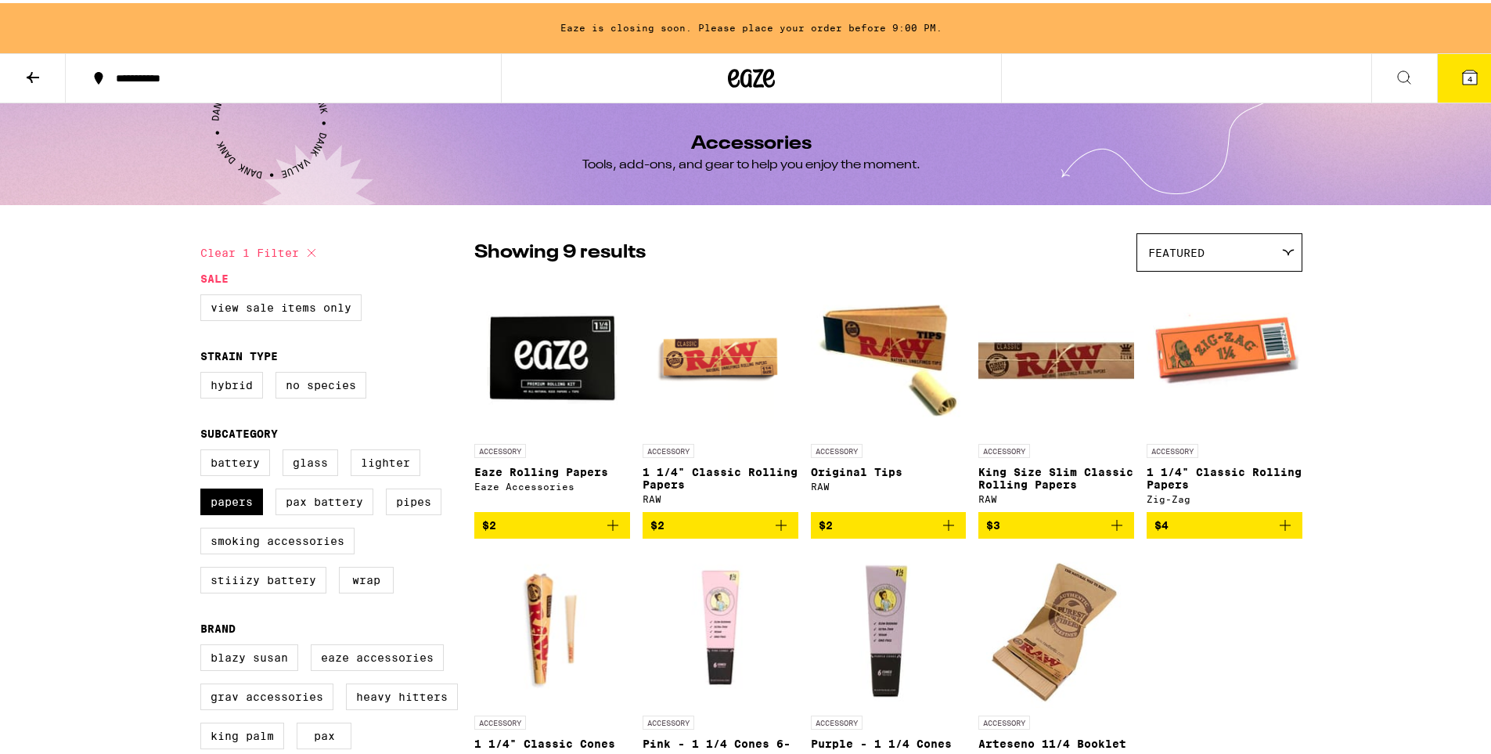
click at [22, 74] on button at bounding box center [33, 75] width 66 height 49
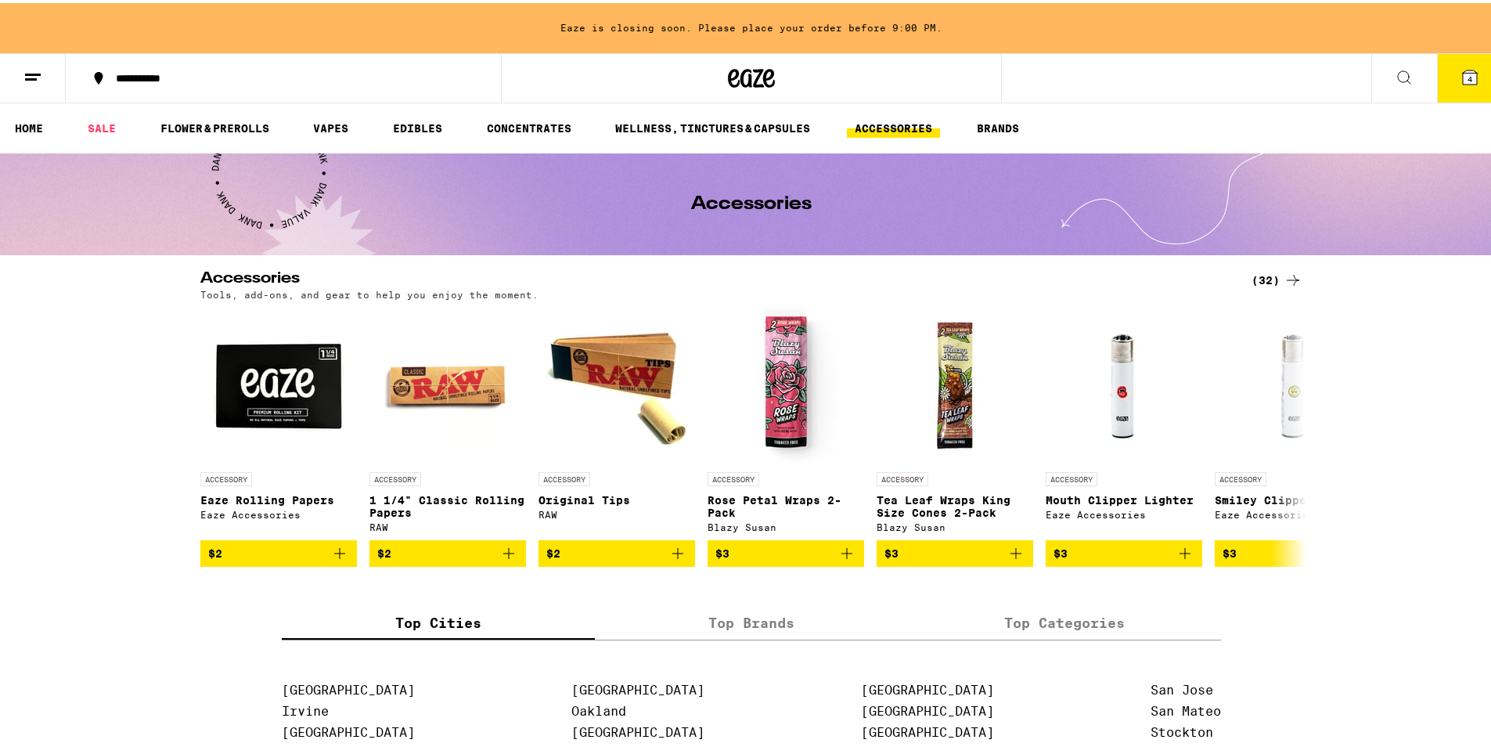
click at [742, 67] on icon at bounding box center [751, 75] width 23 height 19
